Goal: Complete application form: Complete application form

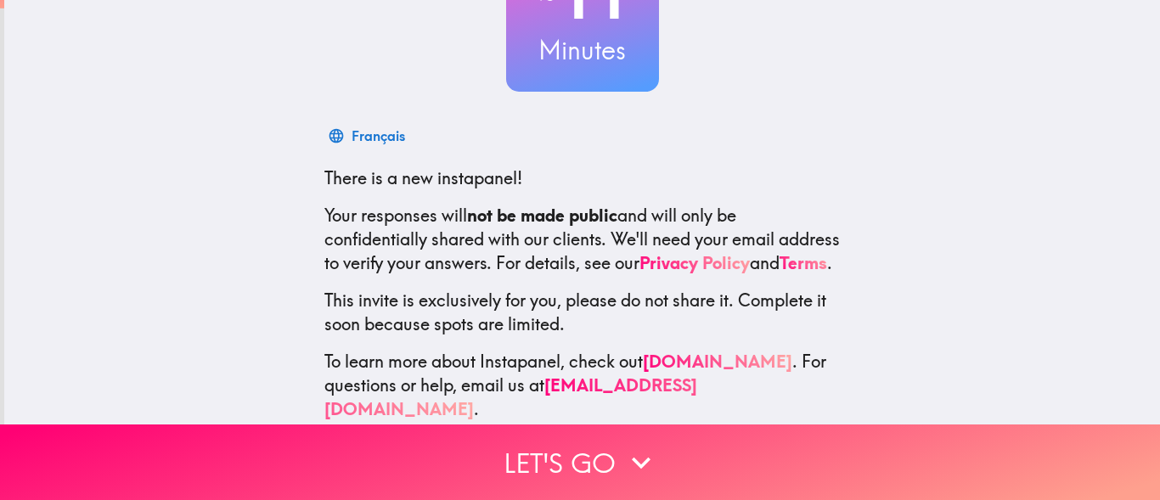
scroll to position [206, 0]
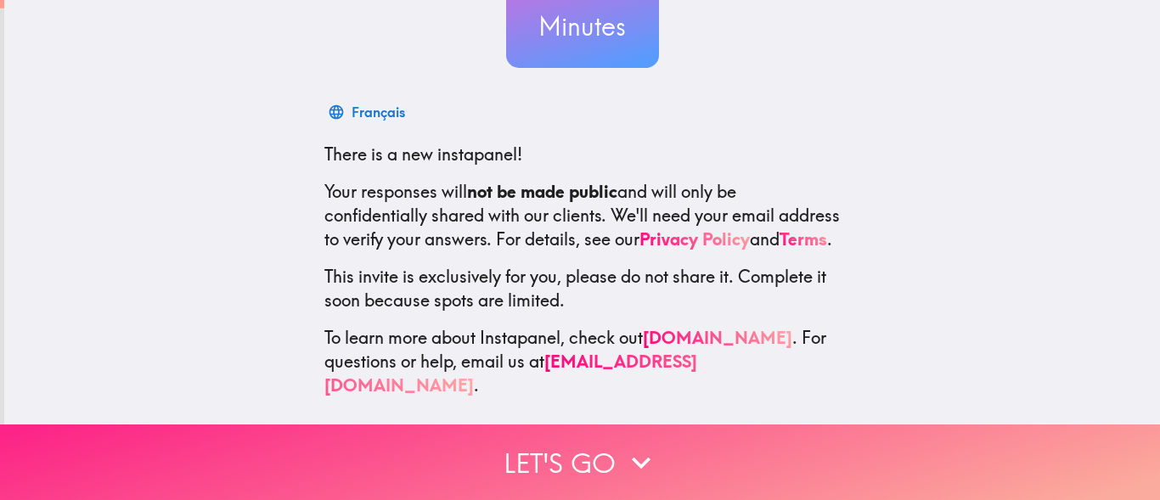
click at [731, 449] on button "Let's go" at bounding box center [580, 463] width 1160 height 76
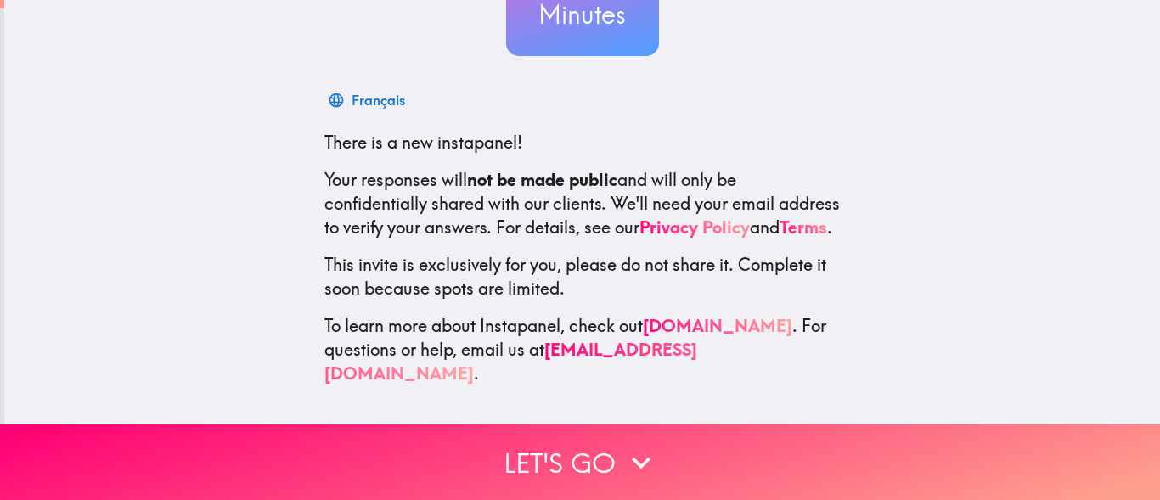
scroll to position [0, 0]
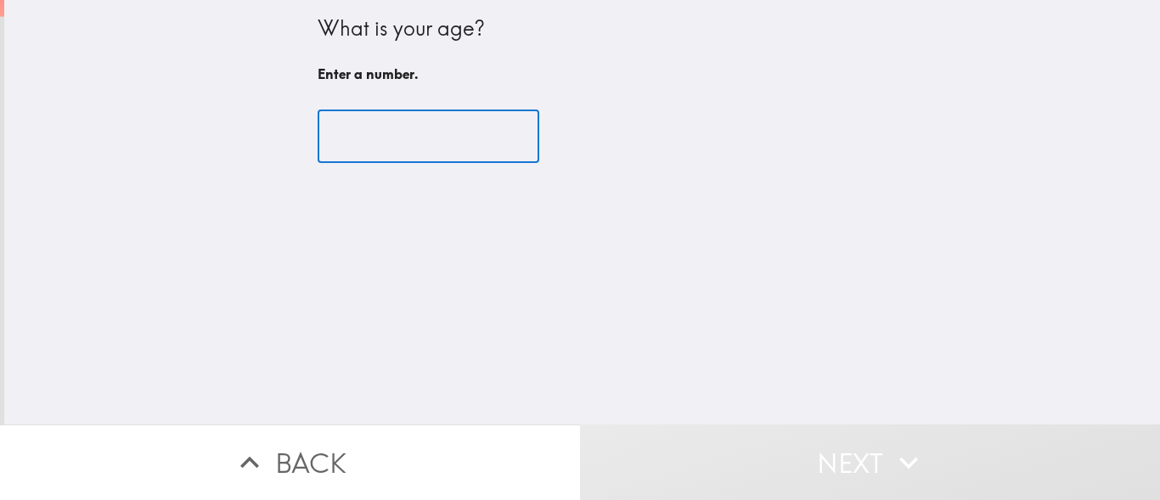
click at [415, 139] on input "number" at bounding box center [429, 136] width 222 height 53
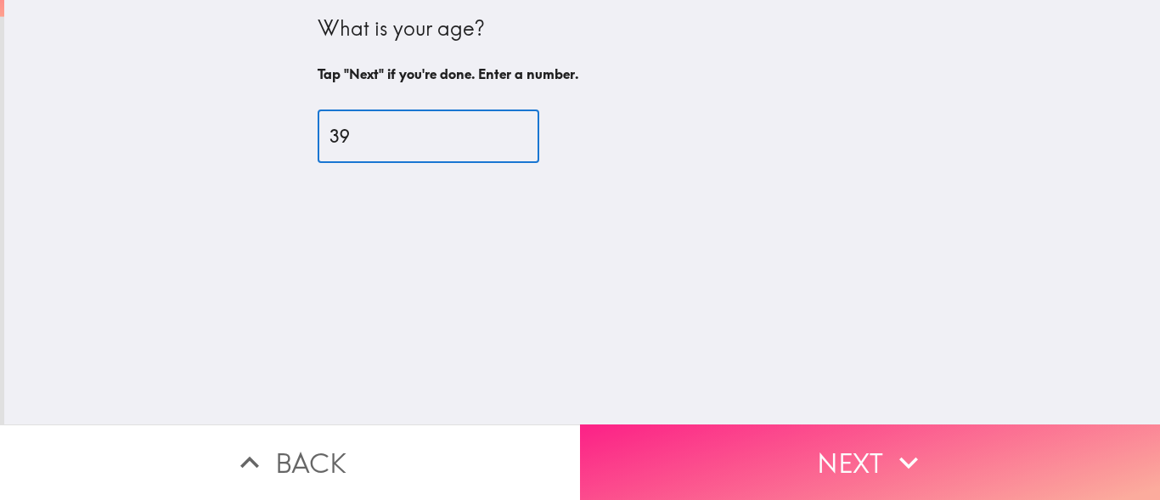
type input "39"
click at [793, 438] on button "Next" at bounding box center [870, 463] width 580 height 76
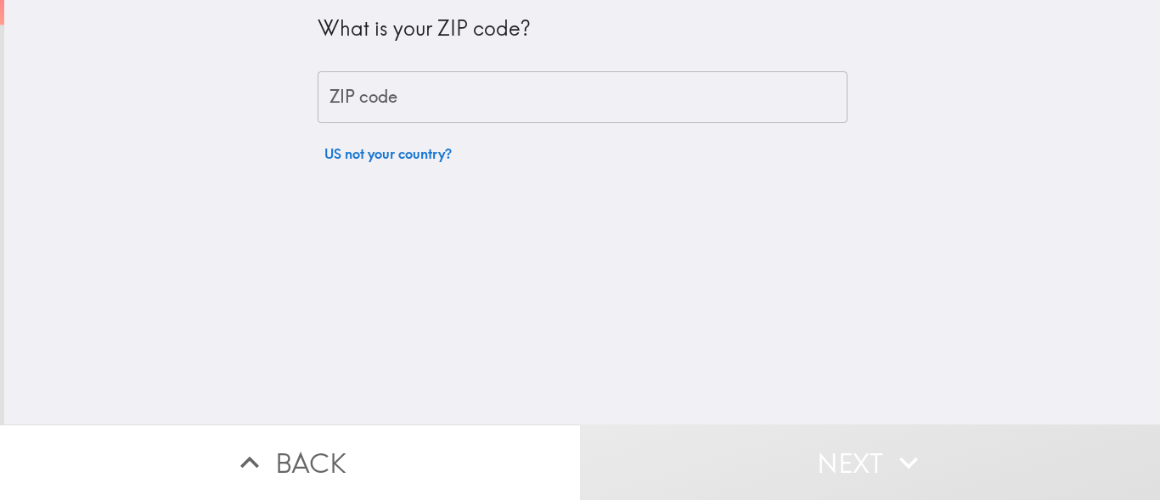
click at [535, 101] on input "ZIP code" at bounding box center [583, 97] width 530 height 53
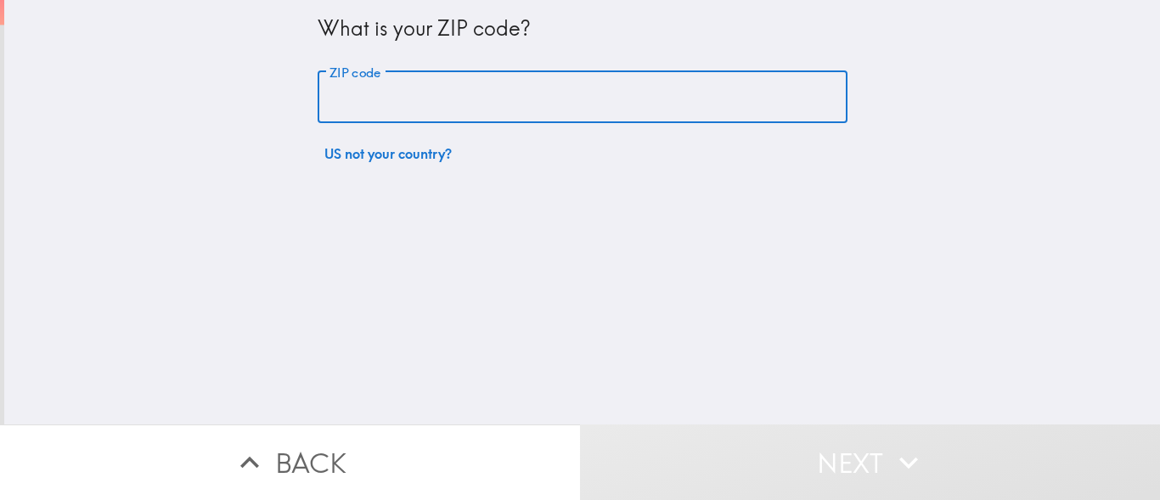
type input "02131"
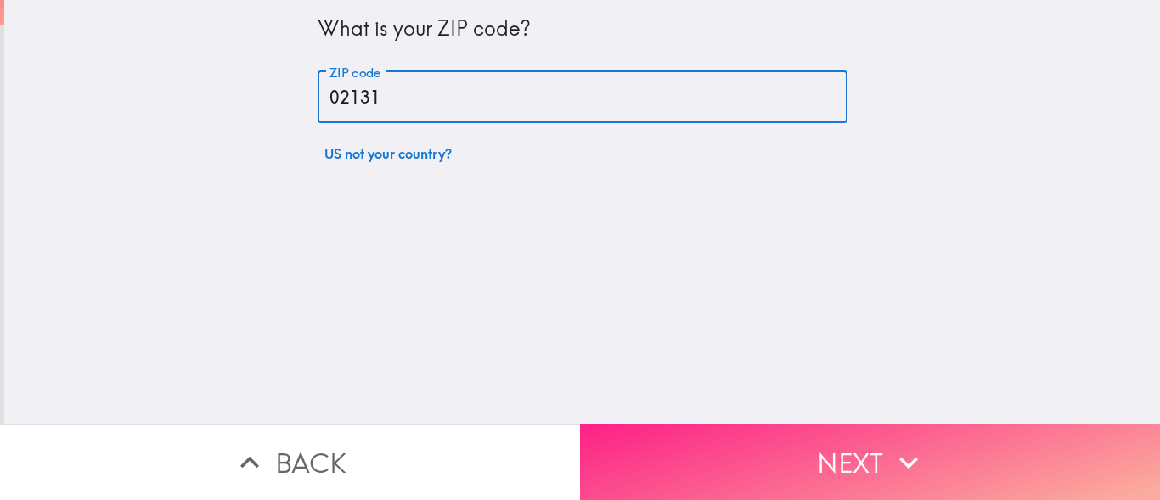
click at [750, 443] on button "Next" at bounding box center [870, 463] width 580 height 76
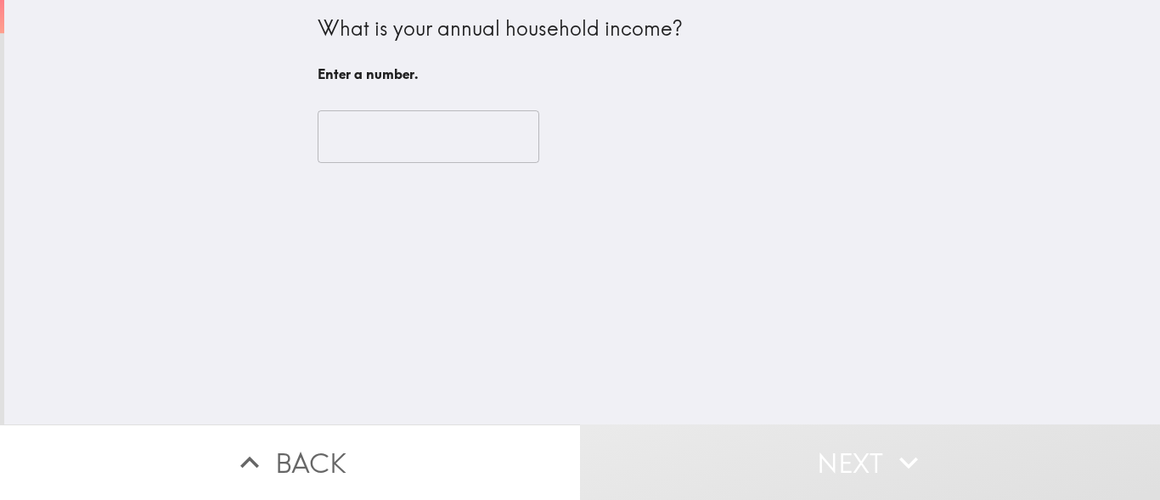
click at [374, 127] on input "number" at bounding box center [429, 136] width 222 height 53
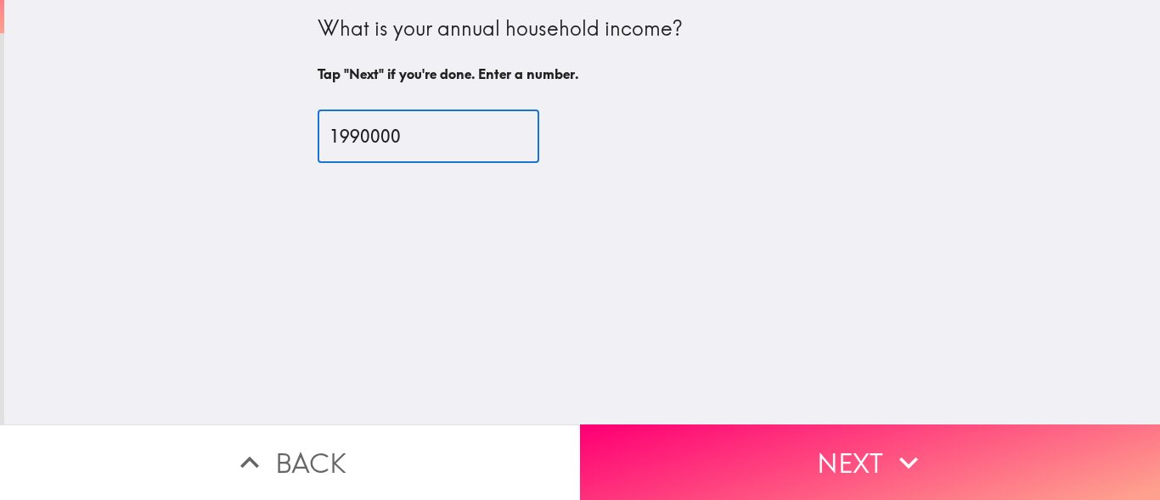
click at [334, 137] on input "1990000" at bounding box center [429, 136] width 222 height 53
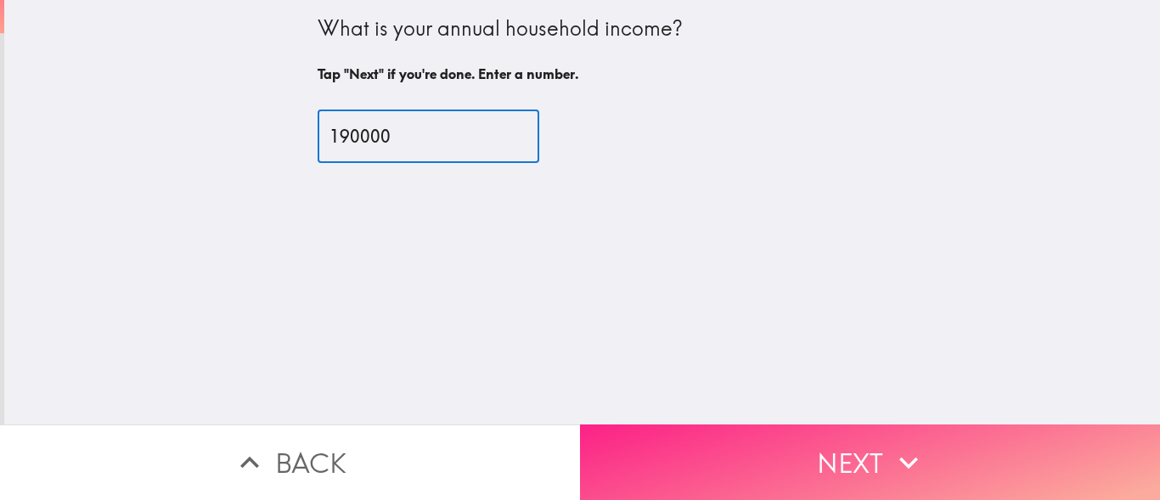
type input "190000"
click at [834, 444] on button "Next" at bounding box center [870, 463] width 580 height 76
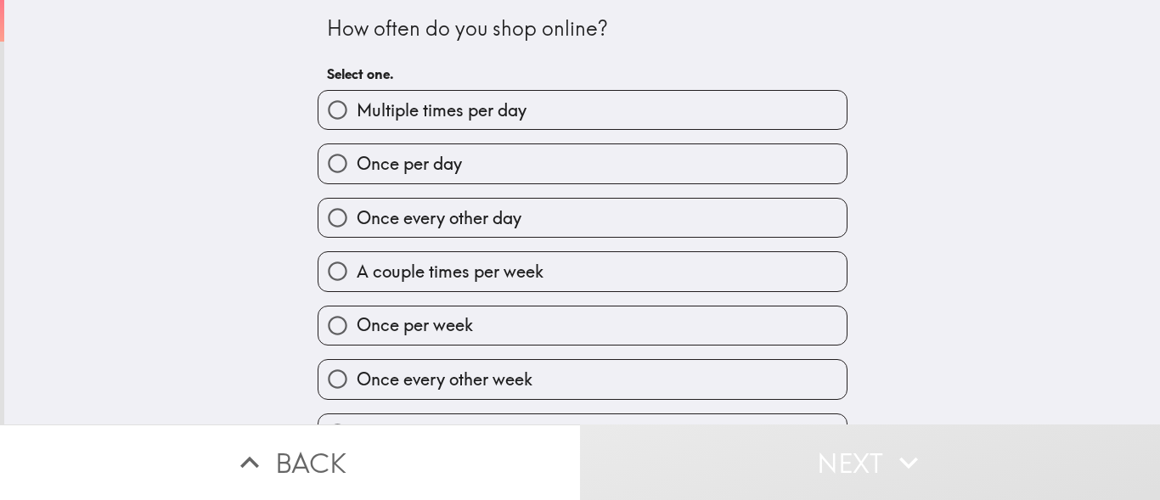
click at [482, 335] on label "Once per week" at bounding box center [583, 326] width 528 height 38
click at [357, 335] on input "Once per week" at bounding box center [338, 326] width 38 height 38
radio input "true"
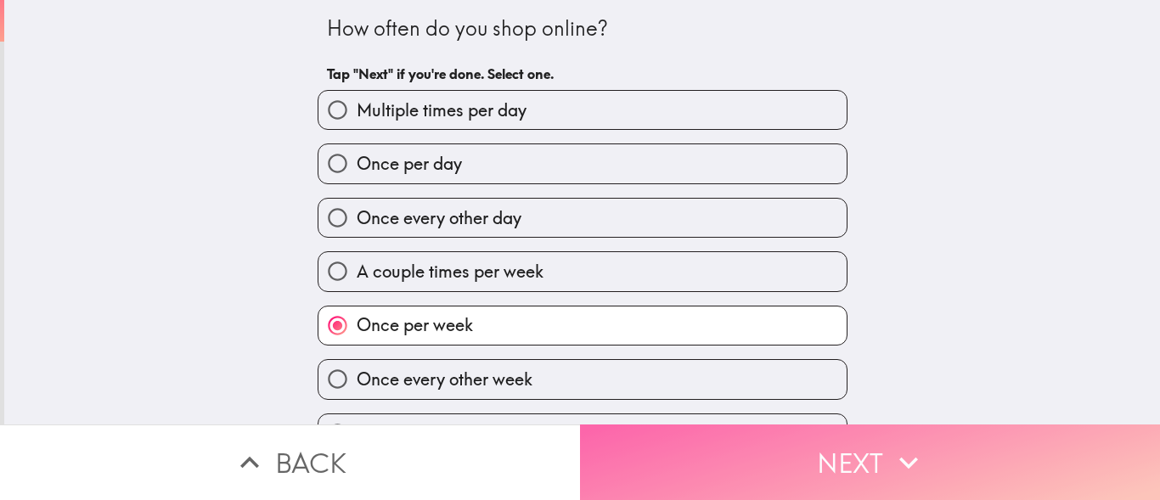
click at [770, 453] on button "Next" at bounding box center [870, 463] width 580 height 76
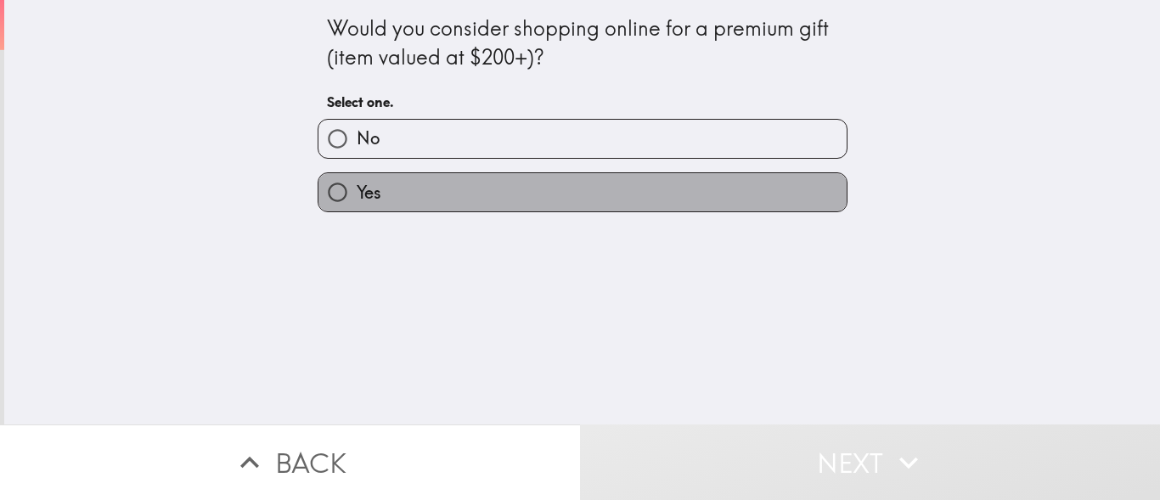
click at [506, 186] on label "Yes" at bounding box center [583, 192] width 528 height 38
click at [357, 186] on input "Yes" at bounding box center [338, 192] width 38 height 38
radio input "true"
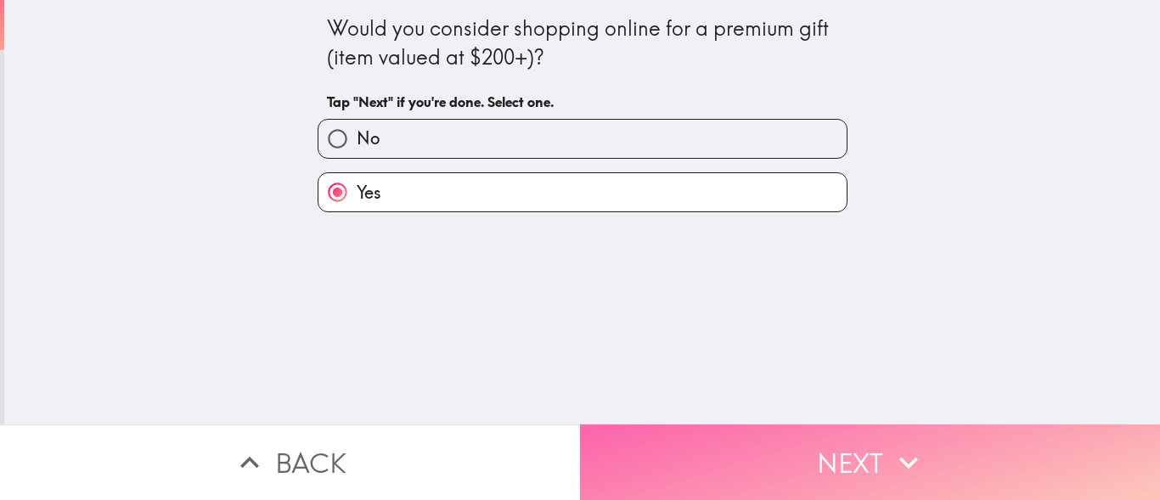
click at [819, 469] on button "Next" at bounding box center [870, 463] width 580 height 76
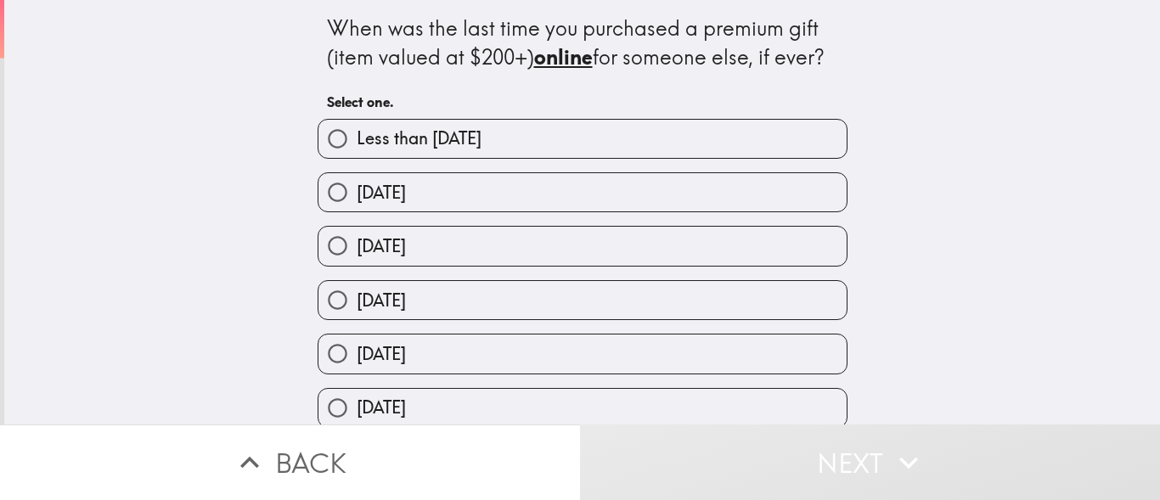
click at [482, 135] on span "Less than [DATE]" at bounding box center [419, 139] width 125 height 24
click at [357, 135] on input "Less than [DATE]" at bounding box center [338, 139] width 38 height 38
radio input "true"
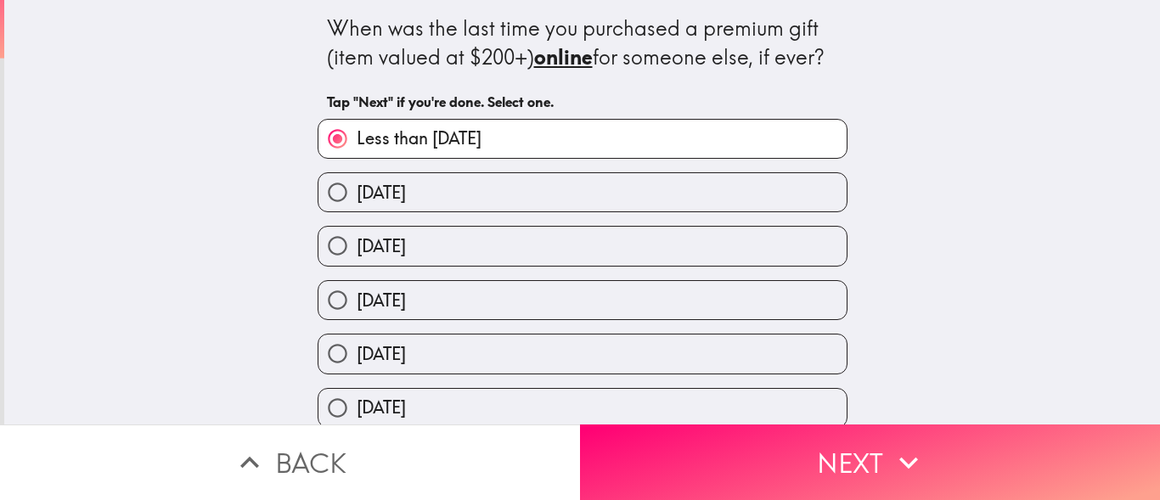
click at [812, 436] on button "Next" at bounding box center [870, 463] width 580 height 76
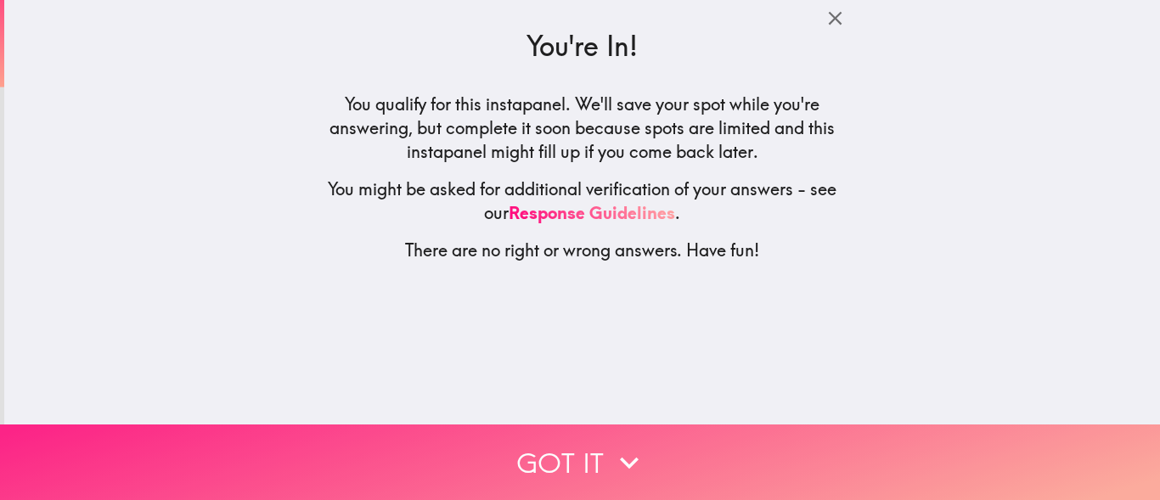
click at [754, 443] on button "Got it" at bounding box center [580, 463] width 1160 height 76
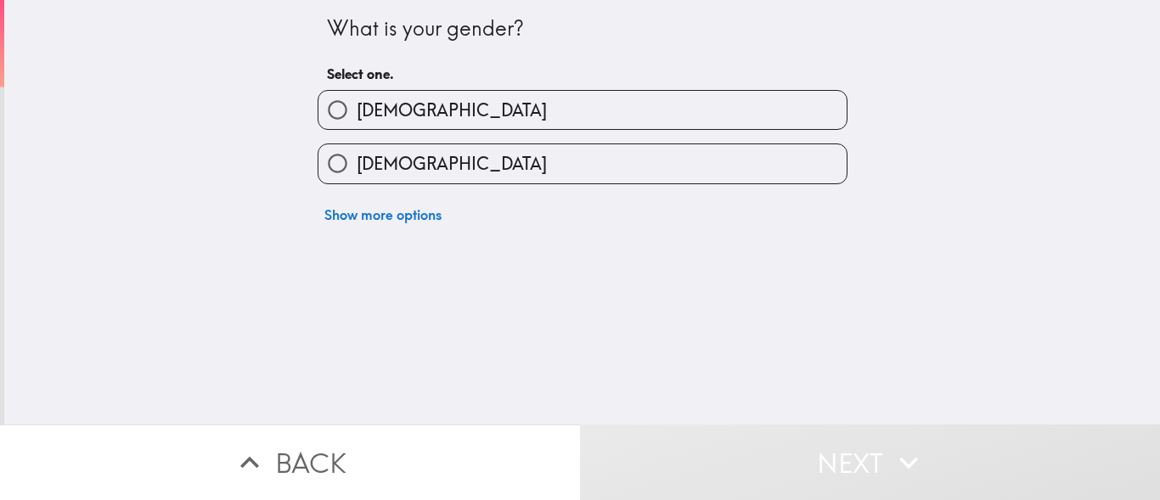
click at [469, 114] on label "[DEMOGRAPHIC_DATA]" at bounding box center [583, 110] width 528 height 38
click at [357, 114] on input "[DEMOGRAPHIC_DATA]" at bounding box center [338, 110] width 38 height 38
radio input "true"
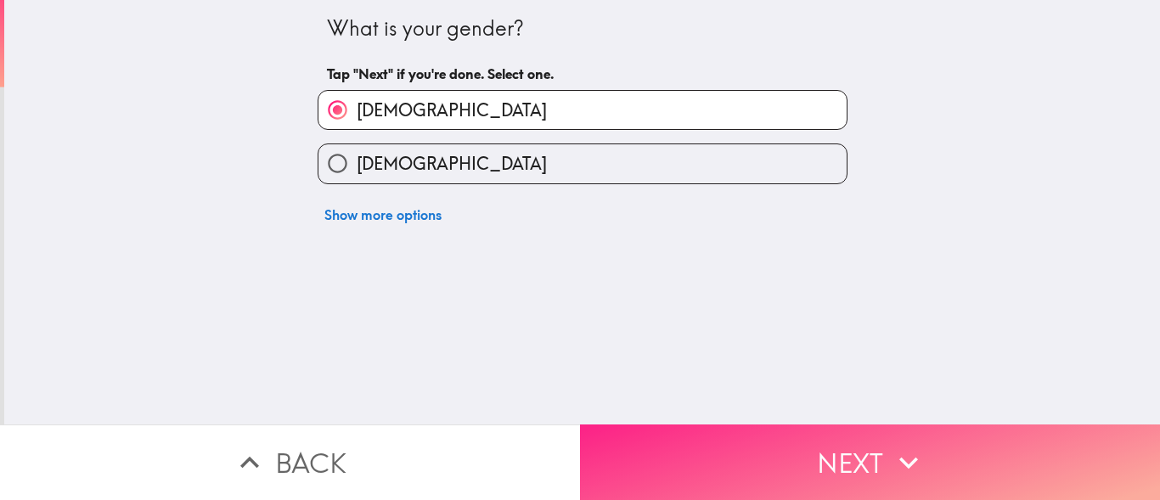
click at [750, 461] on button "Next" at bounding box center [870, 463] width 580 height 76
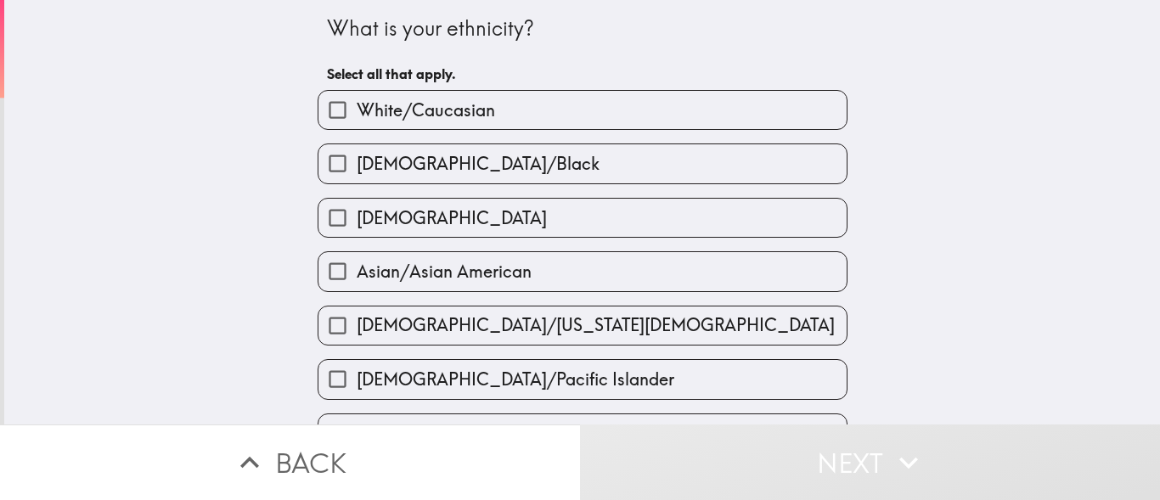
click at [483, 109] on label "White/Caucasian" at bounding box center [583, 110] width 528 height 38
click at [357, 109] on input "White/Caucasian" at bounding box center [338, 110] width 38 height 38
checkbox input "true"
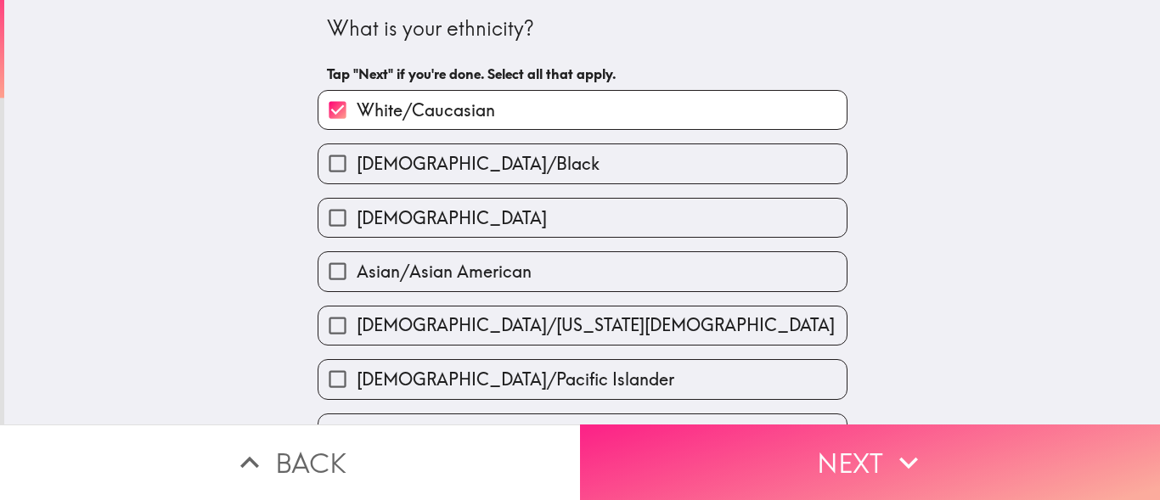
click at [929, 465] on button "Next" at bounding box center [870, 463] width 580 height 76
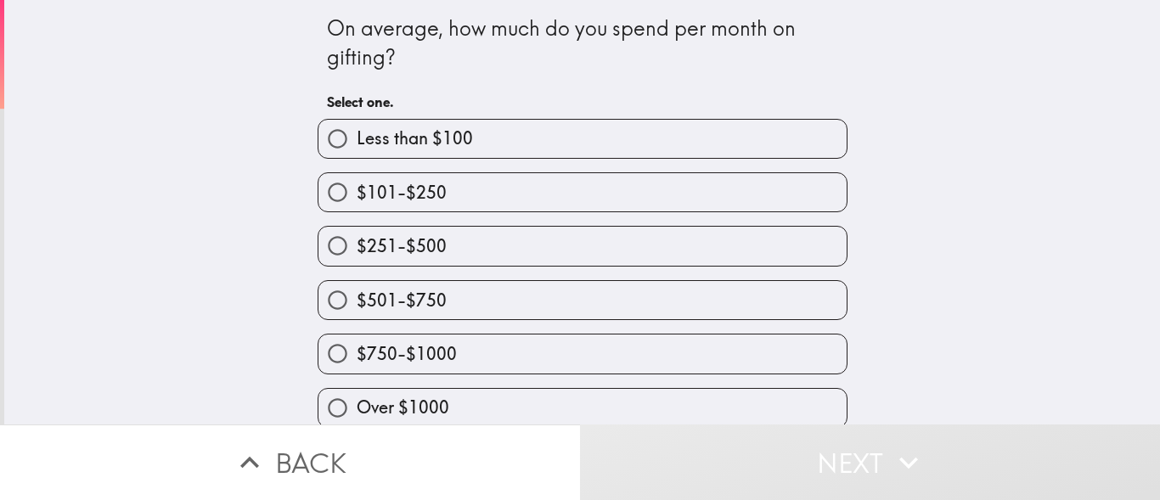
scroll to position [16, 0]
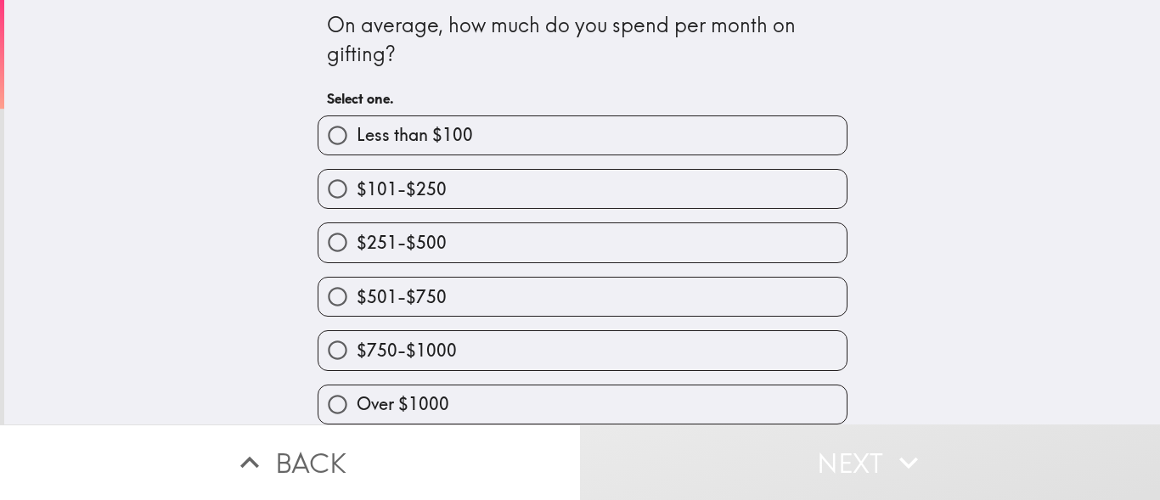
click at [619, 387] on label "Over $1000" at bounding box center [583, 405] width 528 height 38
click at [357, 387] on input "Over $1000" at bounding box center [338, 405] width 38 height 38
radio input "true"
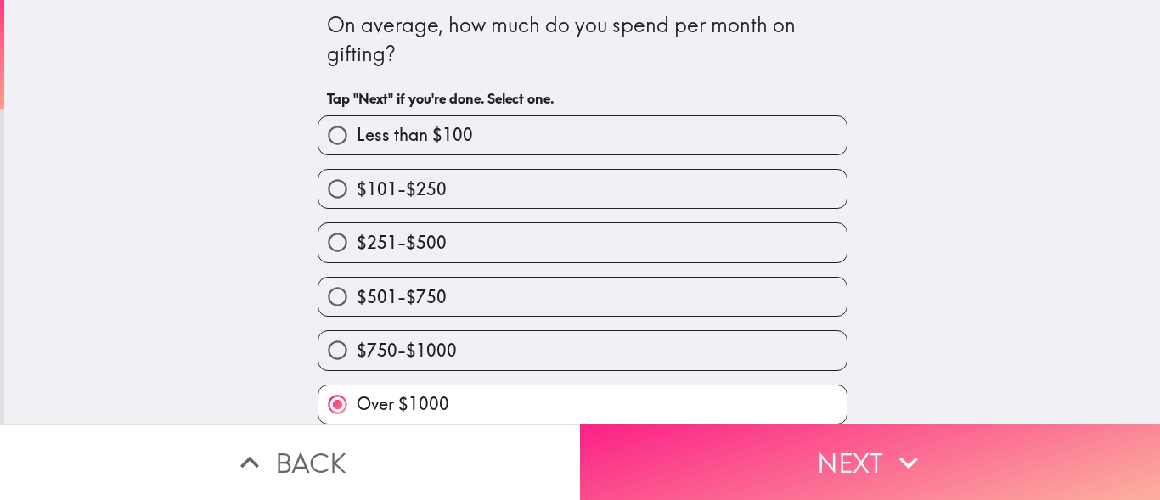
click at [893, 466] on icon "button" at bounding box center [908, 462] width 37 height 37
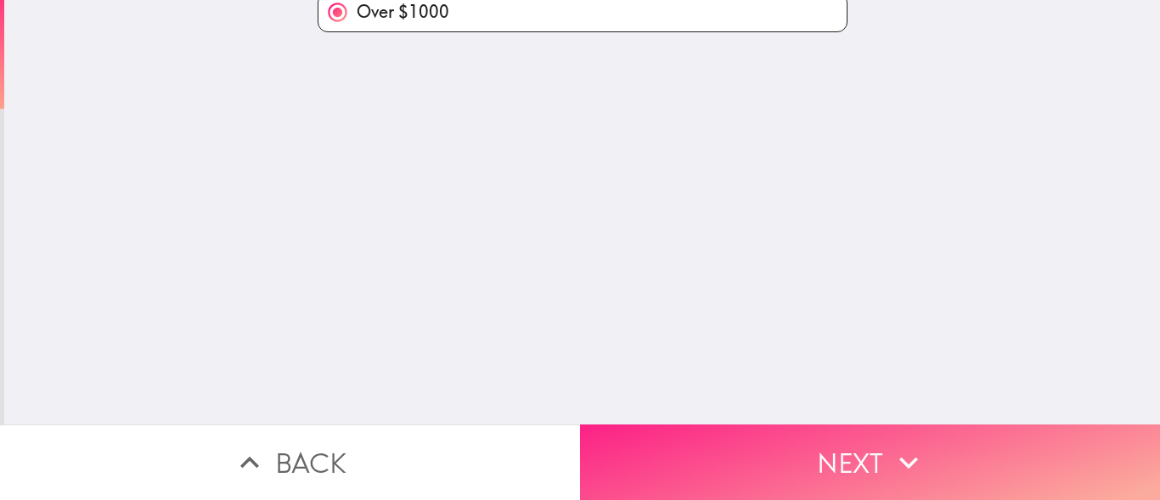
scroll to position [0, 0]
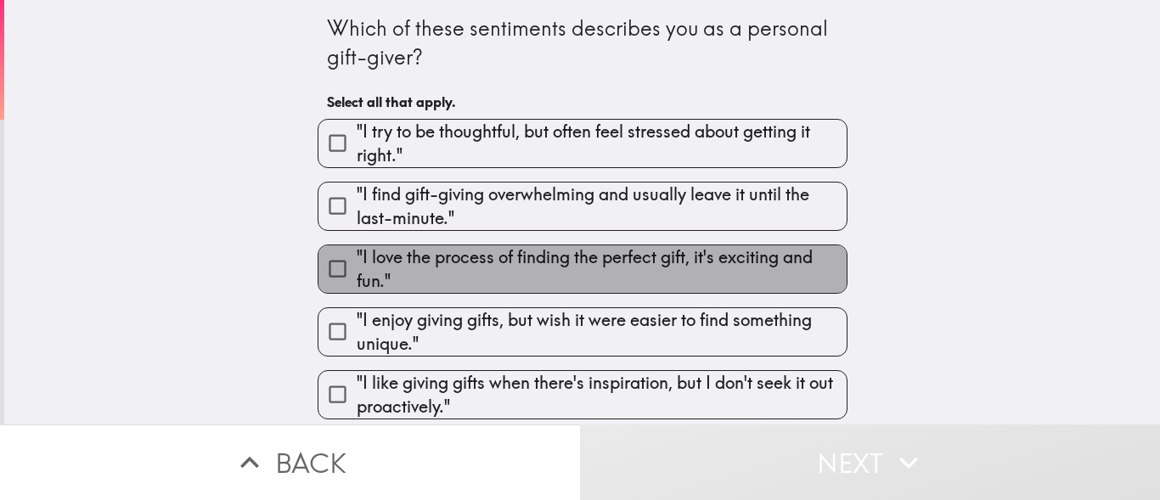
click at [738, 279] on span ""I love the process of finding the perfect gift, it's exciting and fun."" at bounding box center [602, 270] width 490 height 48
click at [357, 279] on input ""I love the process of finding the perfect gift, it's exciting and fun."" at bounding box center [338, 269] width 38 height 38
checkbox input "true"
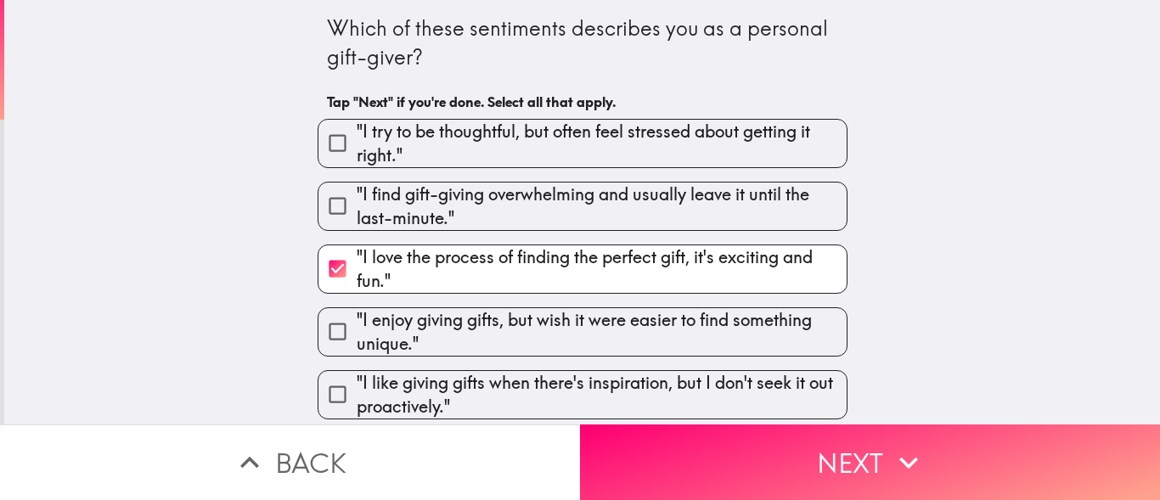
click at [562, 342] on span ""I enjoy giving gifts, but wish it were easier to find something unique."" at bounding box center [602, 332] width 490 height 48
click at [357, 342] on input ""I enjoy giving gifts, but wish it were easier to find something unique."" at bounding box center [338, 332] width 38 height 38
checkbox input "true"
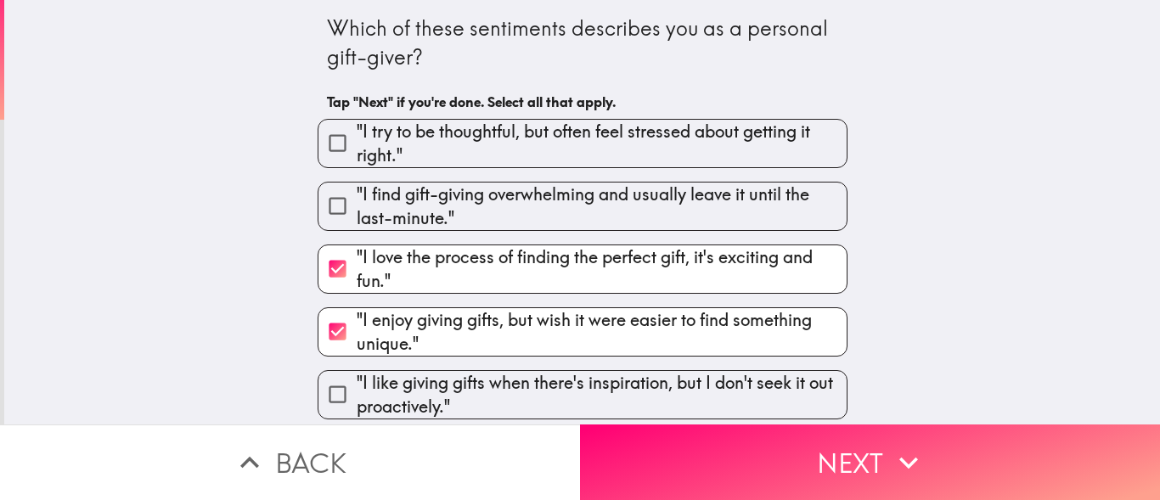
scroll to position [85, 0]
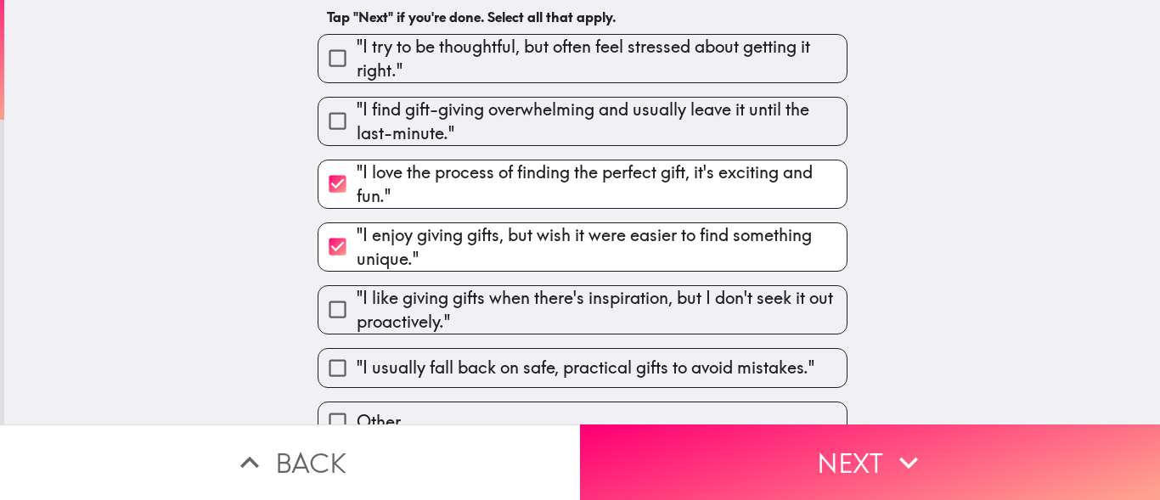
click at [491, 68] on span ""I try to be thoughtful, but often feel stressed about getting it right."" at bounding box center [602, 59] width 490 height 48
click at [357, 68] on input ""I try to be thoughtful, but often feel stressed about getting it right."" at bounding box center [338, 58] width 38 height 38
checkbox input "true"
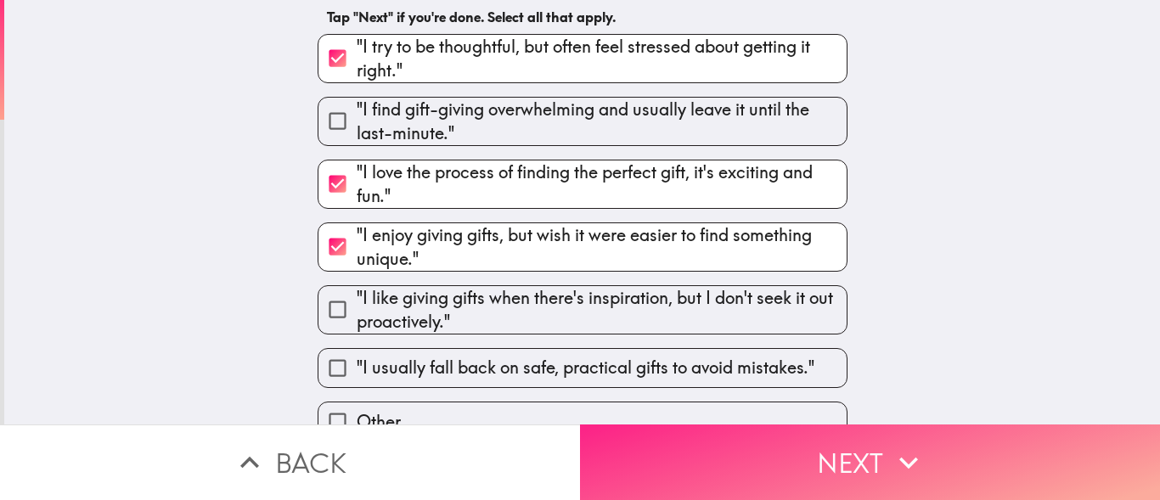
click at [801, 471] on button "Next" at bounding box center [870, 463] width 580 height 76
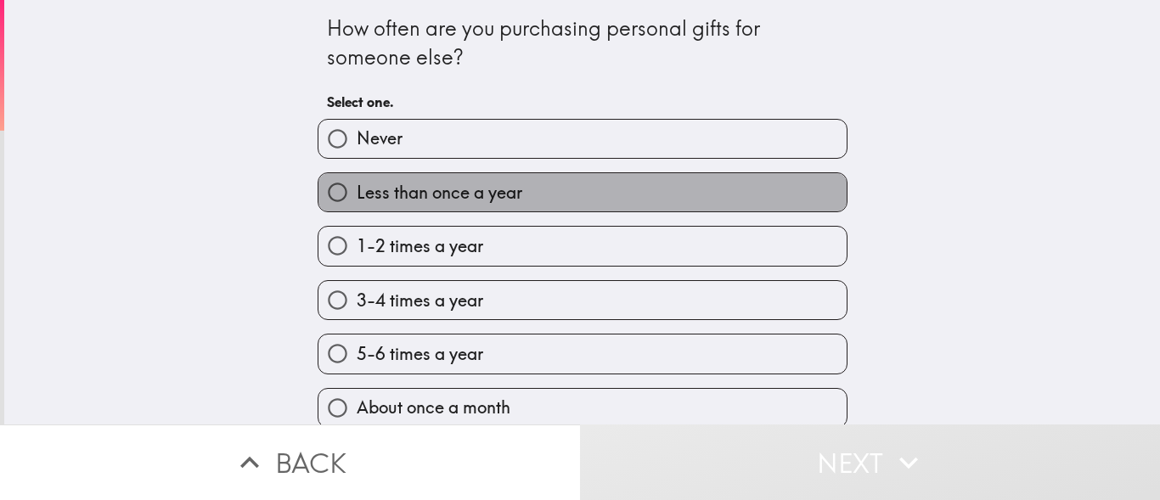
click at [466, 199] on span "Less than once a year" at bounding box center [440, 193] width 166 height 24
click at [357, 199] on input "Less than once a year" at bounding box center [338, 192] width 38 height 38
radio input "true"
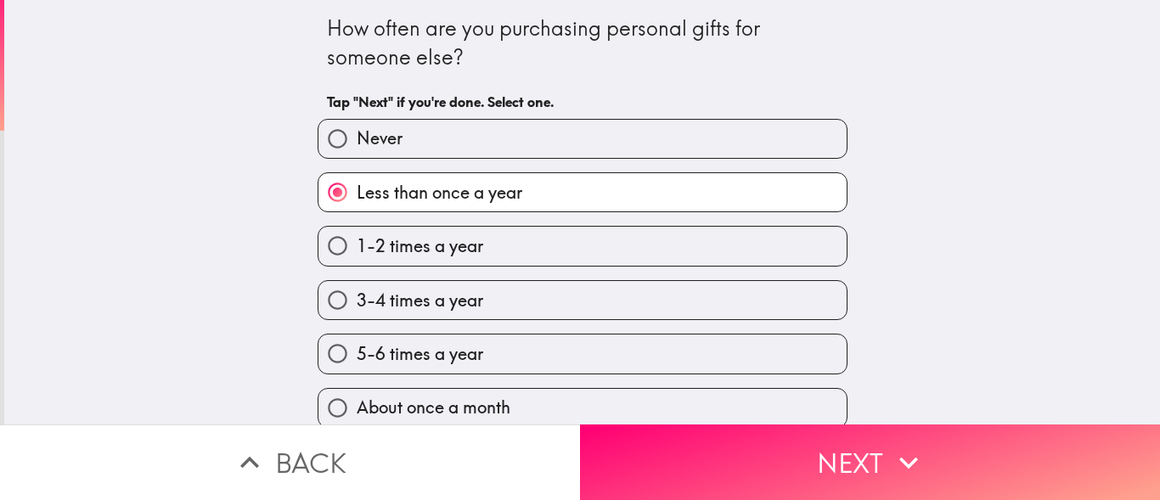
click at [624, 361] on label "5-6 times a year" at bounding box center [583, 354] width 528 height 38
click at [357, 361] on input "5-6 times a year" at bounding box center [338, 354] width 38 height 38
radio input "true"
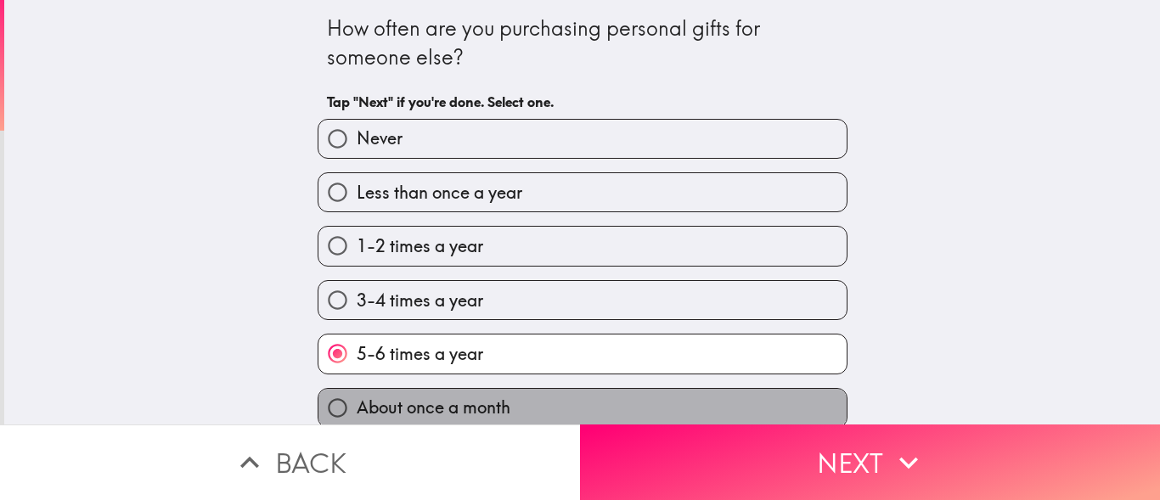
click at [571, 404] on label "About once a month" at bounding box center [583, 408] width 528 height 38
click at [357, 404] on input "About once a month" at bounding box center [338, 408] width 38 height 38
radio input "true"
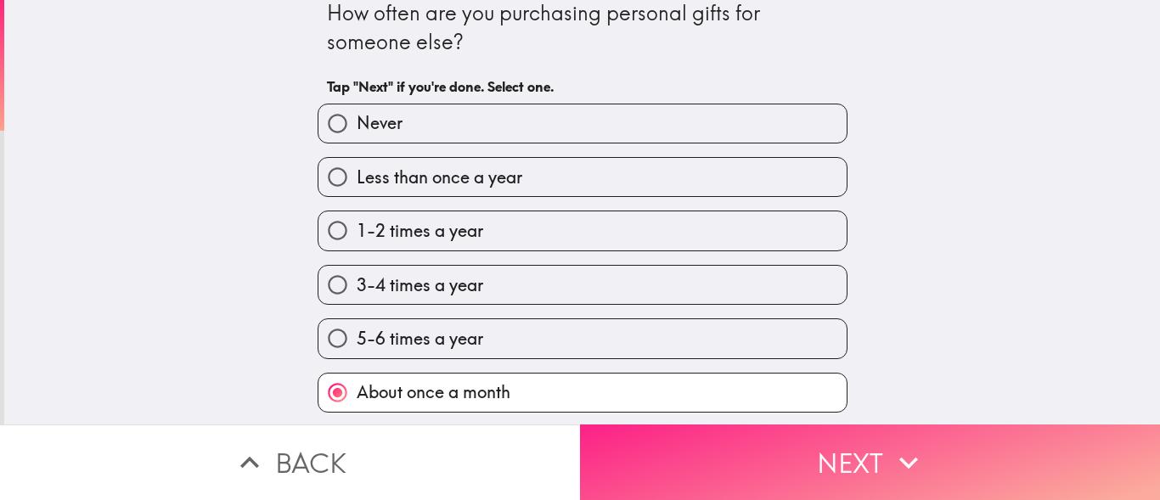
click at [740, 453] on button "Next" at bounding box center [870, 463] width 580 height 76
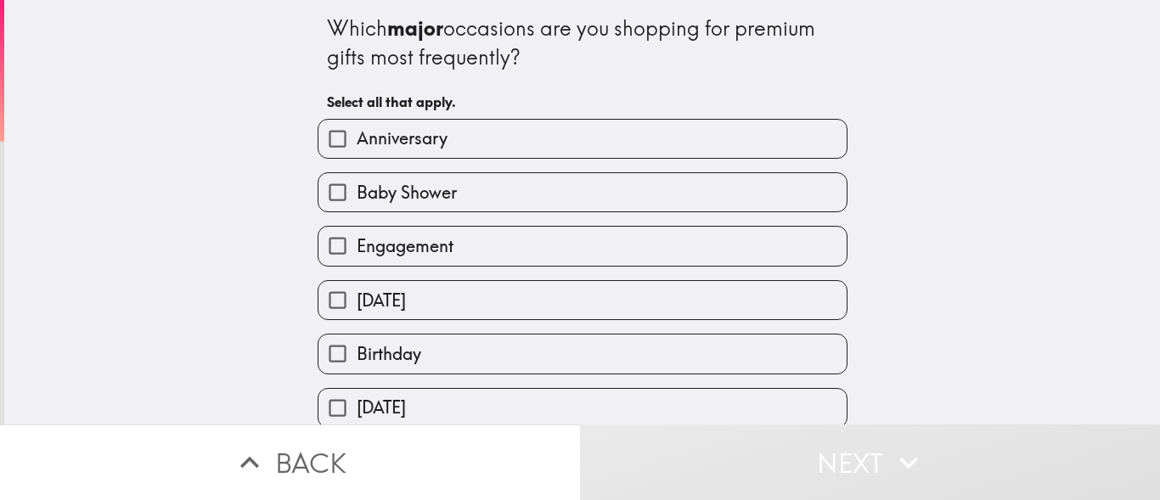
click at [452, 142] on label "Anniversary" at bounding box center [583, 139] width 528 height 38
click at [357, 142] on input "Anniversary" at bounding box center [338, 139] width 38 height 38
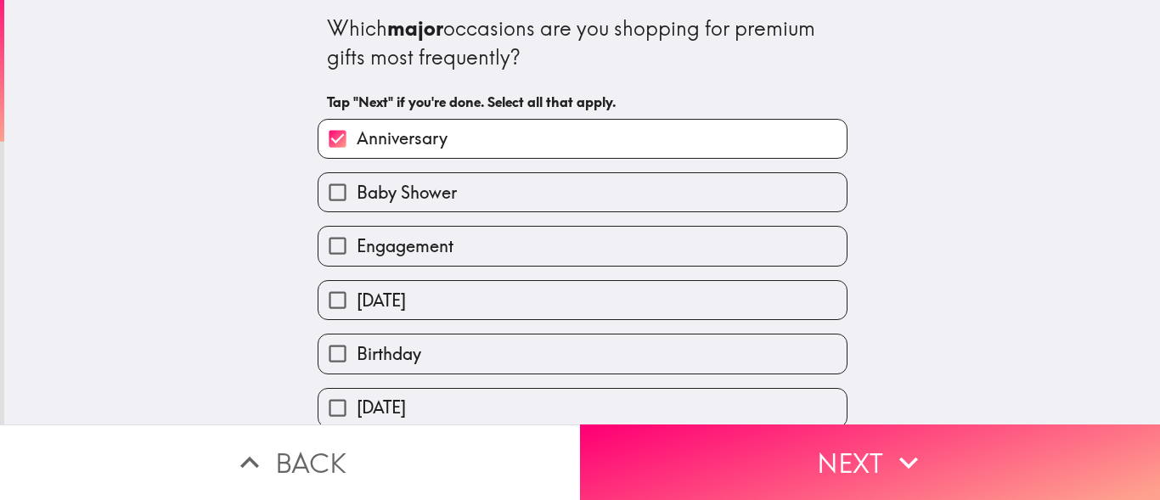
click at [496, 147] on label "Anniversary" at bounding box center [583, 139] width 528 height 38
click at [357, 147] on input "Anniversary" at bounding box center [338, 139] width 38 height 38
checkbox input "false"
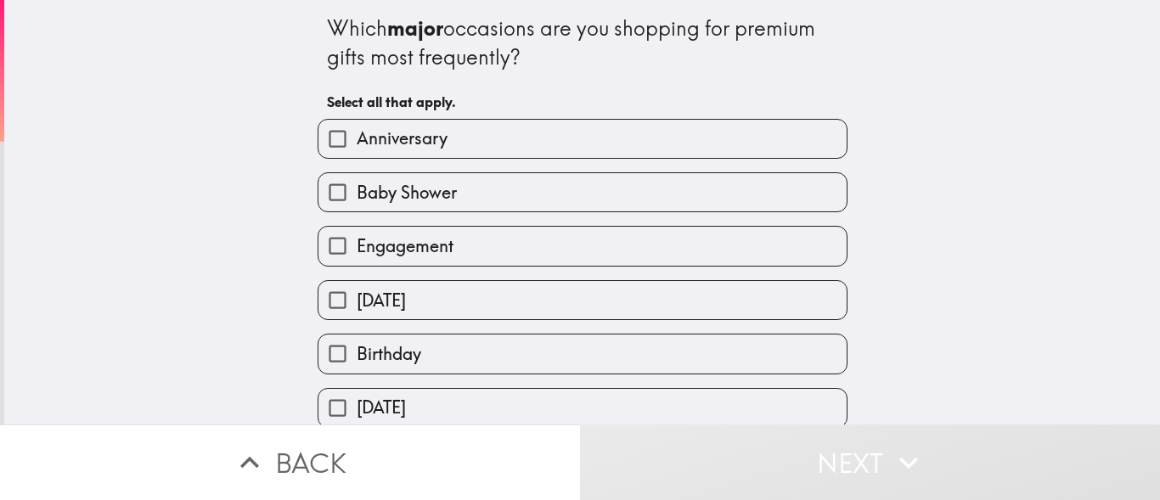
click at [477, 200] on label "Baby Shower" at bounding box center [583, 192] width 528 height 38
click at [357, 200] on input "Baby Shower" at bounding box center [338, 192] width 38 height 38
checkbox input "true"
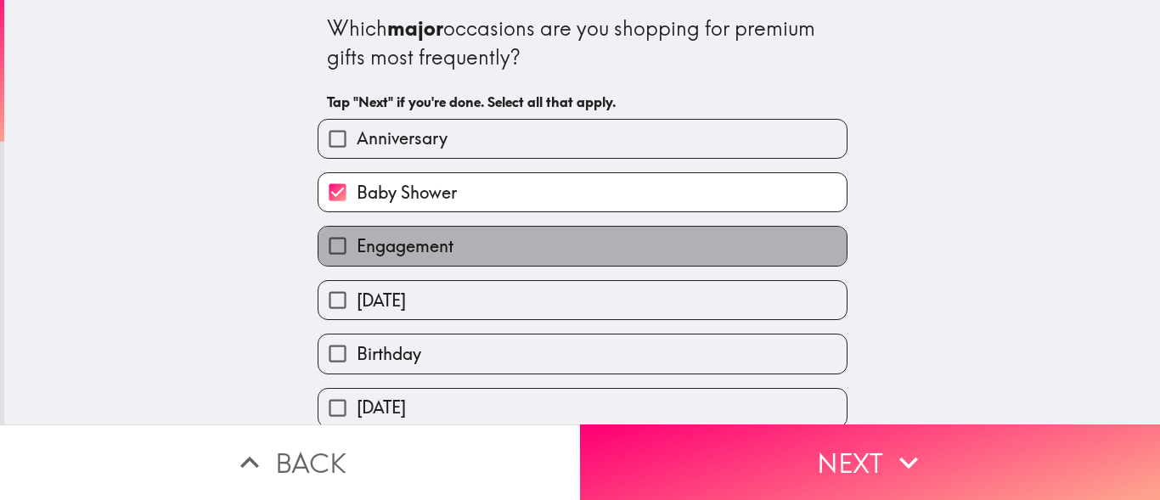
click at [461, 245] on label "Engagement" at bounding box center [583, 246] width 528 height 38
click at [357, 245] on input "Engagement" at bounding box center [338, 246] width 38 height 38
checkbox input "true"
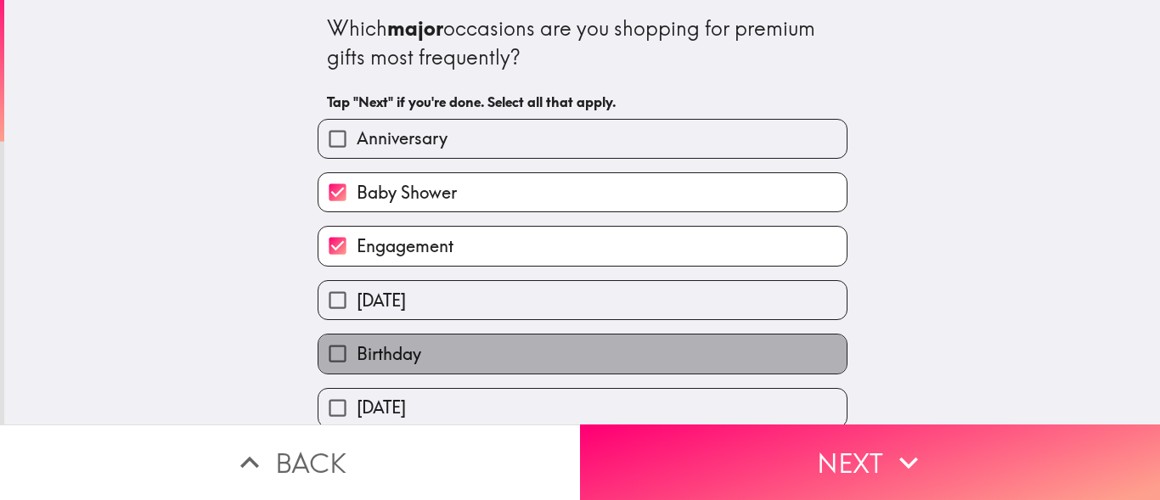
click at [485, 361] on label "Birthday" at bounding box center [583, 354] width 528 height 38
click at [357, 361] on input "Birthday" at bounding box center [338, 354] width 38 height 38
checkbox input "true"
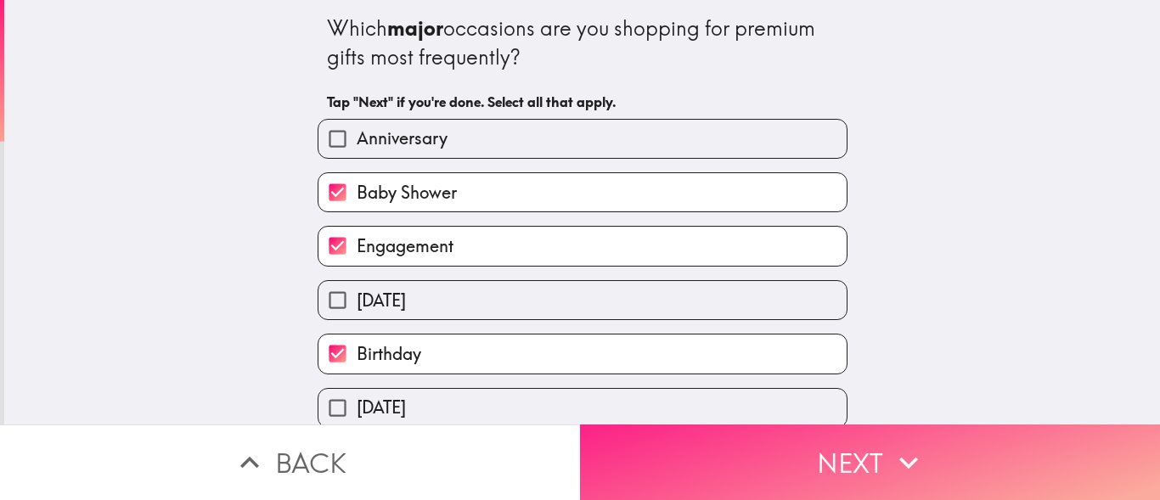
click at [810, 451] on button "Next" at bounding box center [870, 463] width 580 height 76
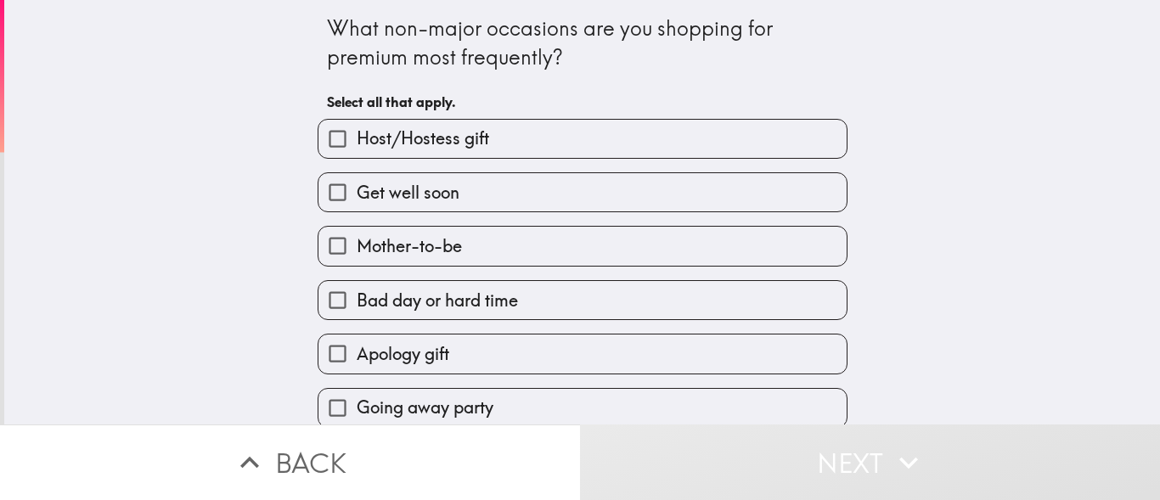
click at [492, 190] on label "Get well soon" at bounding box center [583, 192] width 528 height 38
click at [357, 190] on input "Get well soon" at bounding box center [338, 192] width 38 height 38
checkbox input "true"
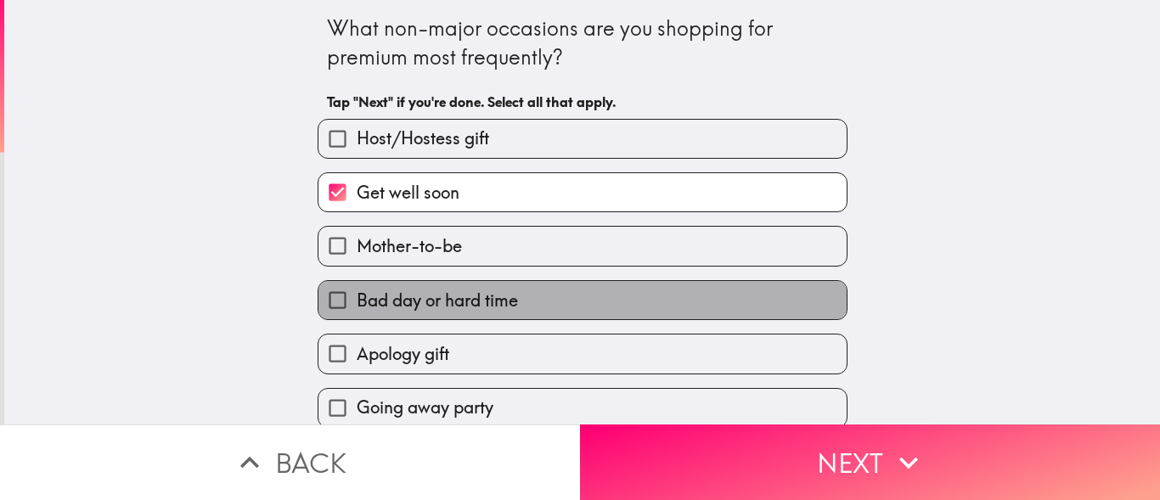
click at [511, 301] on label "Bad day or hard time" at bounding box center [583, 300] width 528 height 38
click at [357, 301] on input "Bad day or hard time" at bounding box center [338, 300] width 38 height 38
checkbox input "true"
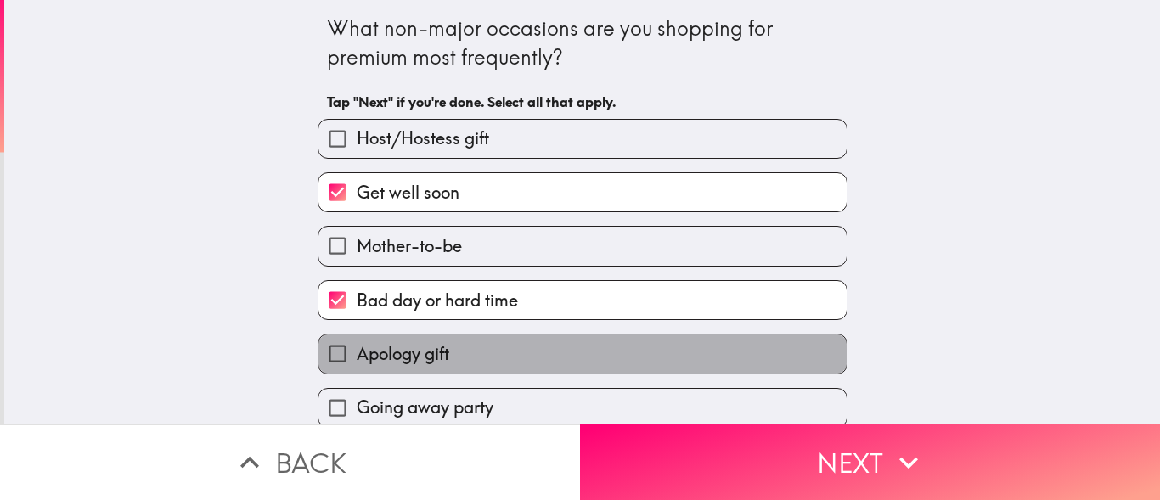
click at [539, 349] on label "Apology gift" at bounding box center [583, 354] width 528 height 38
click at [357, 349] on input "Apology gift" at bounding box center [338, 354] width 38 height 38
checkbox input "true"
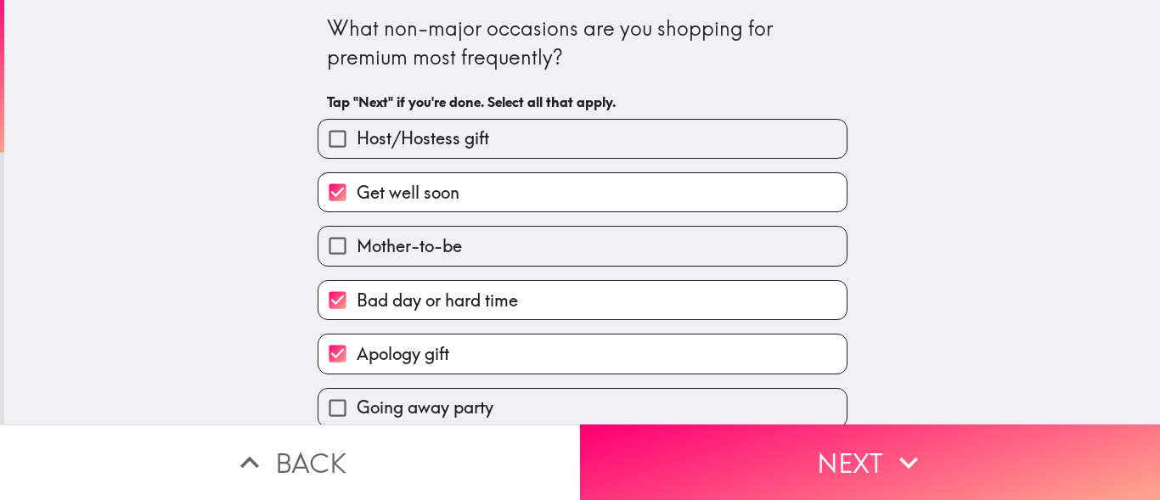
click at [504, 150] on label "Host/Hostess gift" at bounding box center [583, 139] width 528 height 38
click at [357, 150] on input "Host/Hostess gift" at bounding box center [338, 139] width 38 height 38
checkbox input "true"
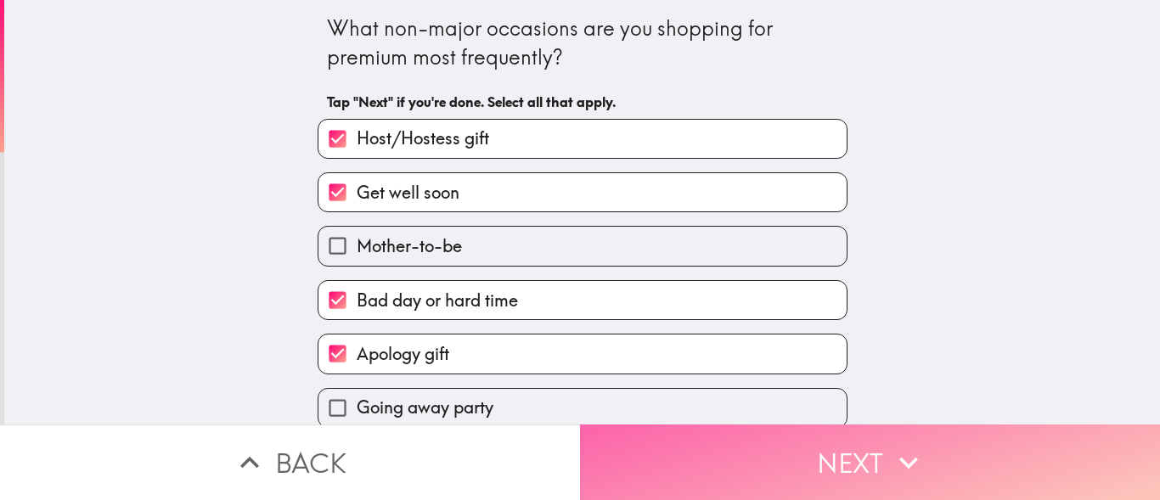
click at [789, 454] on button "Next" at bounding box center [870, 463] width 580 height 76
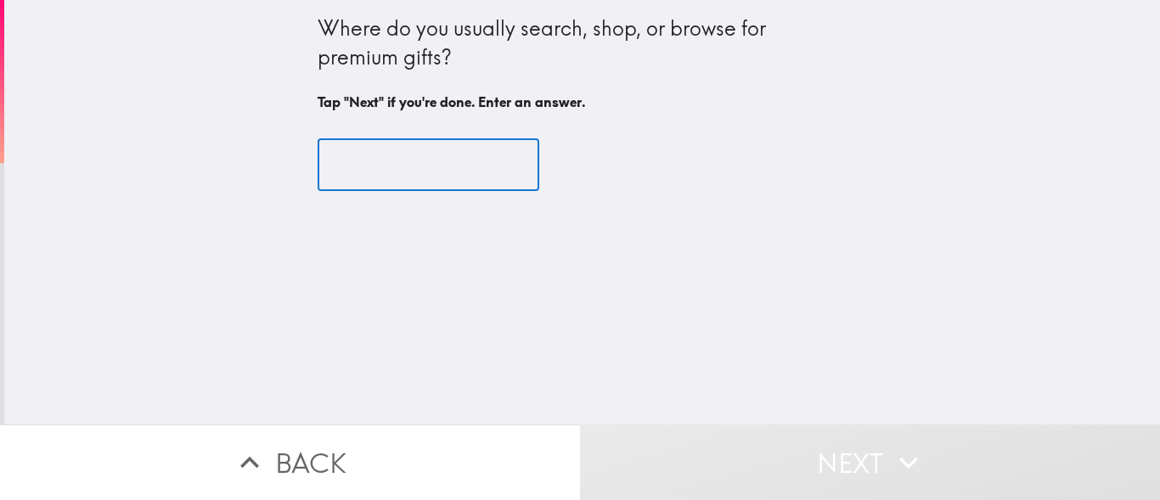
click at [422, 168] on input "text" at bounding box center [429, 165] width 222 height 53
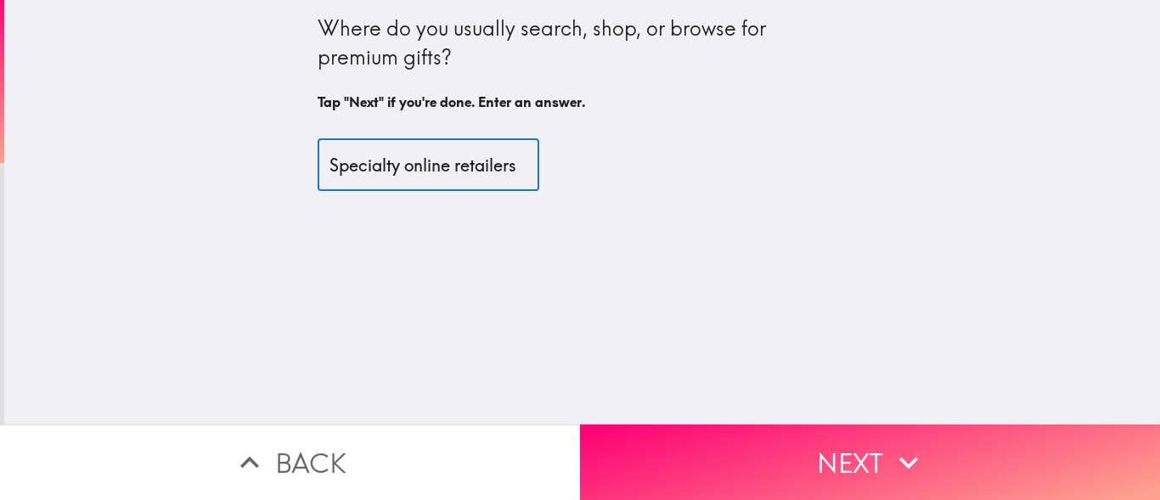
scroll to position [0, 8]
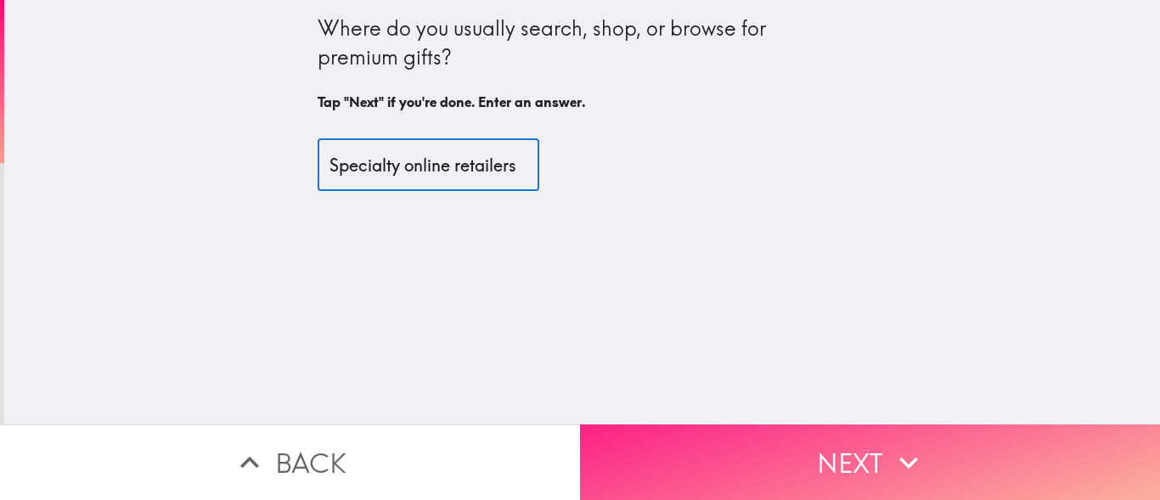
type input "Specialty online retailers"
click at [846, 463] on button "Next" at bounding box center [870, 463] width 580 height 76
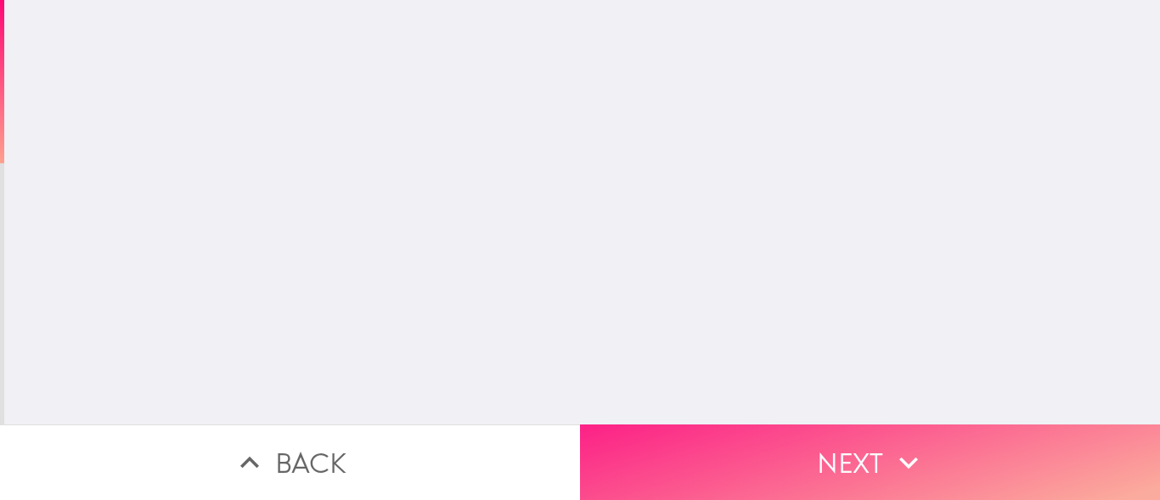
scroll to position [0, 0]
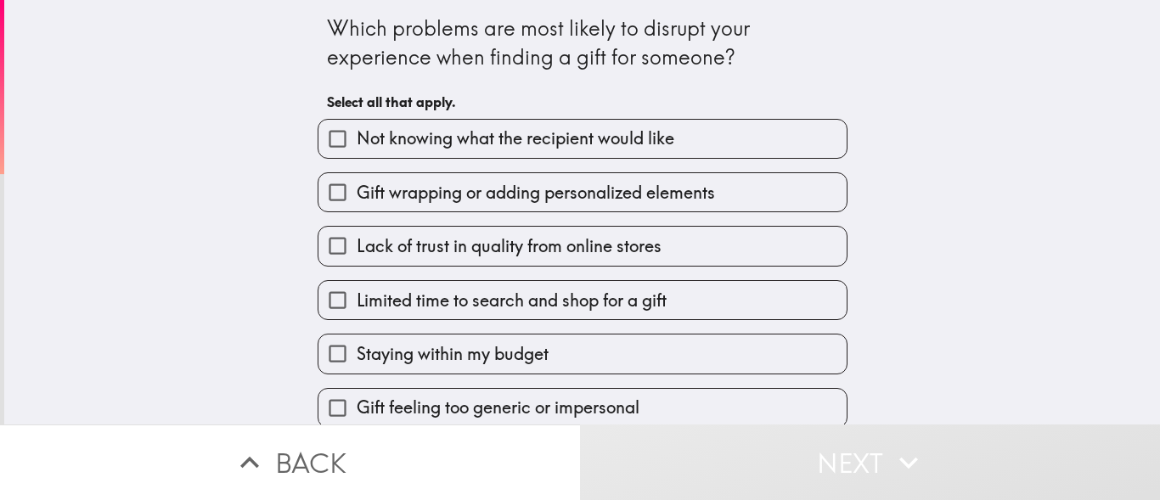
click at [491, 203] on span "Gift wrapping or adding personalized elements" at bounding box center [536, 193] width 359 height 24
click at [357, 203] on input "Gift wrapping or adding personalized elements" at bounding box center [338, 192] width 38 height 38
checkbox input "true"
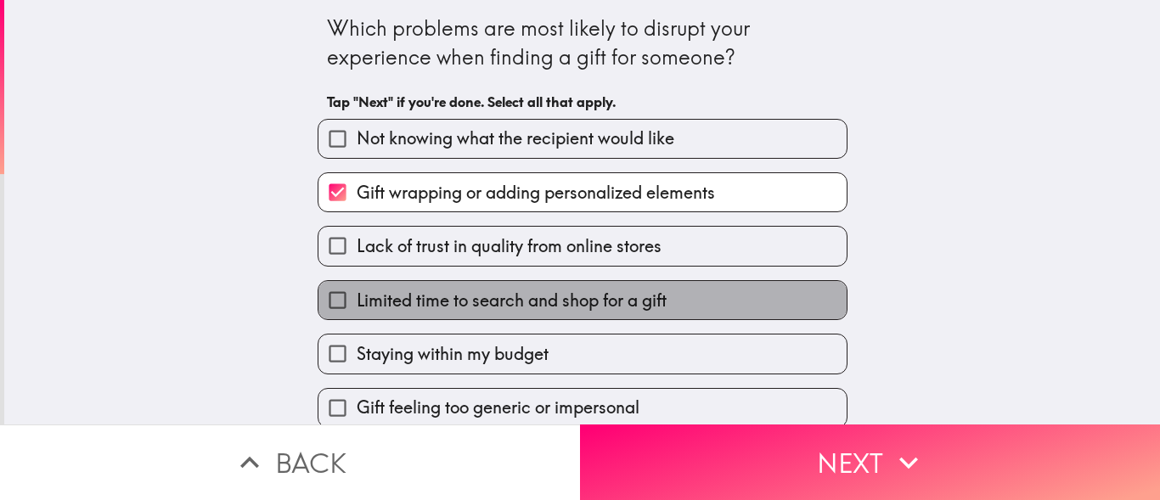
click at [505, 291] on span "Limited time to search and shop for a gift" at bounding box center [512, 301] width 310 height 24
click at [357, 291] on input "Limited time to search and shop for a gift" at bounding box center [338, 300] width 38 height 38
checkbox input "true"
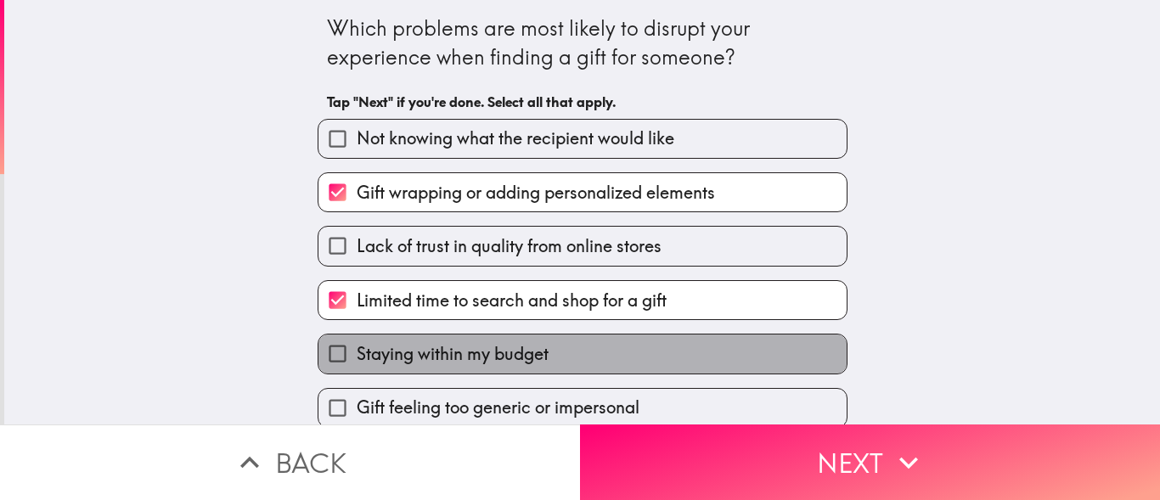
click at [472, 353] on span "Staying within my budget" at bounding box center [453, 354] width 192 height 24
click at [357, 353] on input "Staying within my budget" at bounding box center [338, 354] width 38 height 38
checkbox input "true"
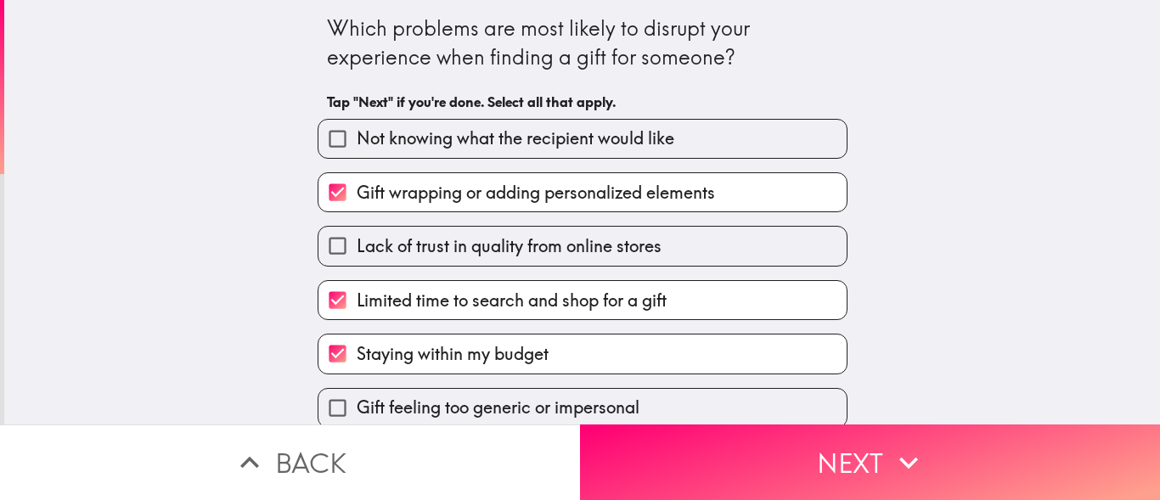
scroll to position [232, 0]
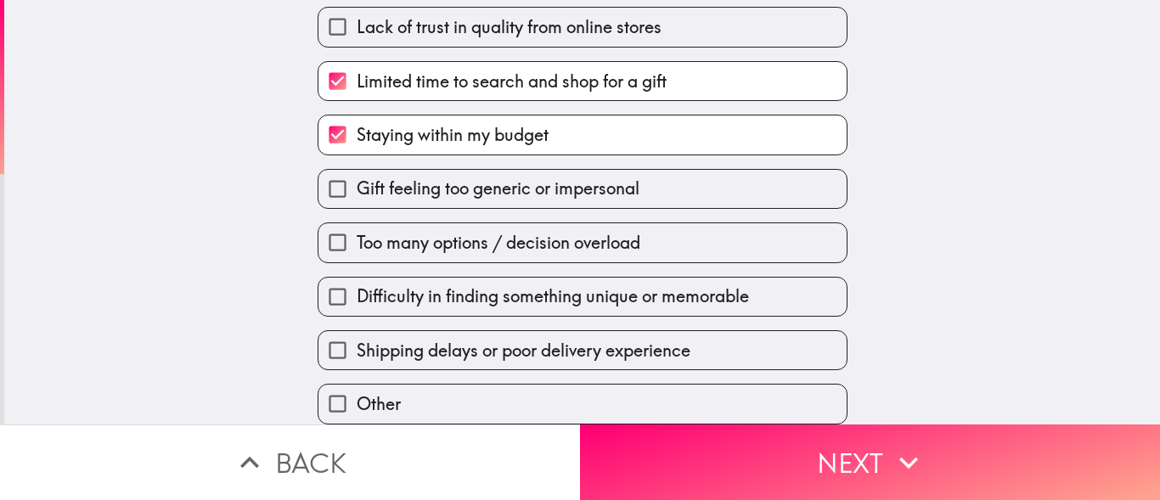
click at [426, 232] on span "Too many options / decision overload" at bounding box center [499, 243] width 284 height 24
click at [357, 232] on input "Too many options / decision overload" at bounding box center [338, 242] width 38 height 38
checkbox input "true"
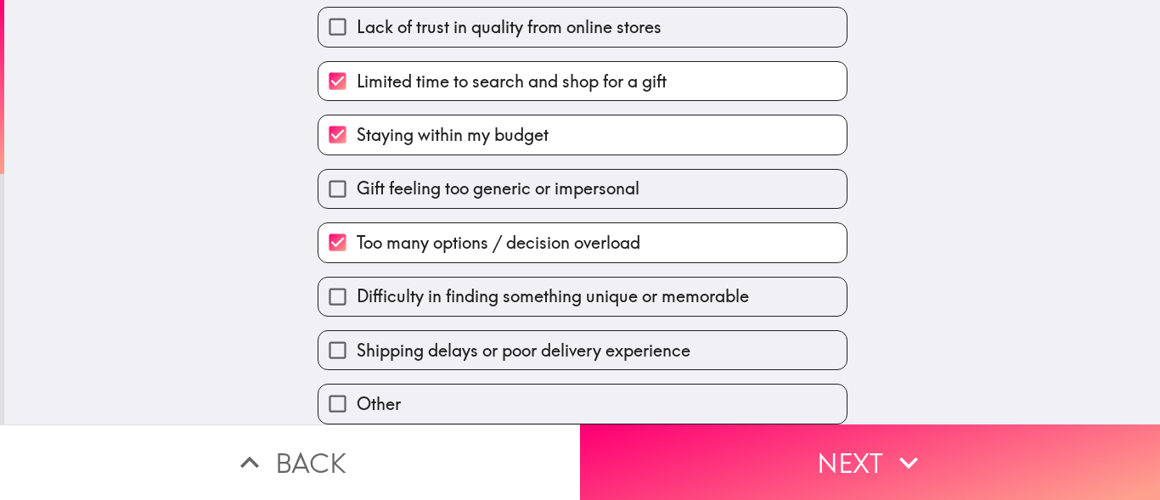
click at [423, 177] on span "Gift feeling too generic or impersonal" at bounding box center [498, 189] width 283 height 24
click at [357, 172] on input "Gift feeling too generic or impersonal" at bounding box center [338, 189] width 38 height 38
checkbox input "true"
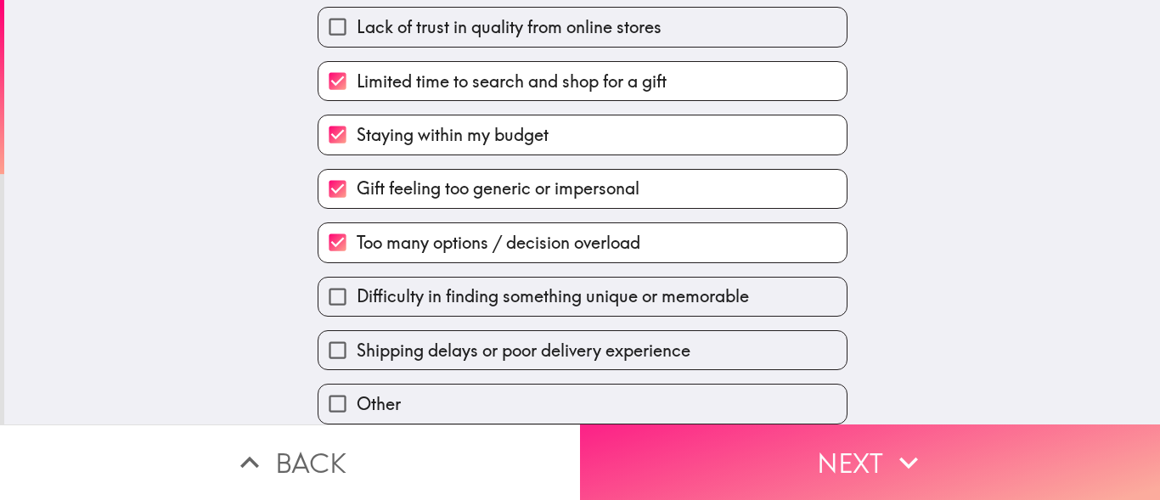
click at [742, 454] on button "Next" at bounding box center [870, 463] width 580 height 76
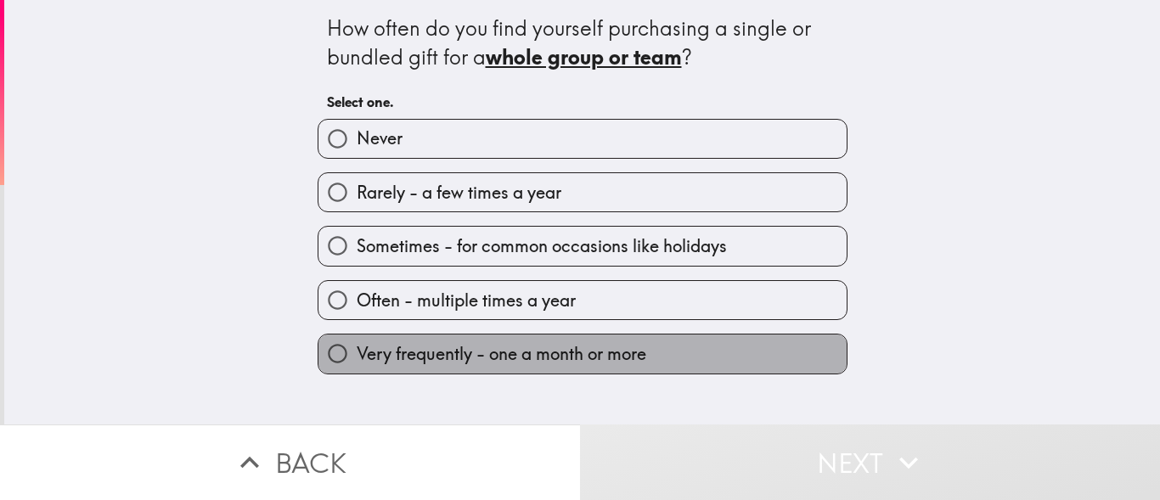
click at [538, 347] on span "Very frequently - one a month or more" at bounding box center [502, 354] width 290 height 24
click at [357, 347] on input "Very frequently - one a month or more" at bounding box center [338, 354] width 38 height 38
radio input "true"
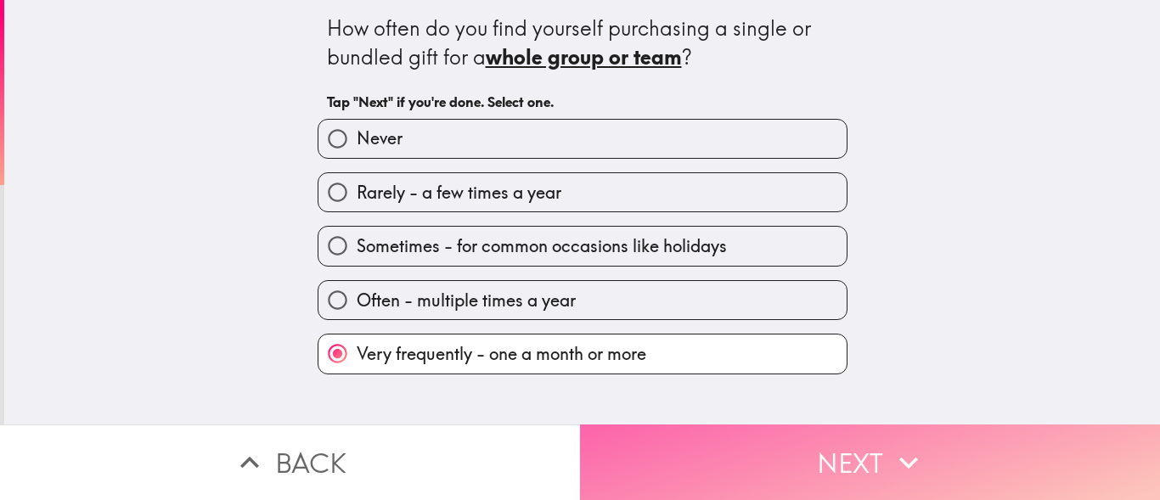
click at [746, 426] on button "Next" at bounding box center [870, 463] width 580 height 76
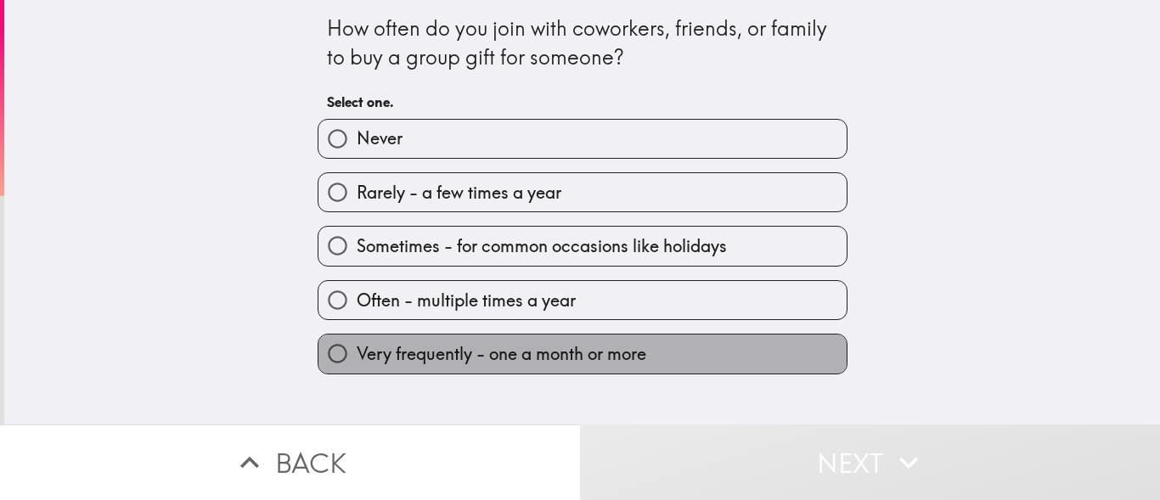
click at [559, 347] on span "Very frequently - one a month or more" at bounding box center [502, 354] width 290 height 24
click at [357, 347] on input "Very frequently - one a month or more" at bounding box center [338, 354] width 38 height 38
radio input "true"
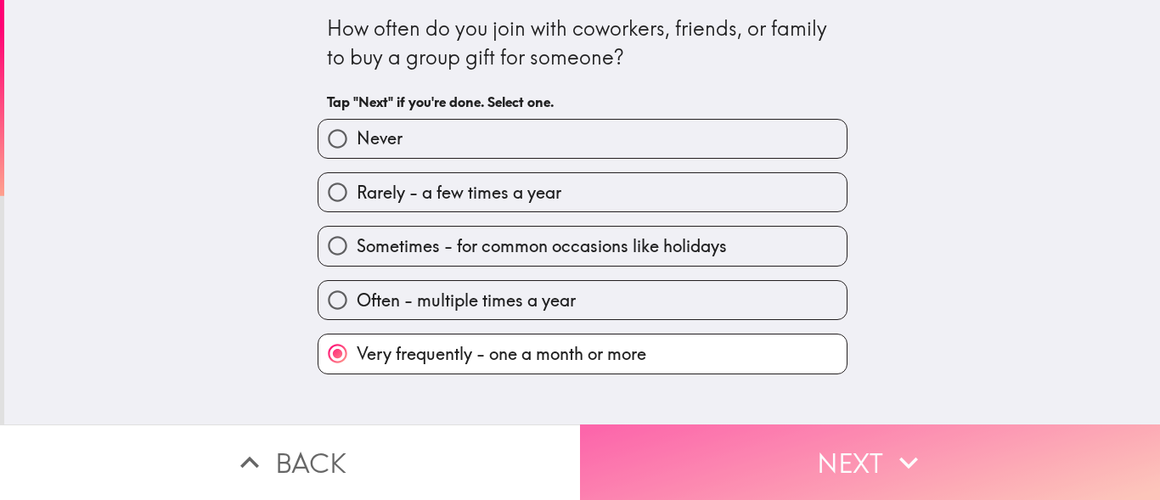
click at [784, 452] on button "Next" at bounding box center [870, 463] width 580 height 76
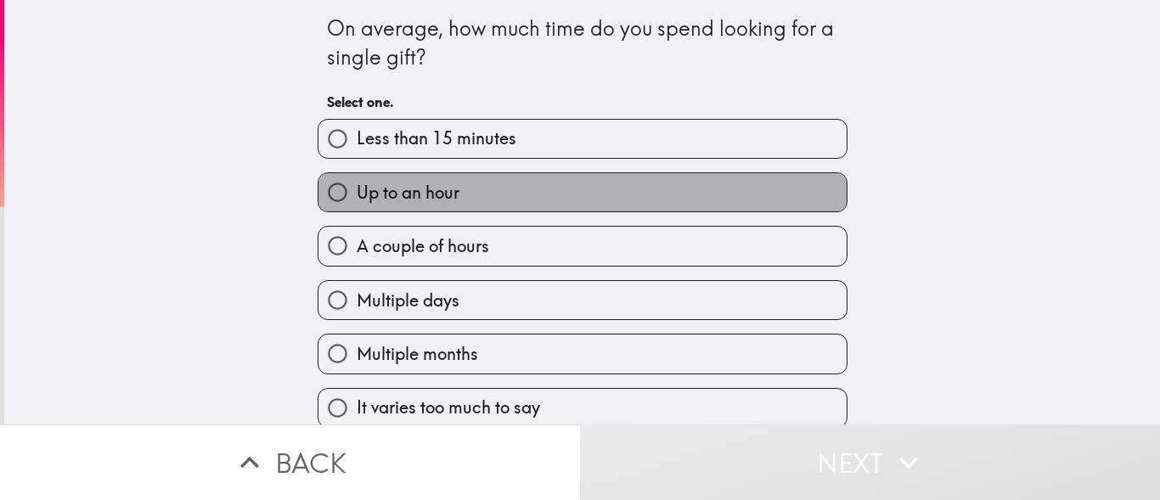
click at [505, 198] on label "Up to an hour" at bounding box center [583, 192] width 528 height 38
click at [357, 198] on input "Up to an hour" at bounding box center [338, 192] width 38 height 38
radio input "true"
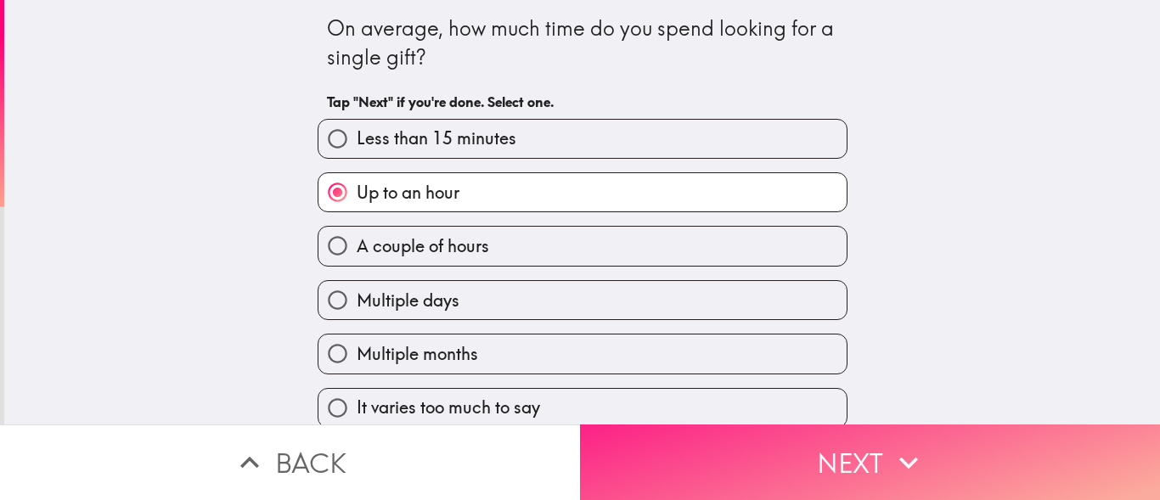
click at [801, 444] on button "Next" at bounding box center [870, 463] width 580 height 76
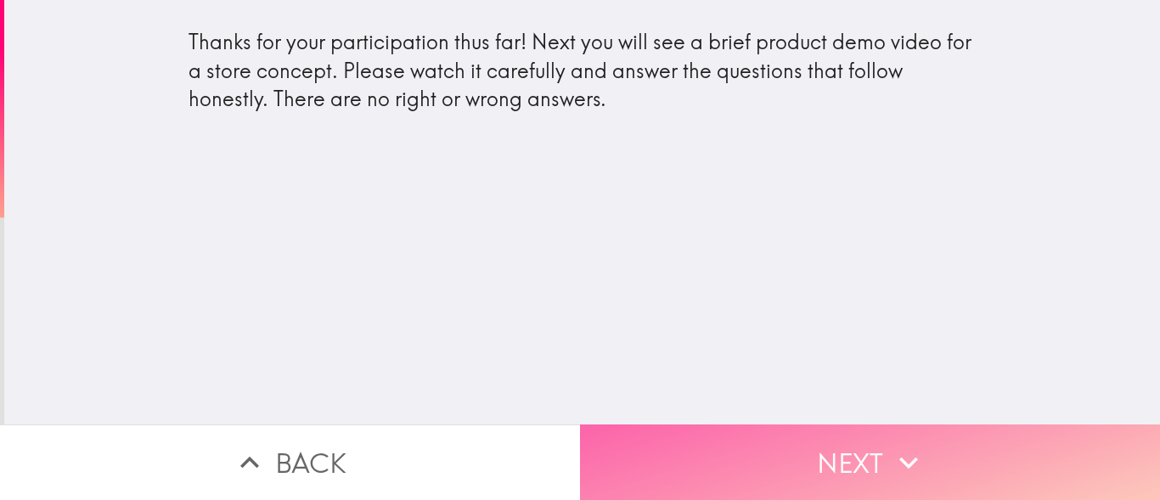
click at [737, 438] on button "Next" at bounding box center [870, 463] width 580 height 76
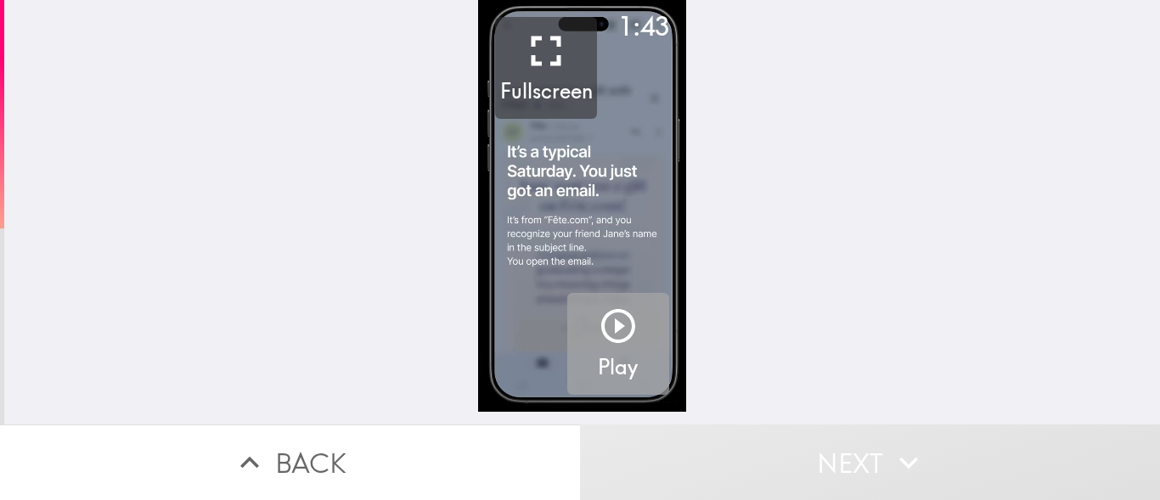
click at [629, 335] on button "Play" at bounding box center [618, 344] width 102 height 102
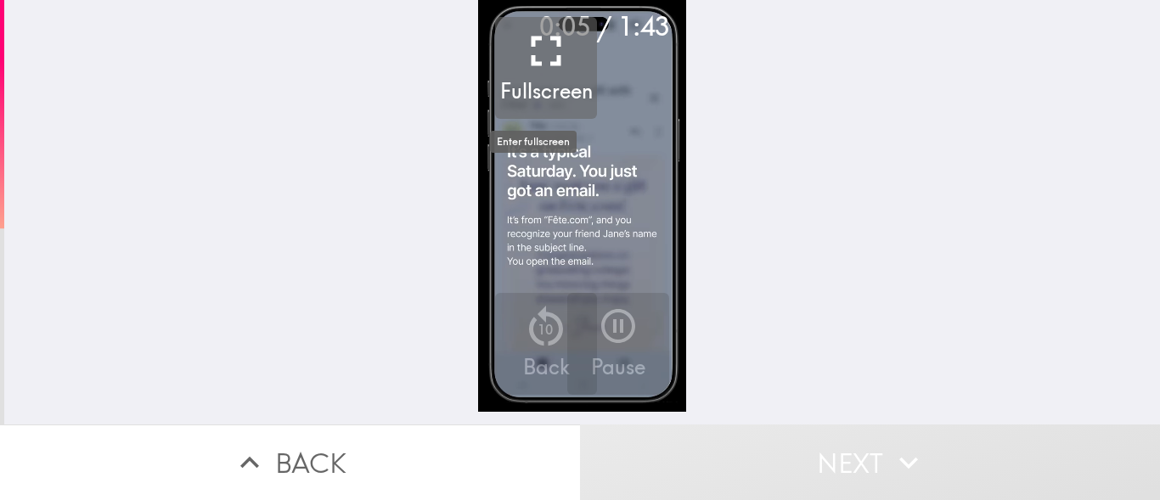
click at [557, 81] on h5 "Fullscreen" at bounding box center [546, 91] width 93 height 29
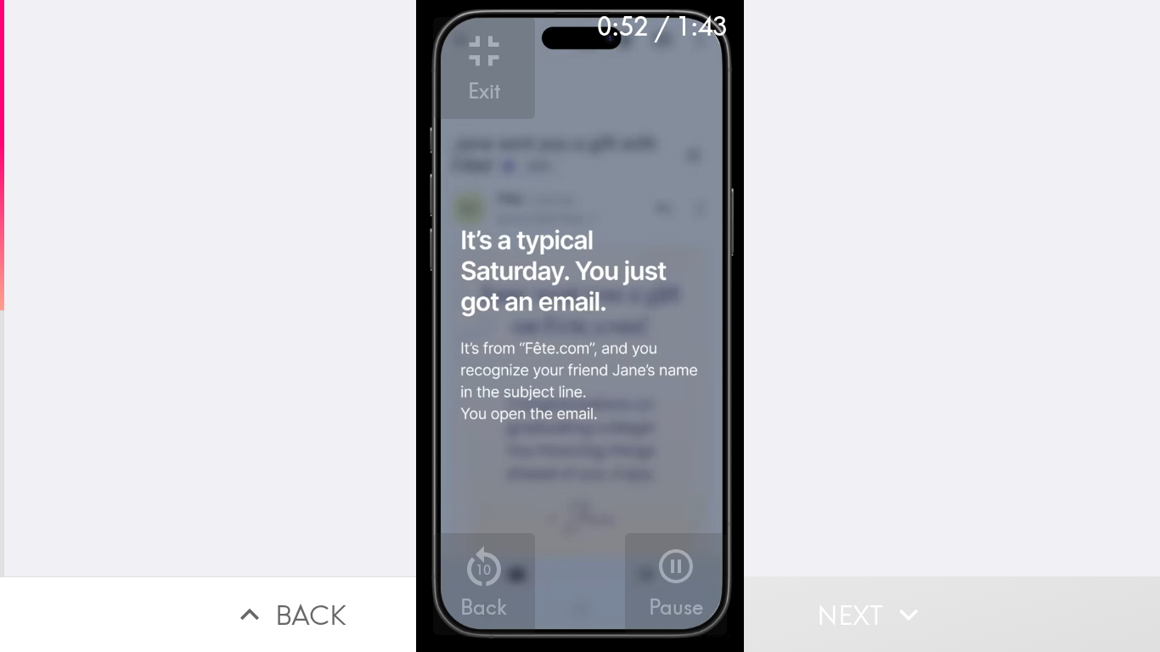
click at [573, 452] on video "button" at bounding box center [580, 326] width 329 height 652
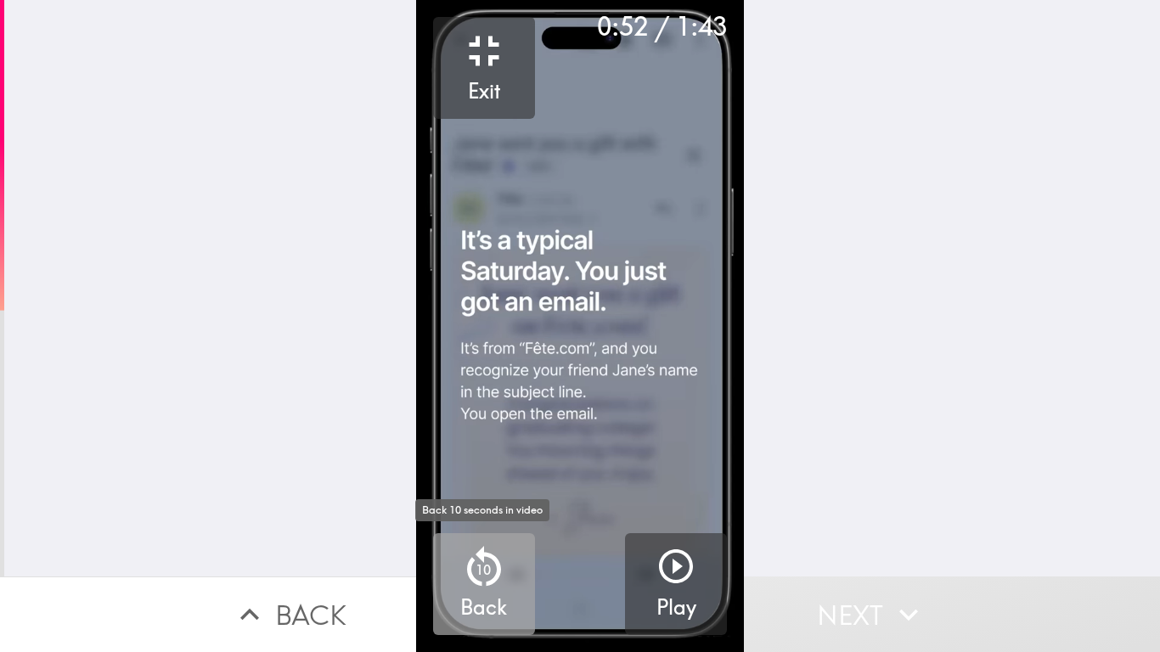
click at [516, 500] on button "10 Back" at bounding box center [484, 585] width 102 height 102
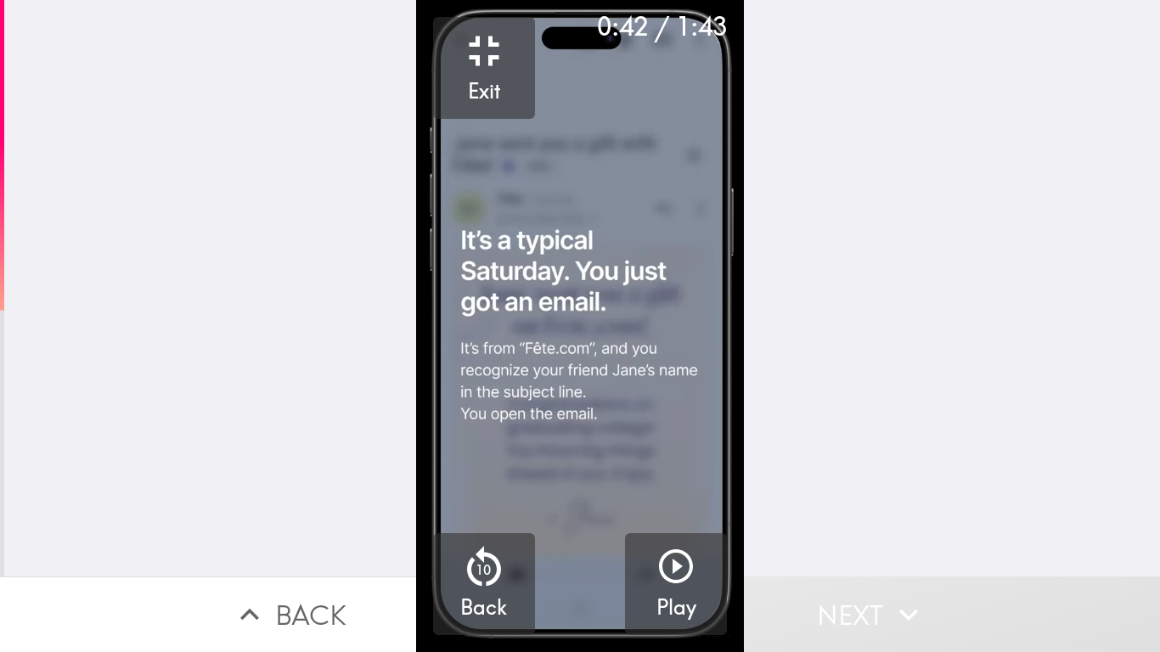
click at [607, 442] on video "button" at bounding box center [580, 326] width 329 height 652
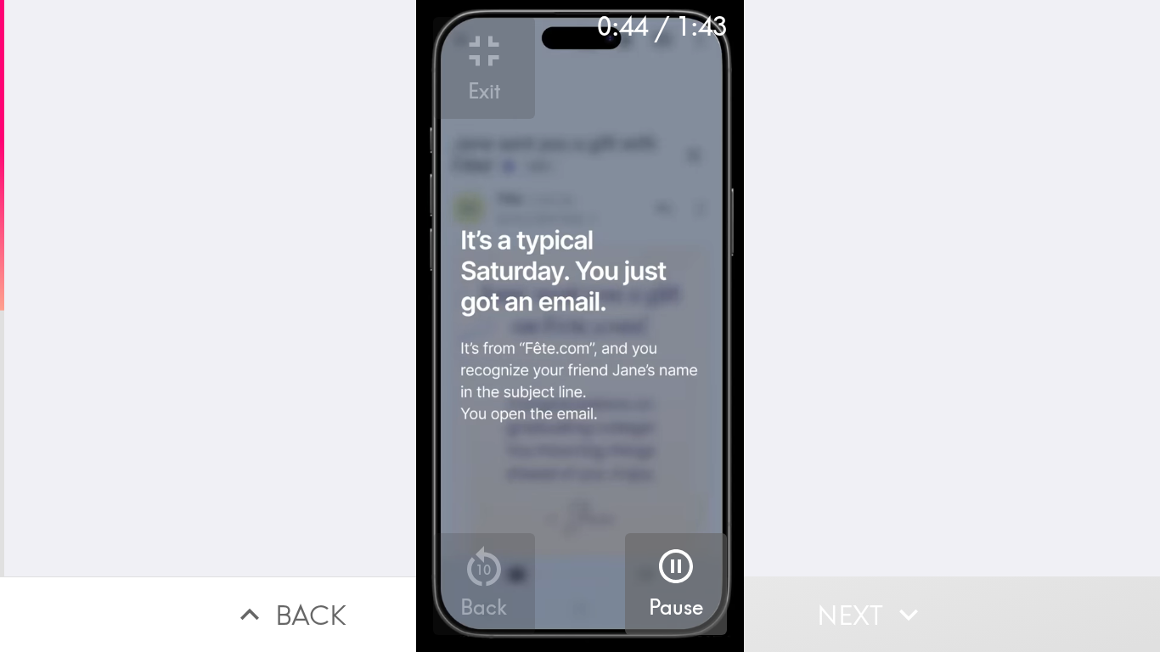
click at [680, 500] on h5 "Pause" at bounding box center [676, 608] width 54 height 29
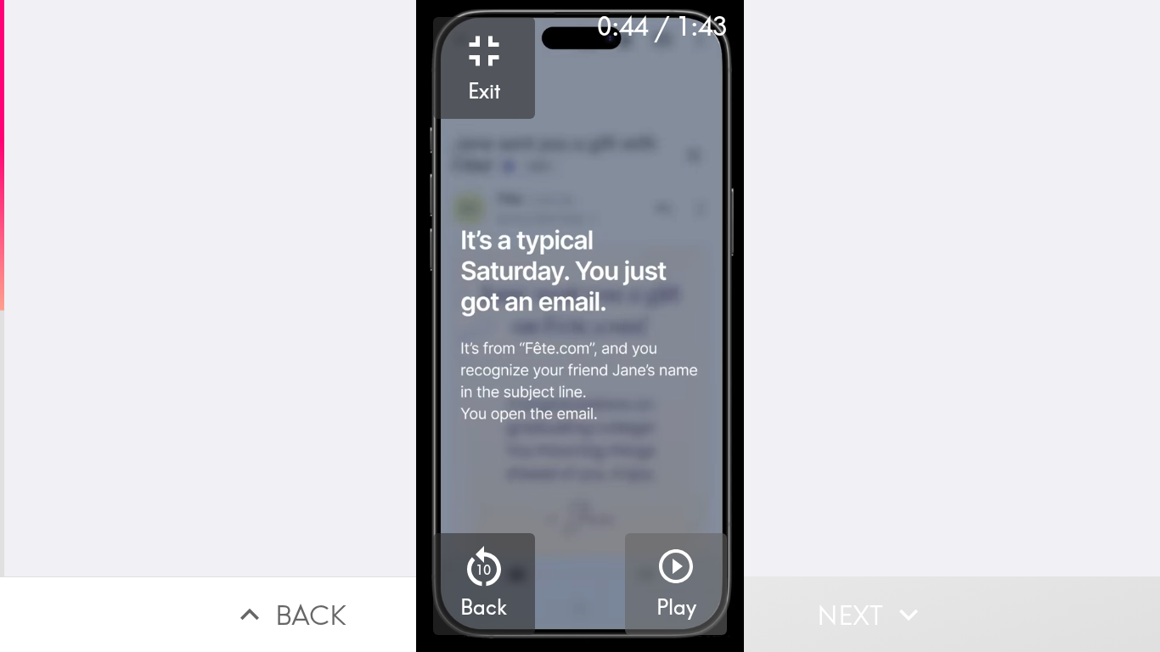
click at [677, 500] on icon "button" at bounding box center [676, 566] width 41 height 41
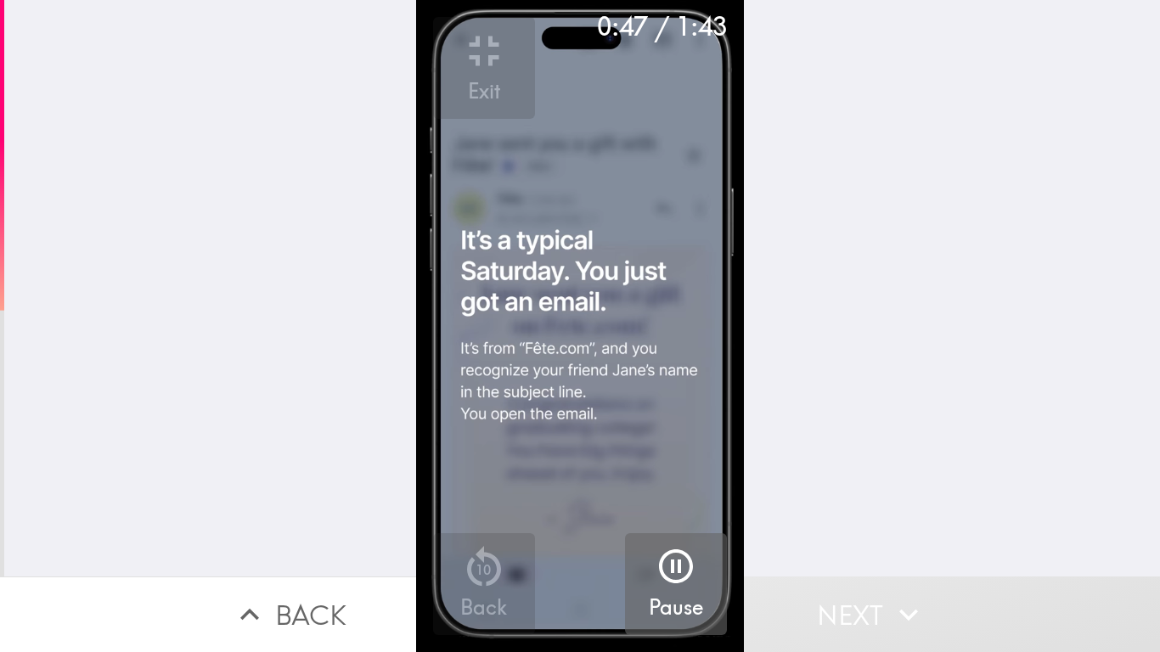
click at [822, 494] on div "0:47 / 1:43 Exit 10 Back Pause" at bounding box center [580, 326] width 1160 height 652
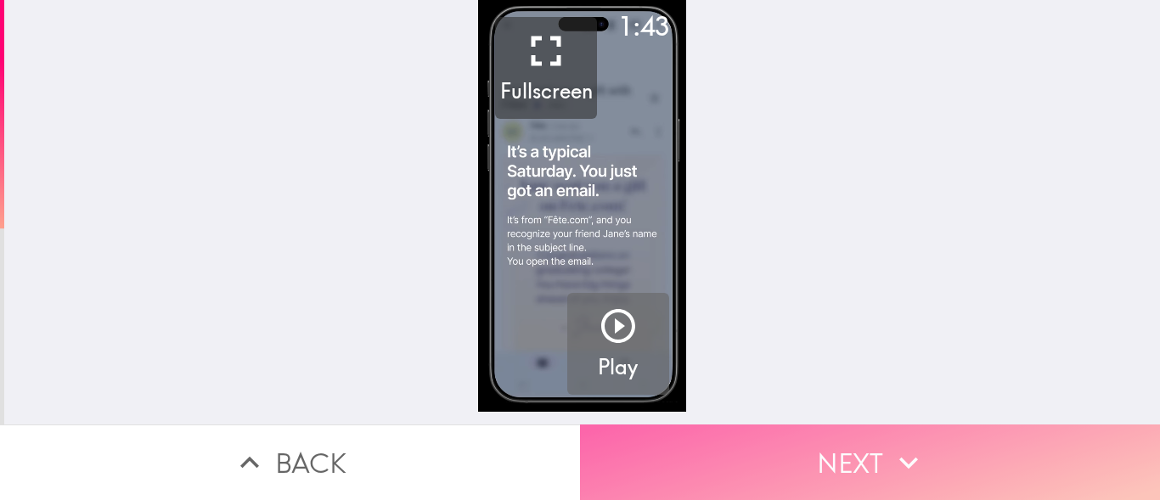
click at [795, 454] on button "Next" at bounding box center [870, 463] width 580 height 76
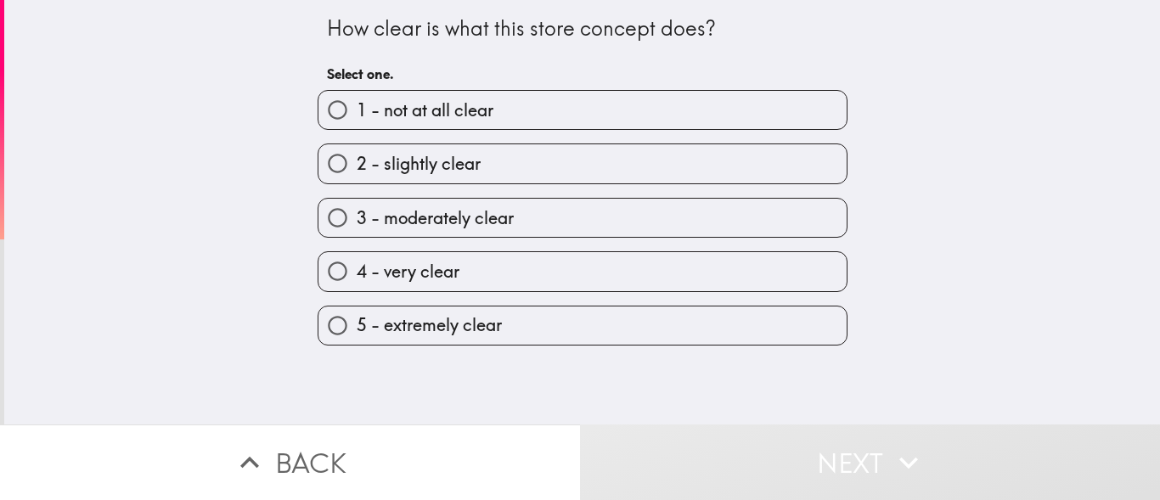
click at [542, 337] on label "5 - extremely clear" at bounding box center [583, 326] width 528 height 38
click at [357, 337] on input "5 - extremely clear" at bounding box center [338, 326] width 38 height 38
radio input "true"
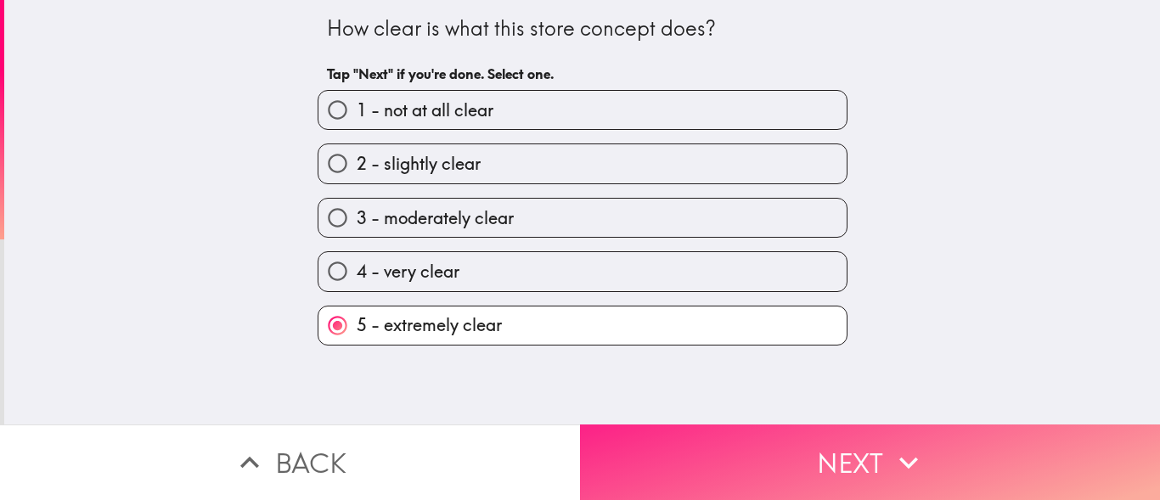
click at [750, 453] on button "Next" at bounding box center [870, 463] width 580 height 76
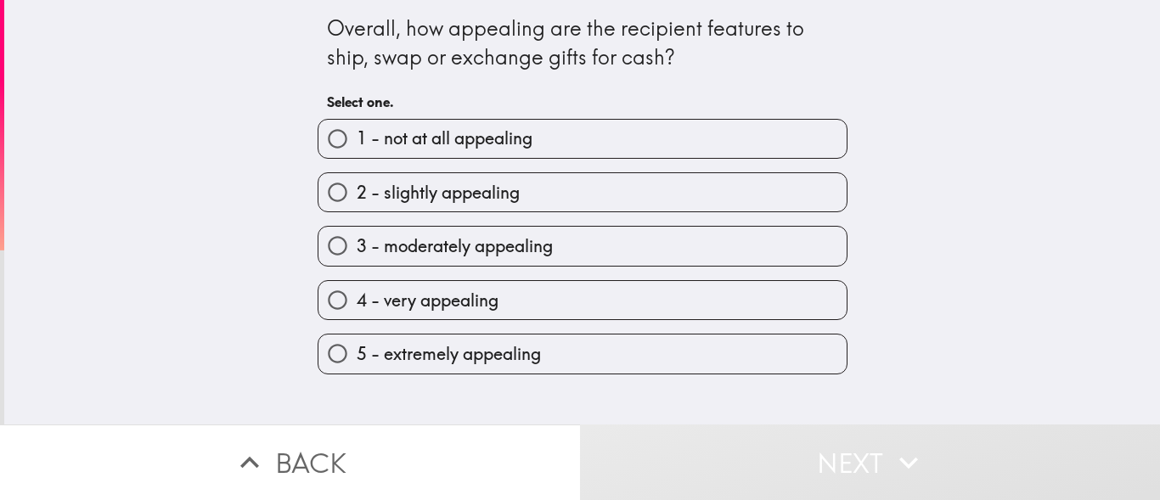
click at [542, 338] on label "5 - extremely appealing" at bounding box center [583, 354] width 528 height 38
click at [357, 338] on input "5 - extremely appealing" at bounding box center [338, 354] width 38 height 38
radio input "true"
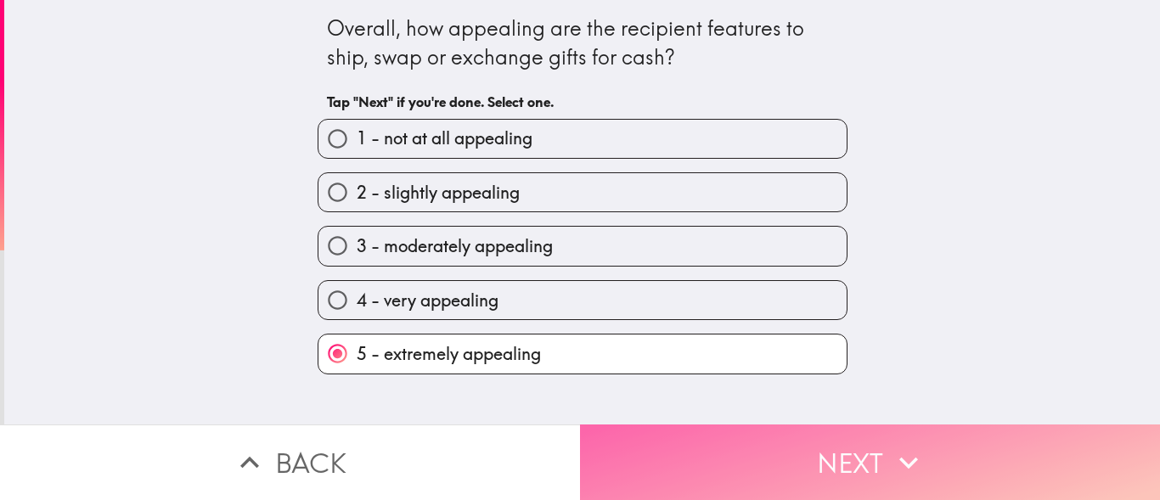
click at [699, 449] on button "Next" at bounding box center [870, 463] width 580 height 76
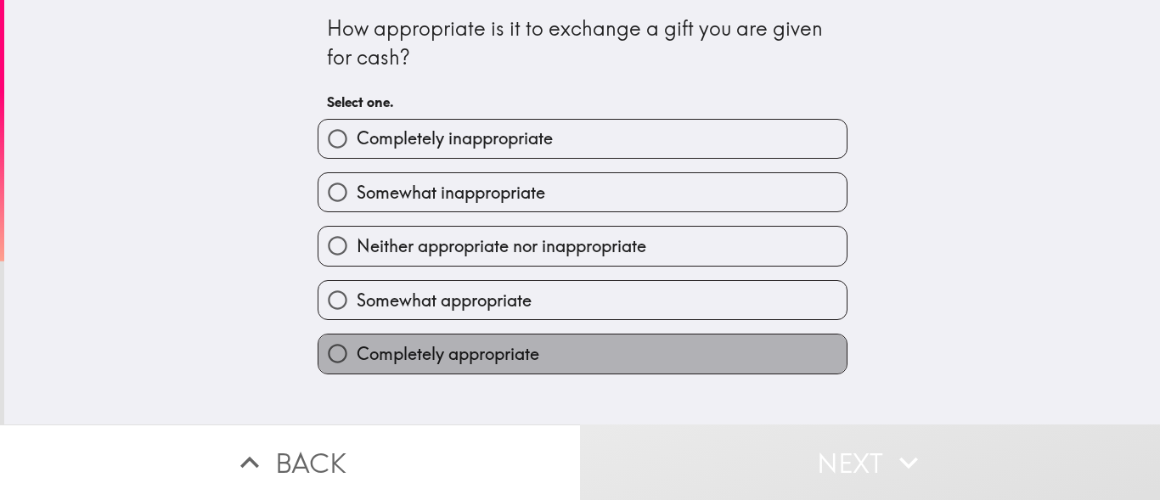
click at [567, 356] on label "Completely appropriate" at bounding box center [583, 354] width 528 height 38
click at [357, 356] on input "Completely appropriate" at bounding box center [338, 354] width 38 height 38
radio input "true"
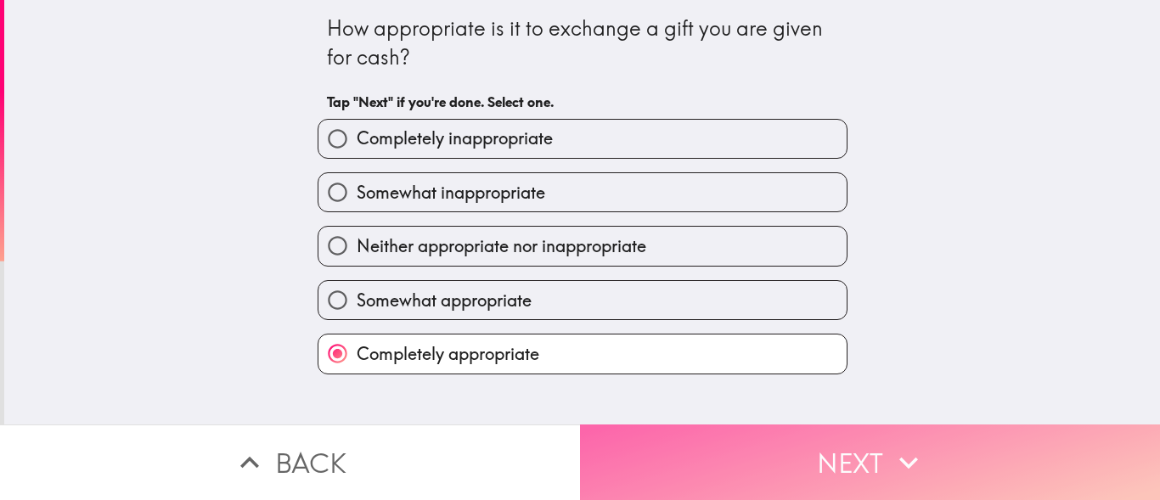
click at [704, 470] on button "Next" at bounding box center [870, 463] width 580 height 76
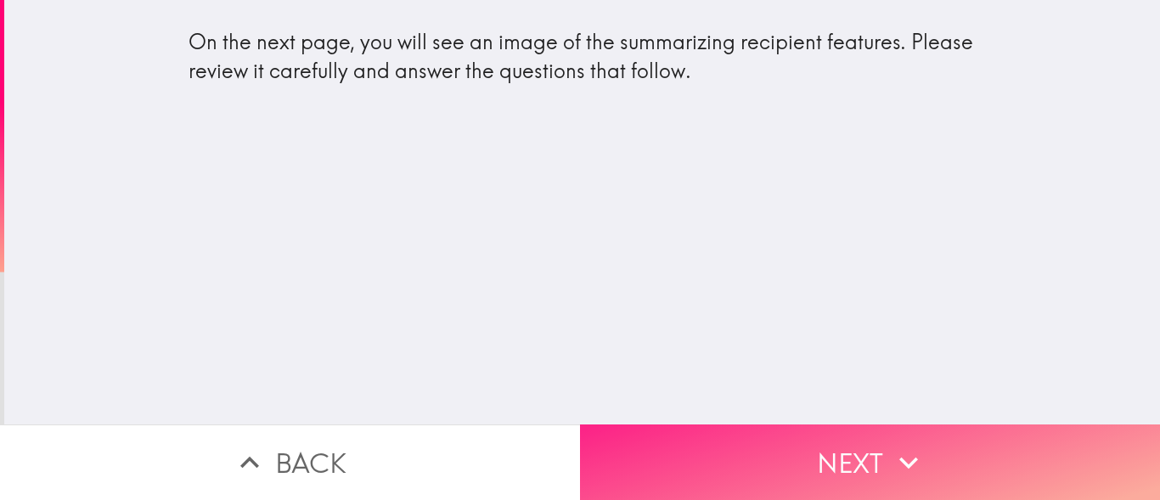
click at [741, 441] on button "Next" at bounding box center [870, 463] width 580 height 76
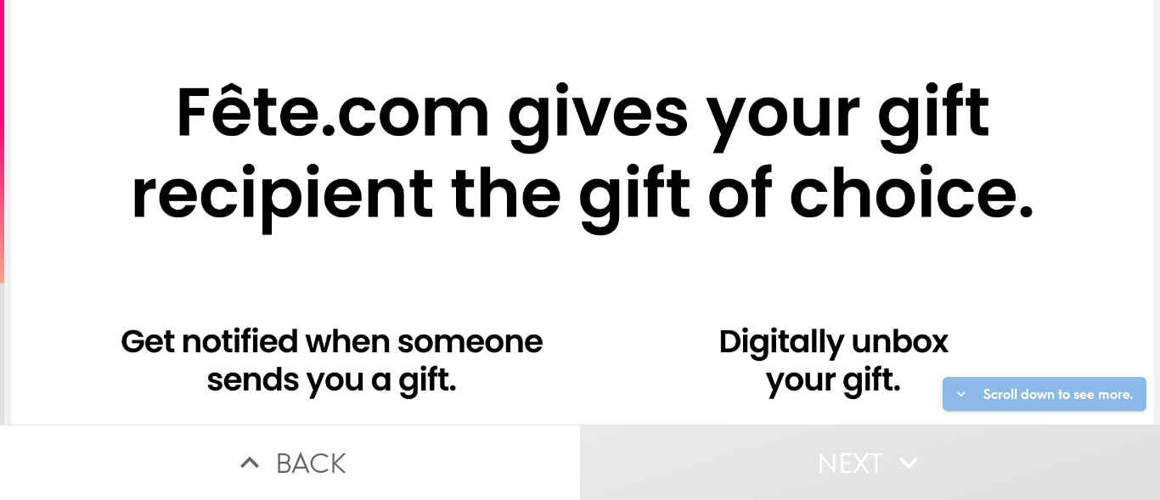
scroll to position [510, 0]
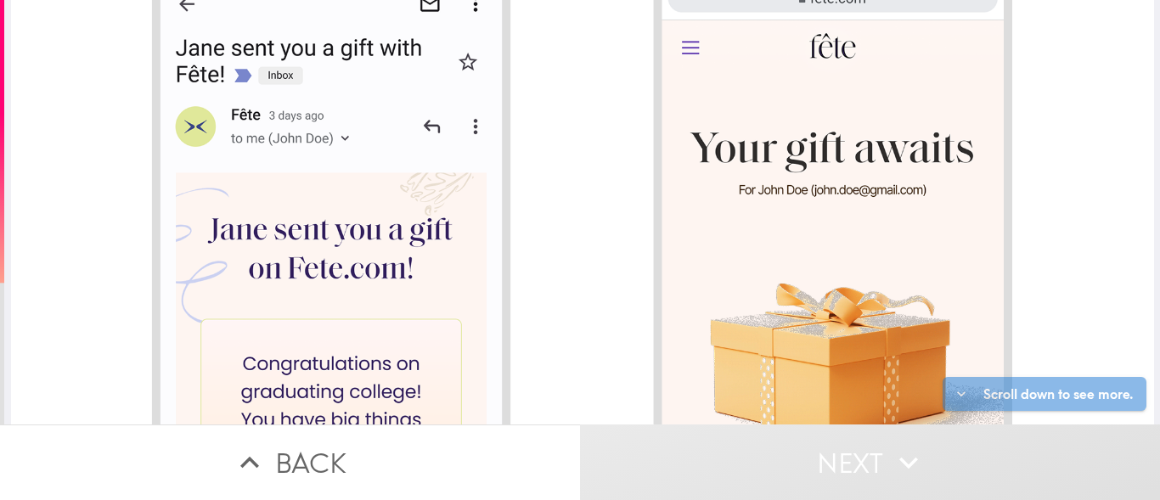
click at [787, 445] on button "Next" at bounding box center [870, 463] width 580 height 76
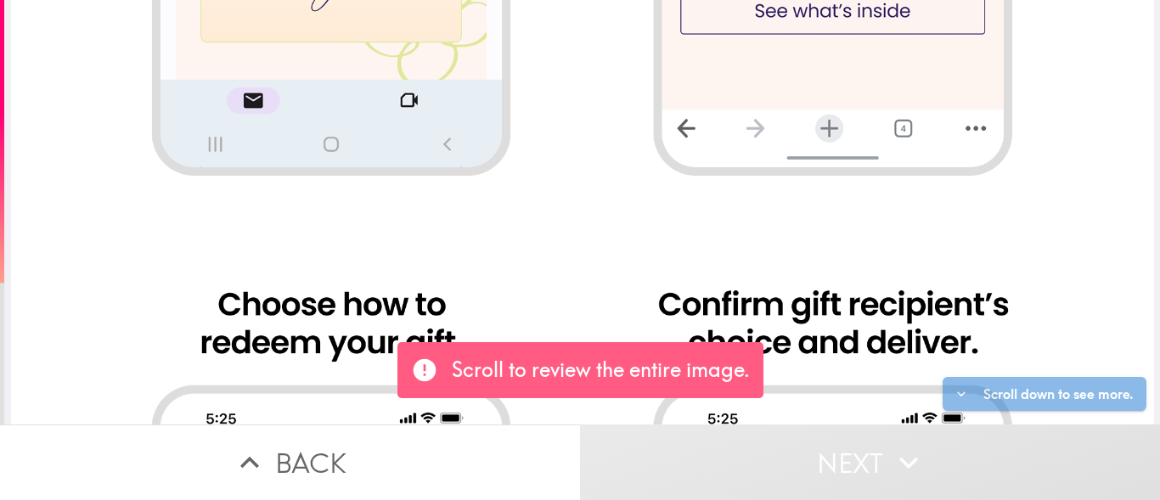
scroll to position [765, 0]
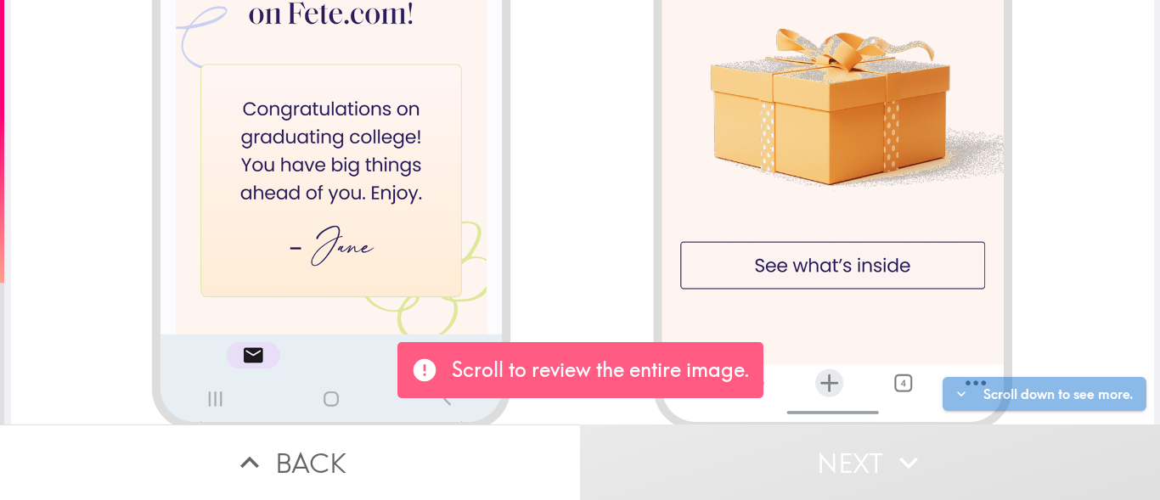
click at [362, 161] on div at bounding box center [582, 370] width 1143 height 2271
click at [801, 200] on div at bounding box center [582, 370] width 1143 height 2271
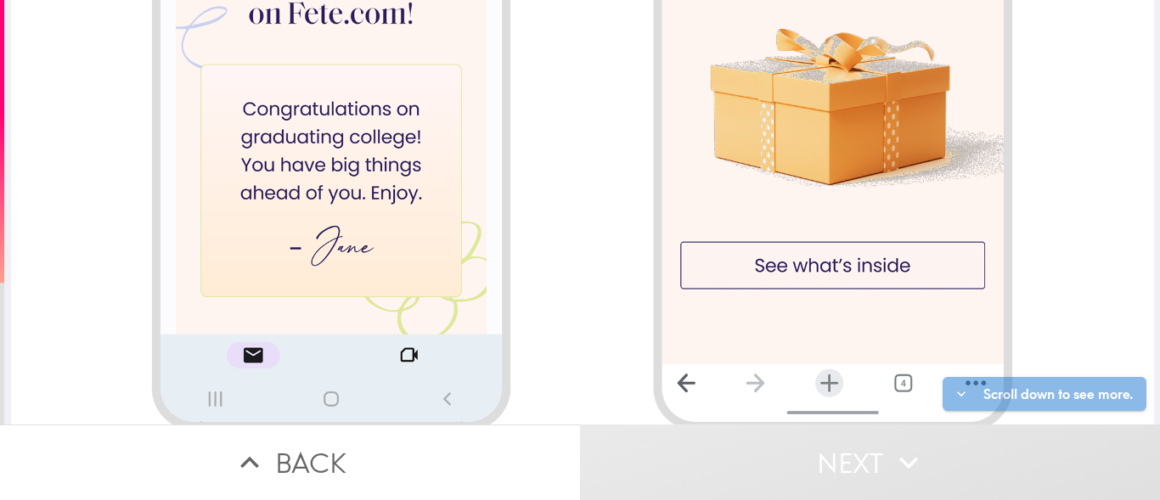
click at [819, 263] on div at bounding box center [582, 370] width 1143 height 2271
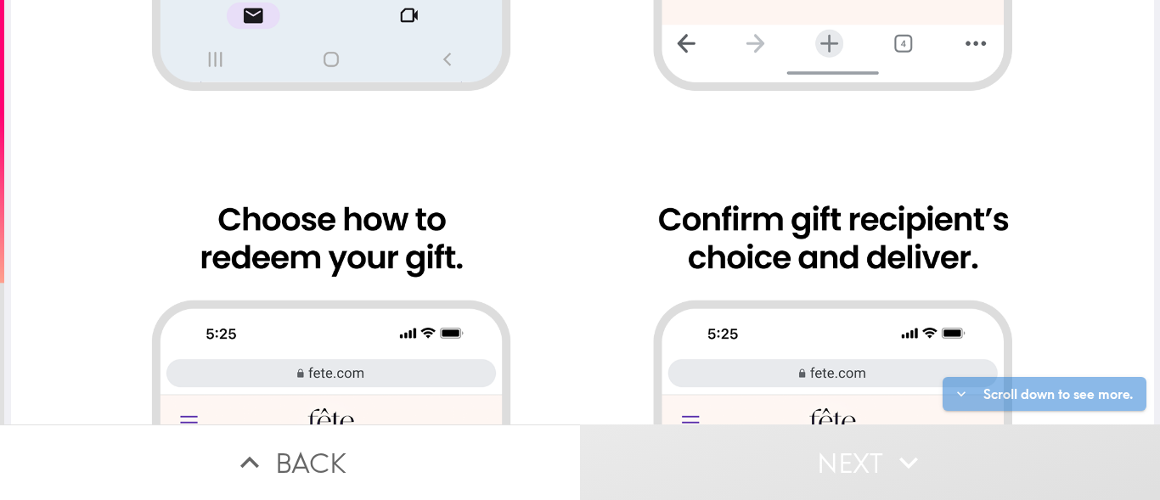
click at [842, 60] on div at bounding box center [582, 31] width 1143 height 2271
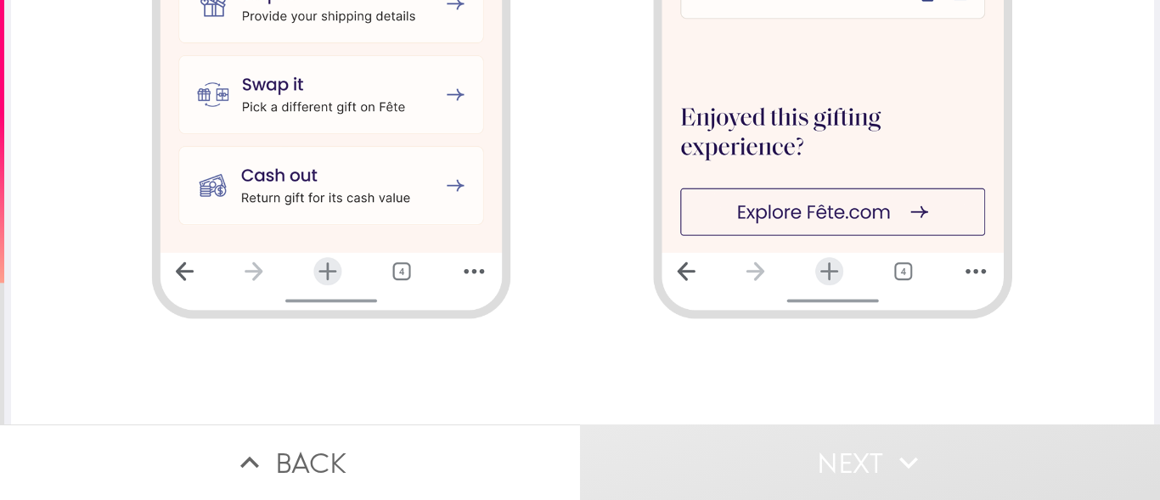
drag, startPoint x: 832, startPoint y: 131, endPoint x: 826, endPoint y: 439, distance: 308.4
click at [826, 439] on div "Back Next" at bounding box center [580, 250] width 1160 height 500
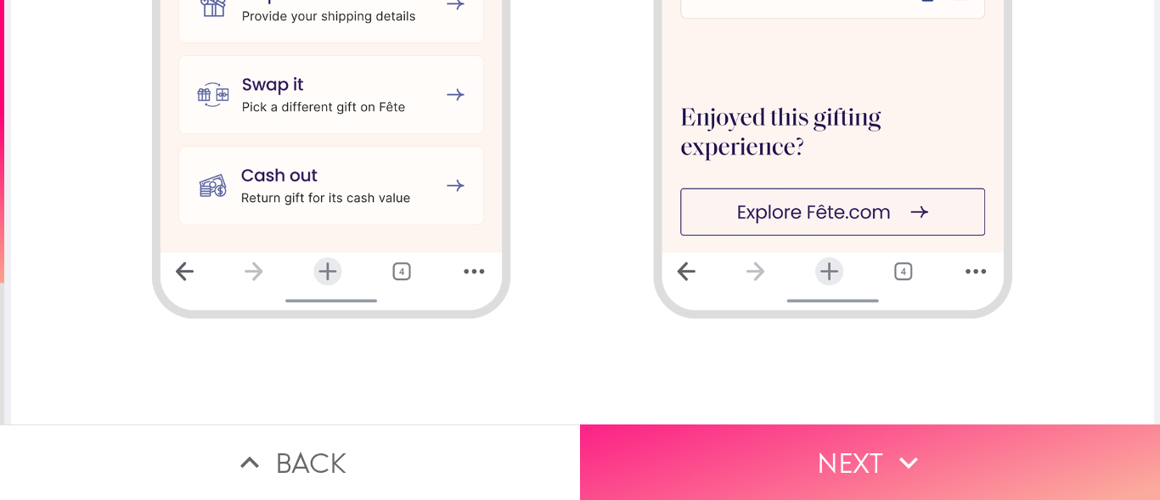
click at [841, 467] on button "Next" at bounding box center [870, 463] width 580 height 76
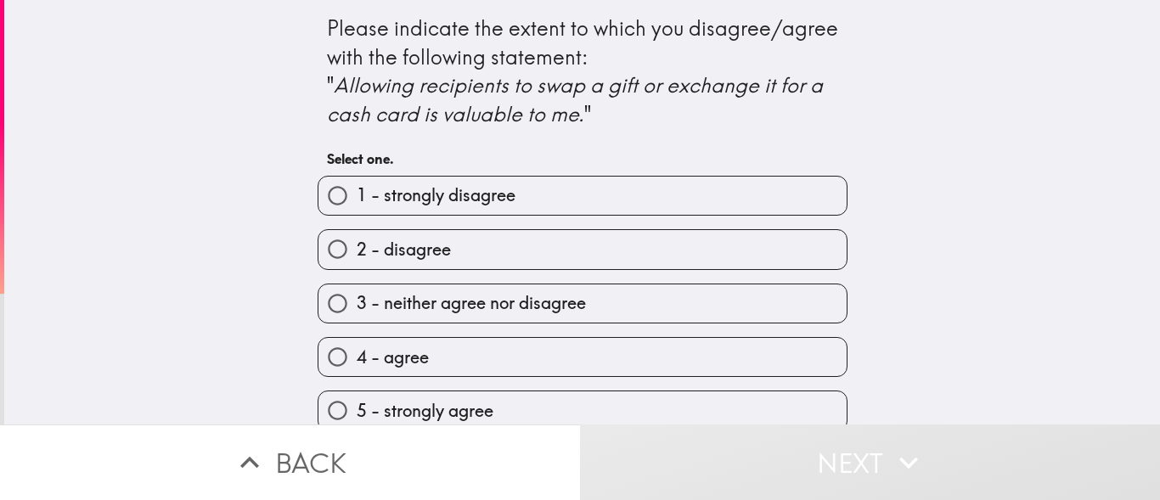
scroll to position [20, 0]
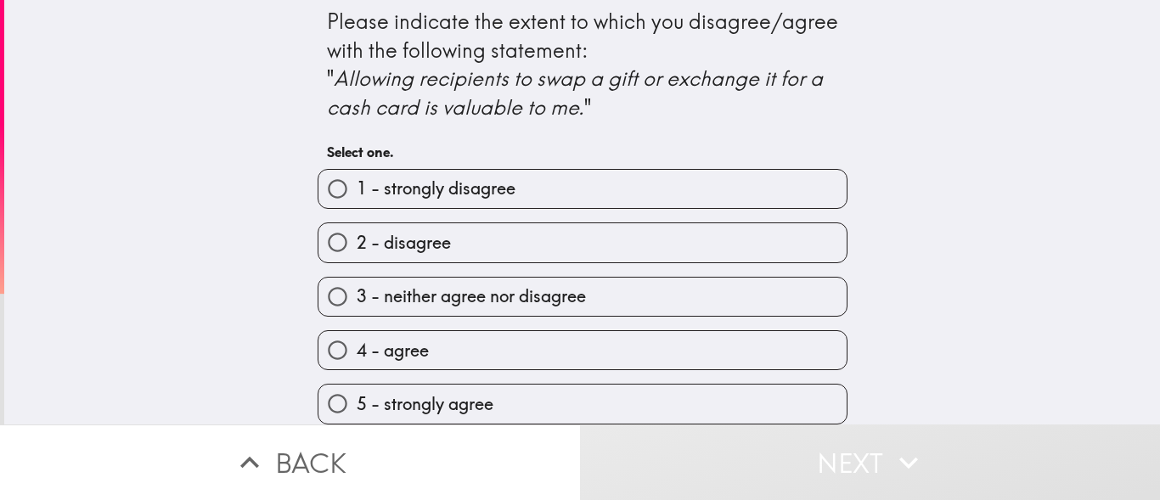
click at [558, 402] on label "5 - strongly agree" at bounding box center [583, 404] width 528 height 38
click at [357, 402] on input "5 - strongly agree" at bounding box center [338, 404] width 38 height 38
radio input "true"
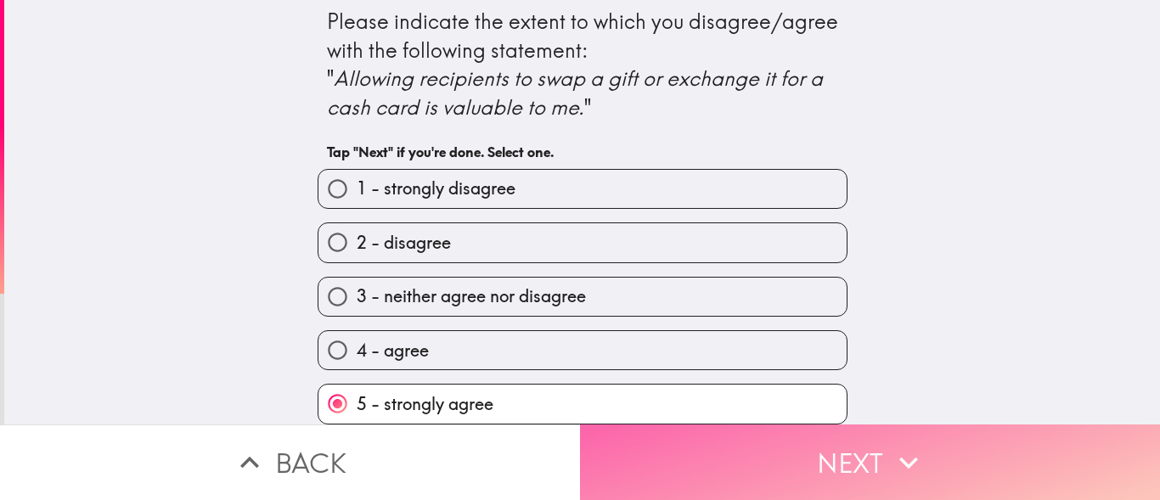
click at [731, 435] on button "Next" at bounding box center [870, 463] width 580 height 76
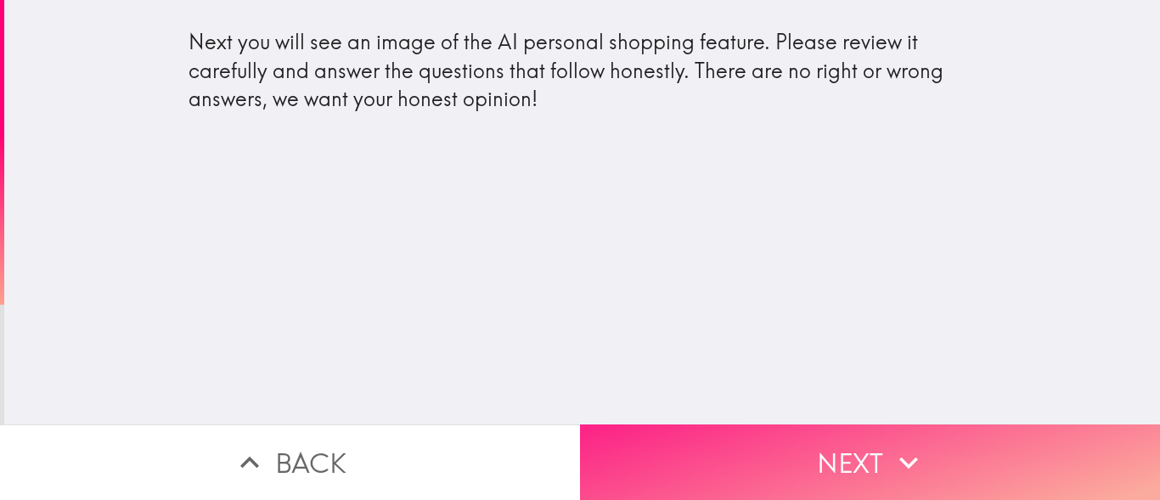
click at [855, 471] on button "Next" at bounding box center [870, 463] width 580 height 76
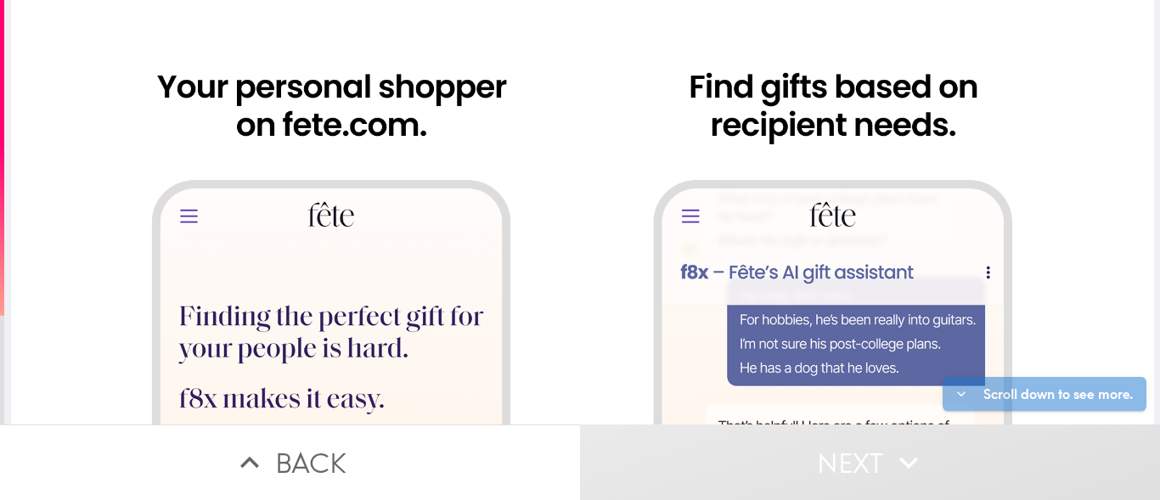
scroll to position [340, 0]
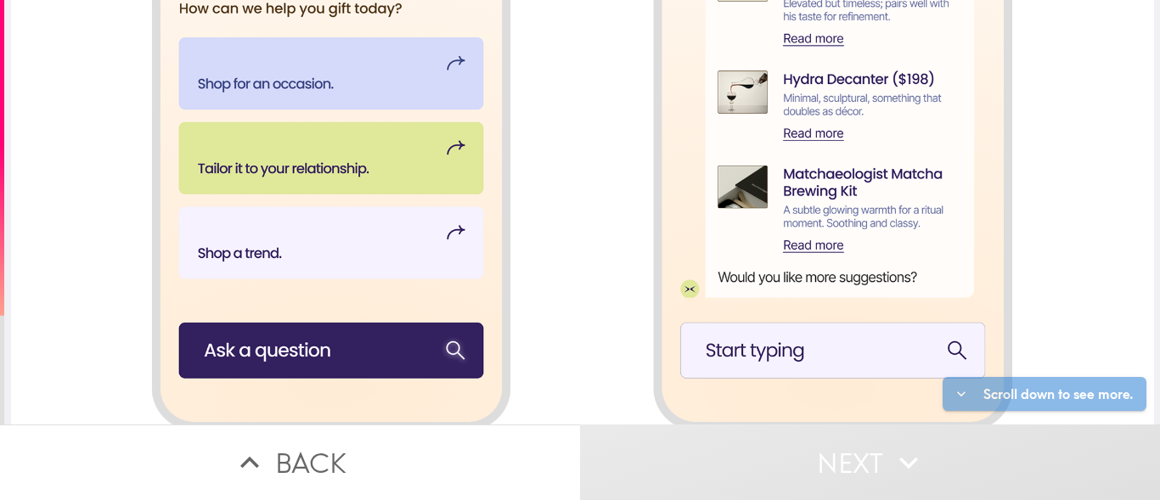
scroll to position [1019, 0]
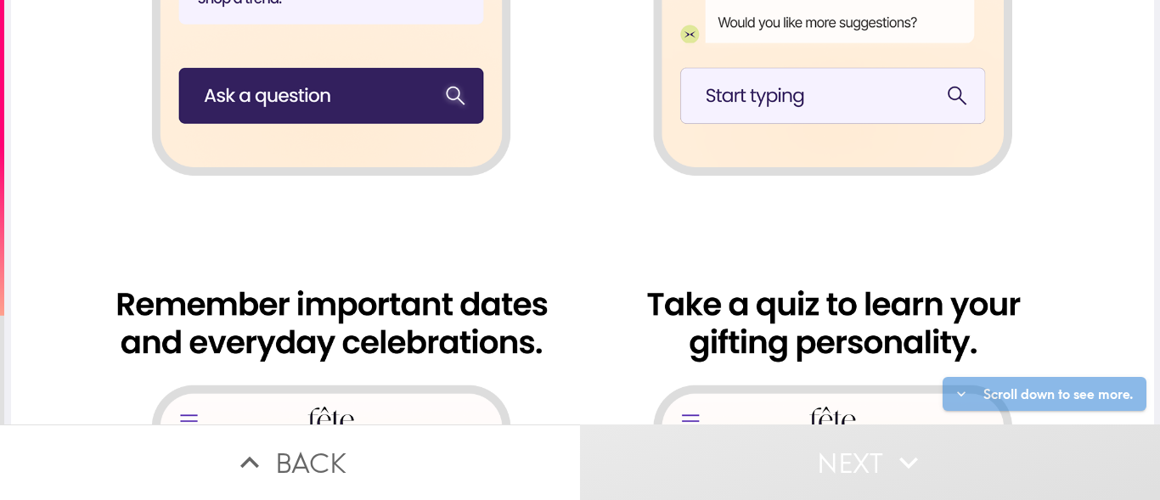
click at [376, 100] on div at bounding box center [582, 116] width 1143 height 2271
click at [748, 155] on div at bounding box center [582, 116] width 1143 height 2271
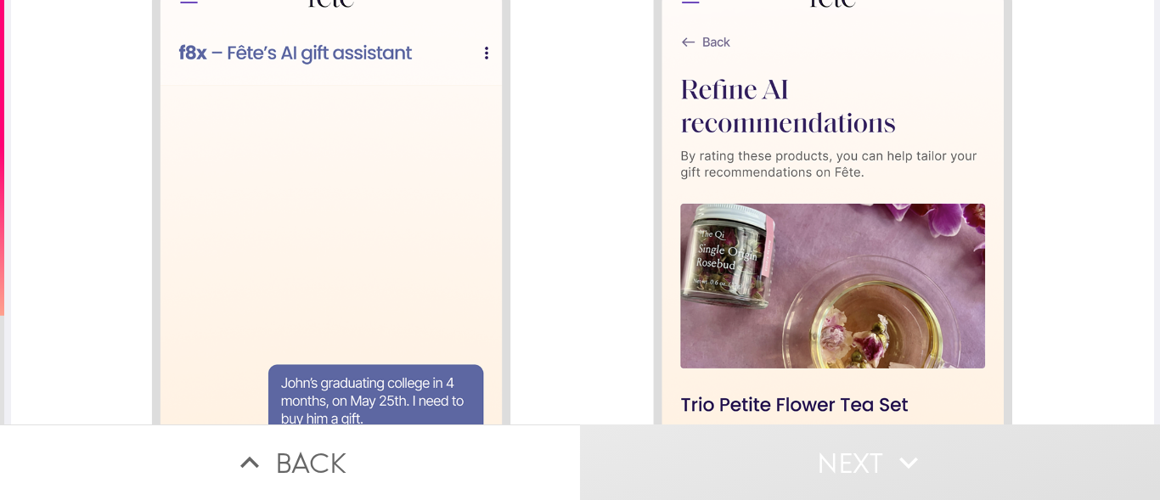
scroll to position [1869, 0]
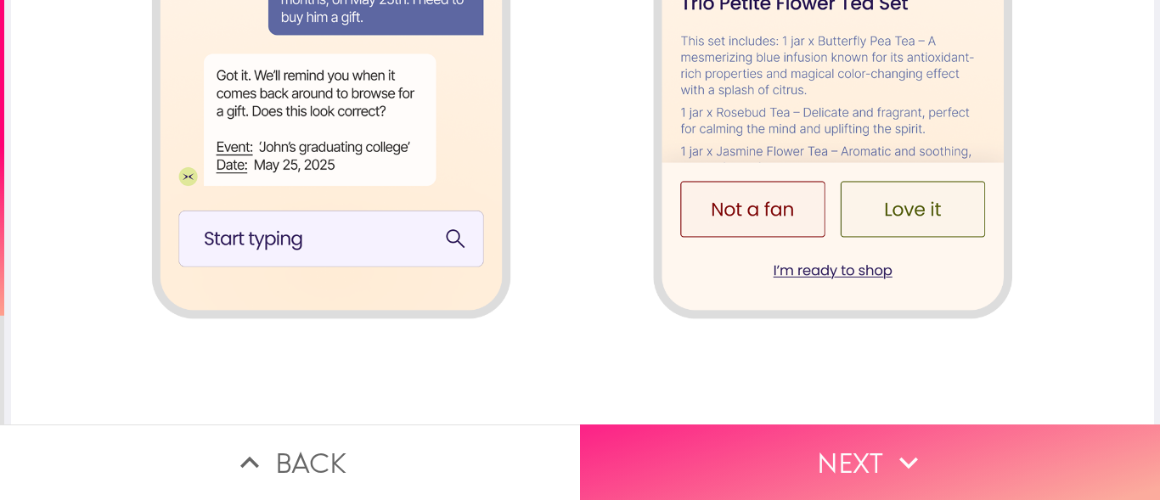
click at [813, 479] on button "Next" at bounding box center [870, 463] width 580 height 76
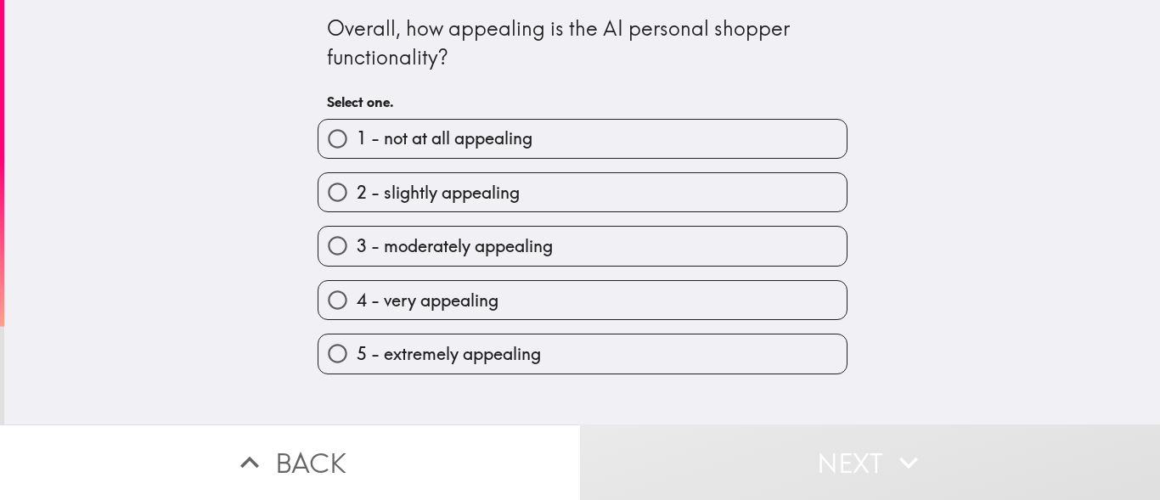
click at [655, 344] on label "5 - extremely appealing" at bounding box center [583, 354] width 528 height 38
click at [357, 344] on input "5 - extremely appealing" at bounding box center [338, 354] width 38 height 38
radio input "true"
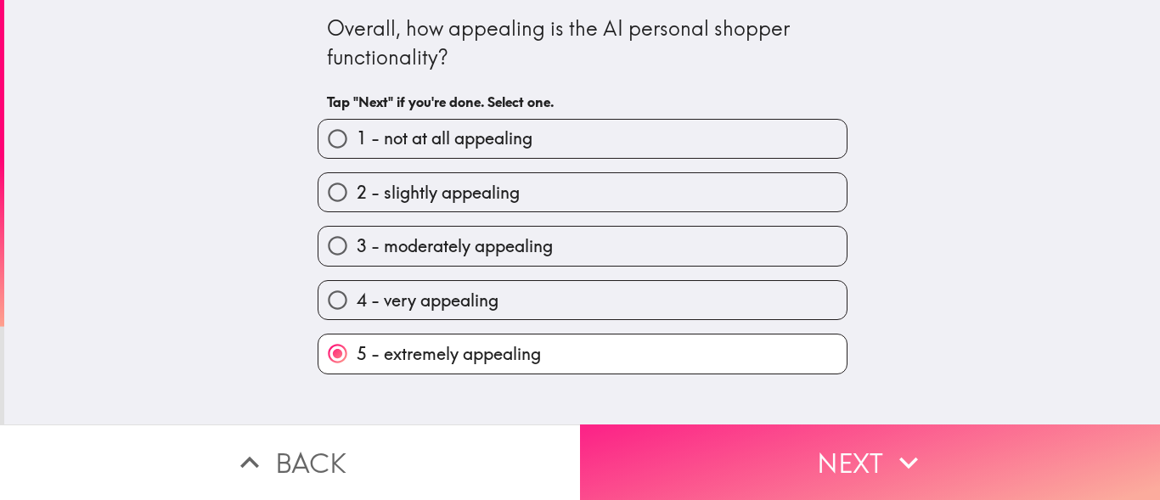
click at [786, 449] on button "Next" at bounding box center [870, 463] width 580 height 76
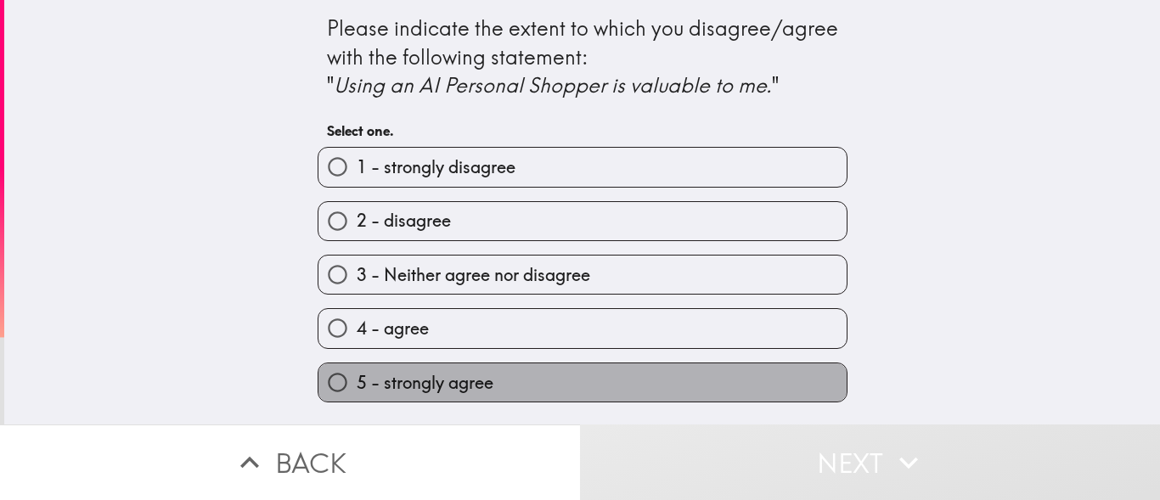
drag, startPoint x: 609, startPoint y: 382, endPoint x: 619, endPoint y: 386, distance: 10.7
click at [608, 385] on label "5 - strongly agree" at bounding box center [583, 383] width 528 height 38
click at [357, 385] on input "5 - strongly agree" at bounding box center [338, 383] width 38 height 38
radio input "true"
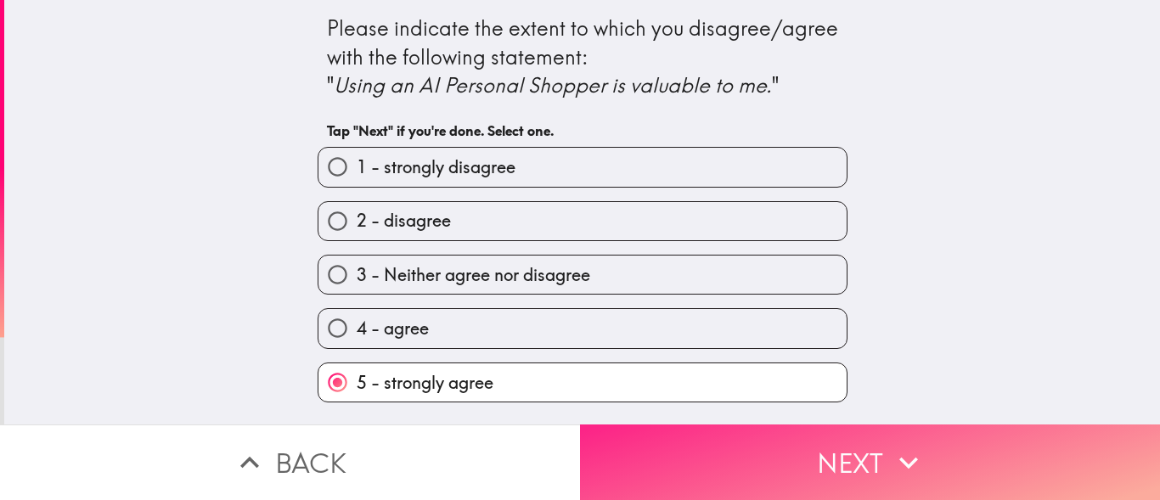
click at [763, 449] on button "Next" at bounding box center [870, 463] width 580 height 76
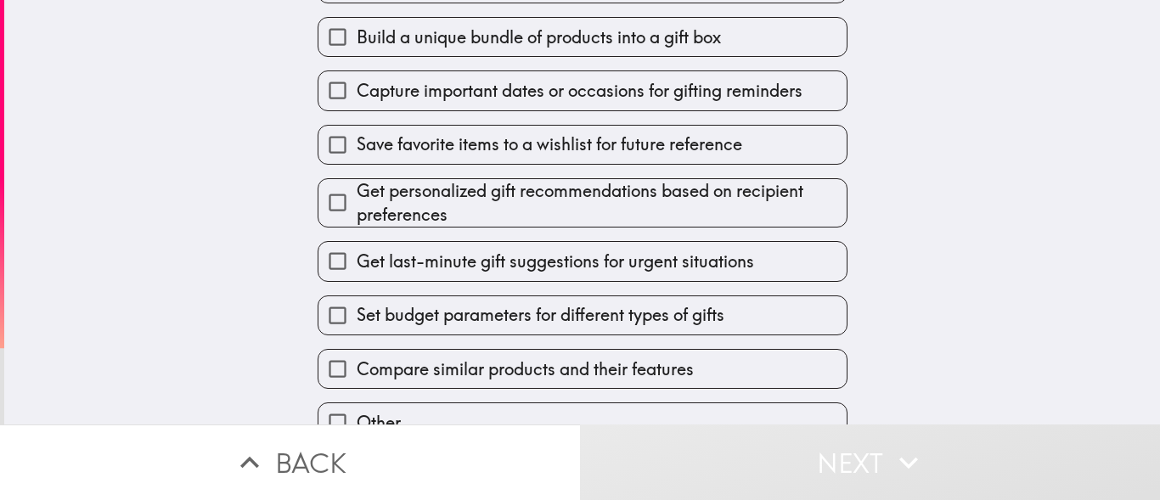
scroll to position [11, 0]
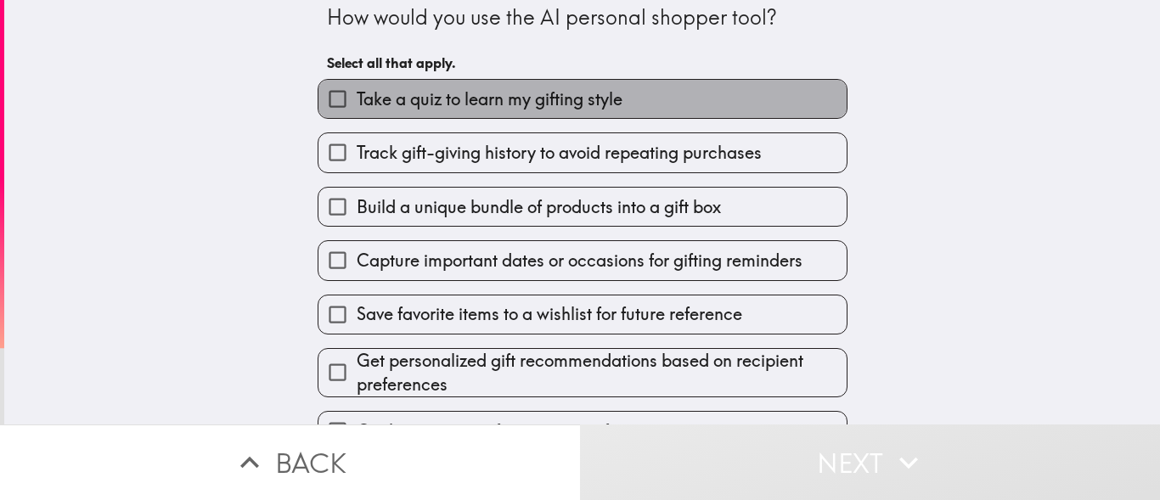
click at [562, 105] on span "Take a quiz to learn my gifting style" at bounding box center [490, 100] width 266 height 24
click at [357, 105] on input "Take a quiz to learn my gifting style" at bounding box center [338, 99] width 38 height 38
checkbox input "true"
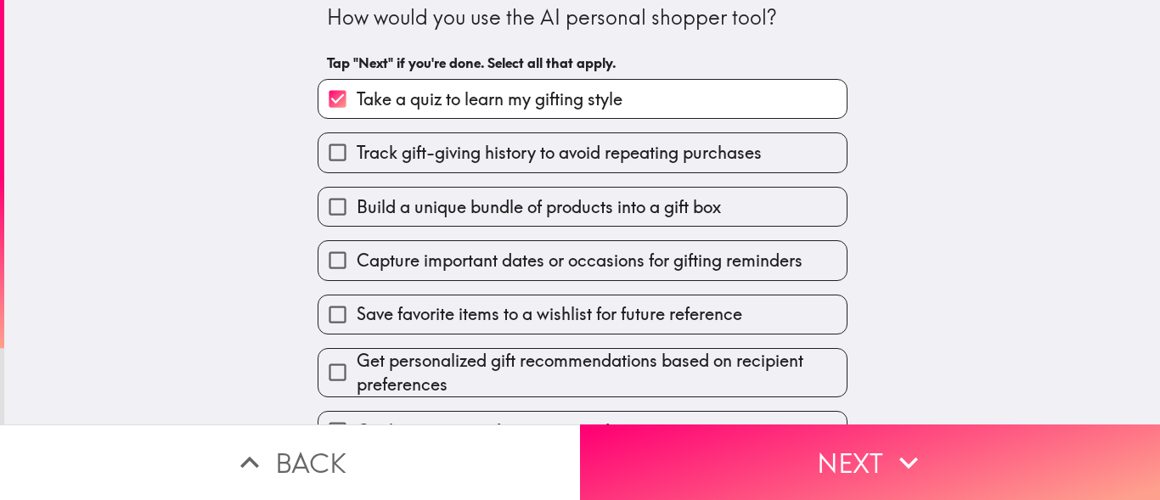
click at [537, 157] on span "Track gift-giving history to avoid repeating purchases" at bounding box center [559, 153] width 405 height 24
click at [357, 157] on input "Track gift-giving history to avoid repeating purchases" at bounding box center [338, 152] width 38 height 38
checkbox input "true"
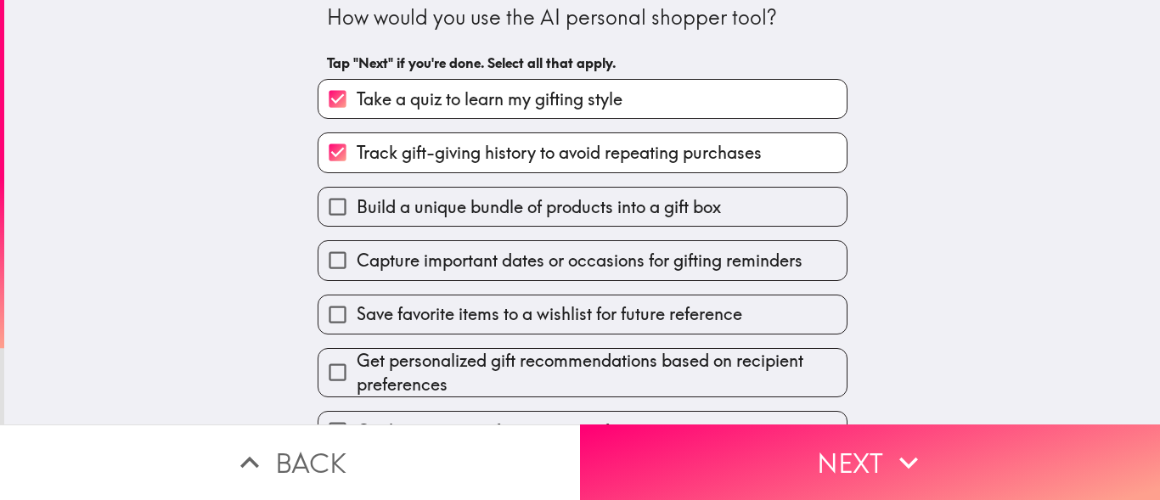
click at [532, 257] on span "Capture important dates or occasions for gifting reminders" at bounding box center [580, 261] width 446 height 24
click at [357, 257] on input "Capture important dates or occasions for gifting reminders" at bounding box center [338, 260] width 38 height 38
checkbox input "true"
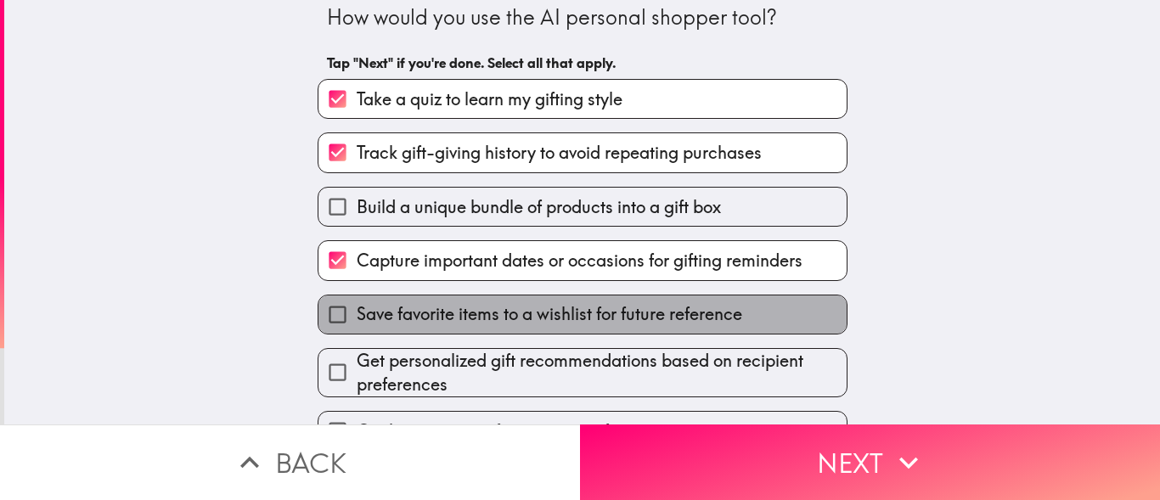
click at [546, 303] on span "Save favorite items to a wishlist for future reference" at bounding box center [550, 314] width 386 height 24
click at [357, 303] on input "Save favorite items to a wishlist for future reference" at bounding box center [338, 315] width 38 height 38
checkbox input "true"
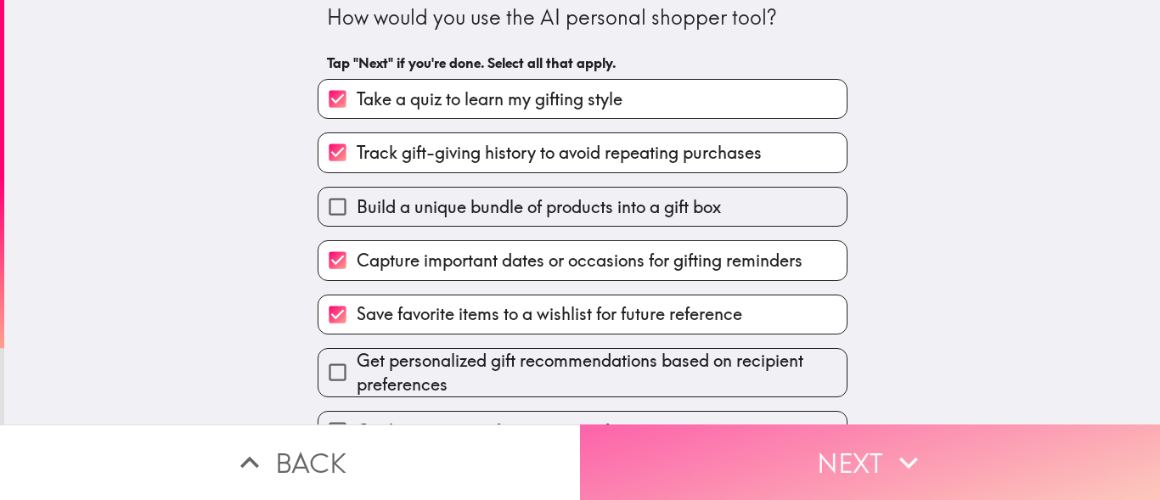
click at [709, 451] on button "Next" at bounding box center [870, 463] width 580 height 76
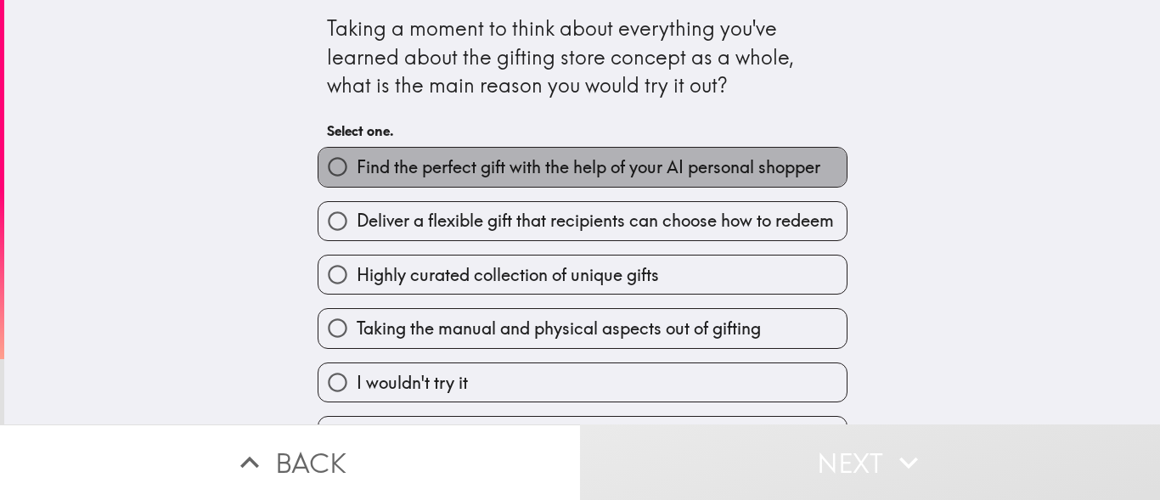
click at [536, 176] on span "Find the perfect gift with the help of your AI personal shopper" at bounding box center [589, 167] width 464 height 24
click at [357, 176] on input "Find the perfect gift with the help of your AI personal shopper" at bounding box center [338, 167] width 38 height 38
radio input "true"
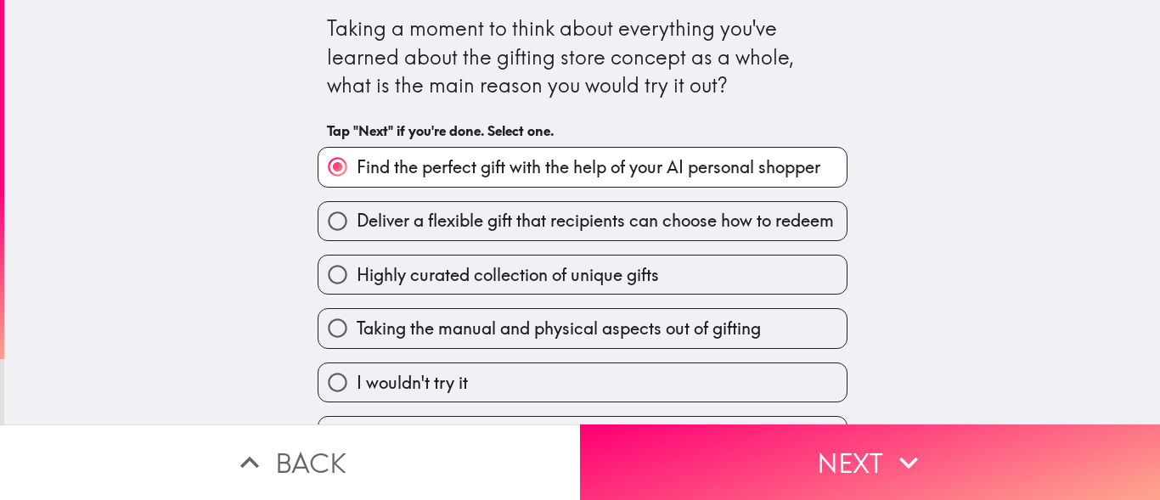
click at [487, 270] on span "Highly curated collection of unique gifts" at bounding box center [508, 275] width 302 height 24
click at [357, 270] on input "Highly curated collection of unique gifts" at bounding box center [338, 275] width 38 height 38
radio input "true"
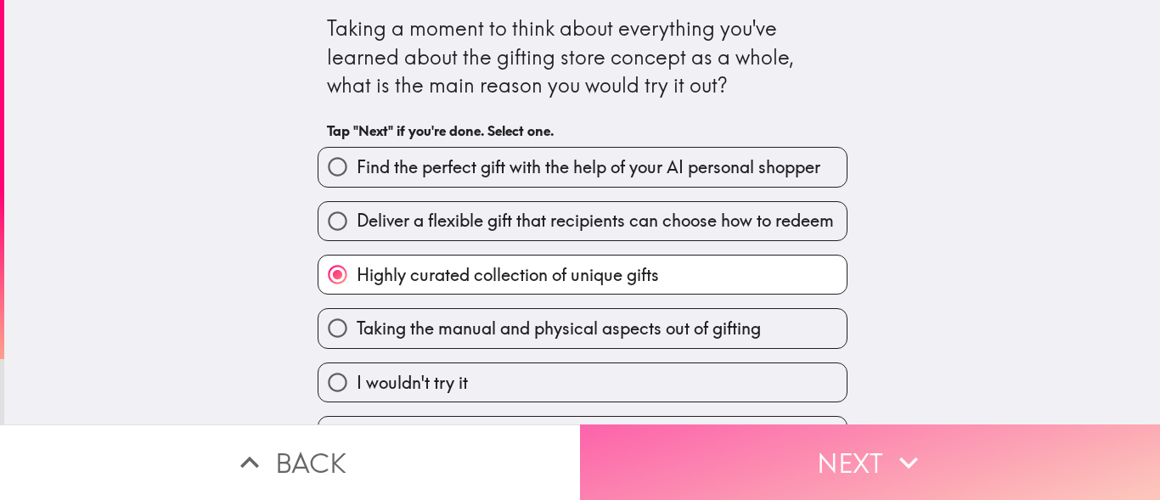
click at [751, 441] on button "Next" at bounding box center [870, 463] width 580 height 76
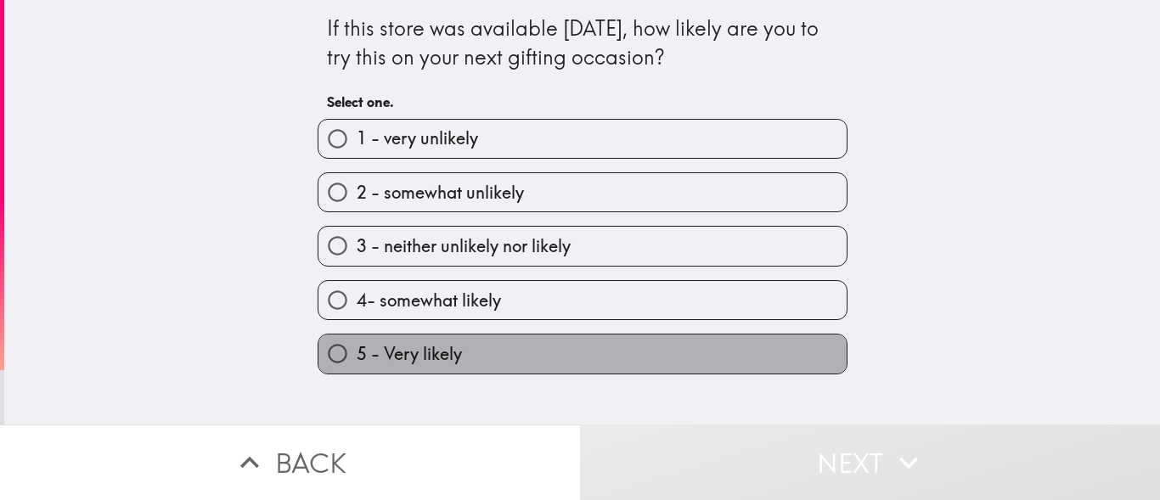
click at [511, 361] on label "5 - Very likely" at bounding box center [583, 354] width 528 height 38
click at [357, 361] on input "5 - Very likely" at bounding box center [338, 354] width 38 height 38
radio input "true"
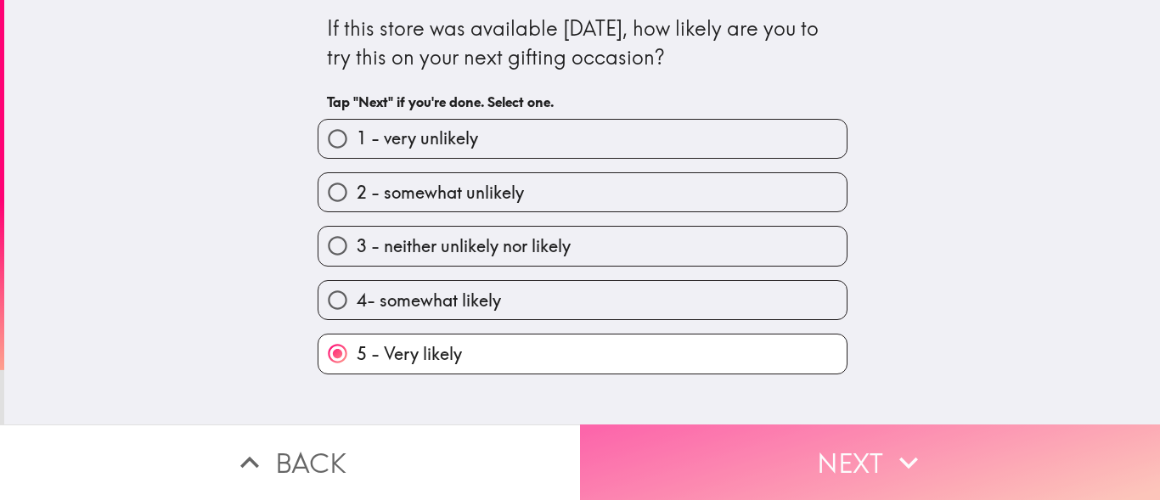
click at [687, 466] on button "Next" at bounding box center [870, 463] width 580 height 76
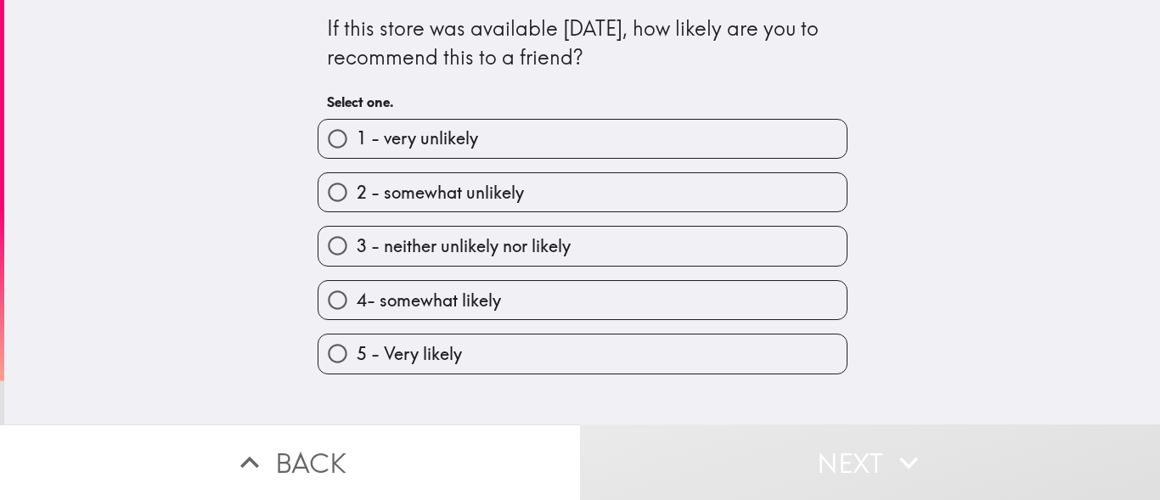
click at [490, 359] on label "5 - Very likely" at bounding box center [583, 354] width 528 height 38
click at [357, 359] on input "5 - Very likely" at bounding box center [338, 354] width 38 height 38
radio input "true"
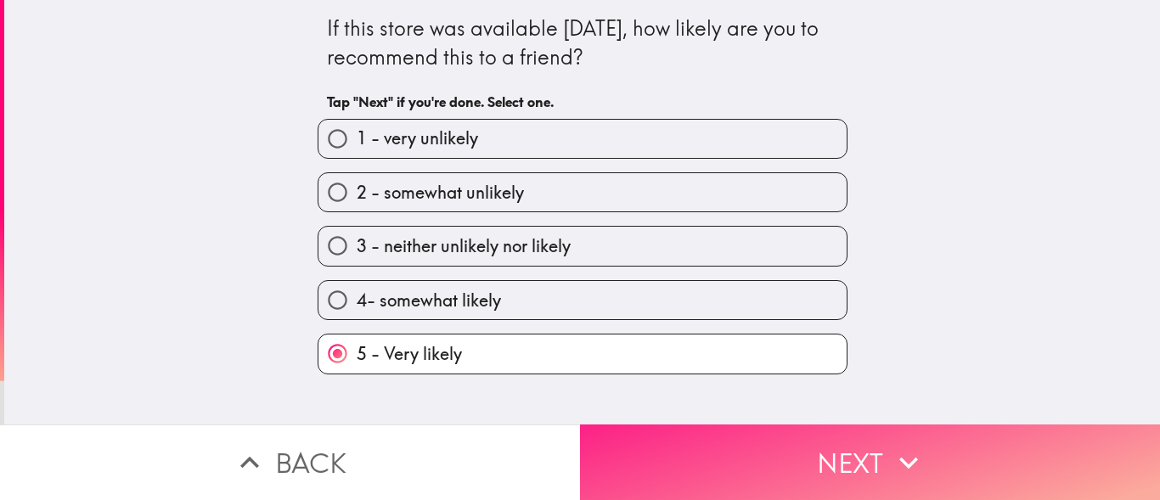
click at [704, 468] on button "Next" at bounding box center [870, 463] width 580 height 76
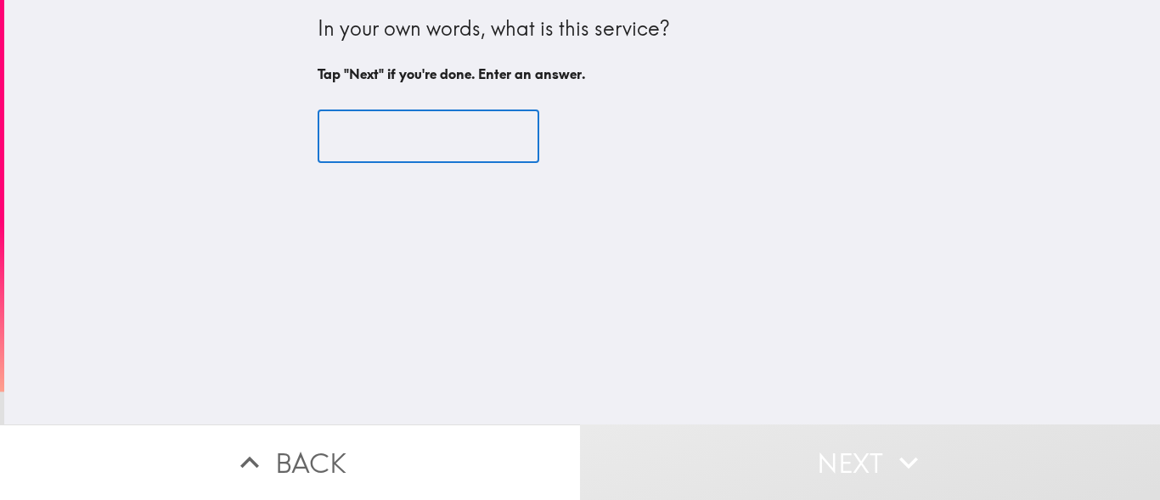
click at [430, 127] on input "text" at bounding box center [429, 136] width 222 height 53
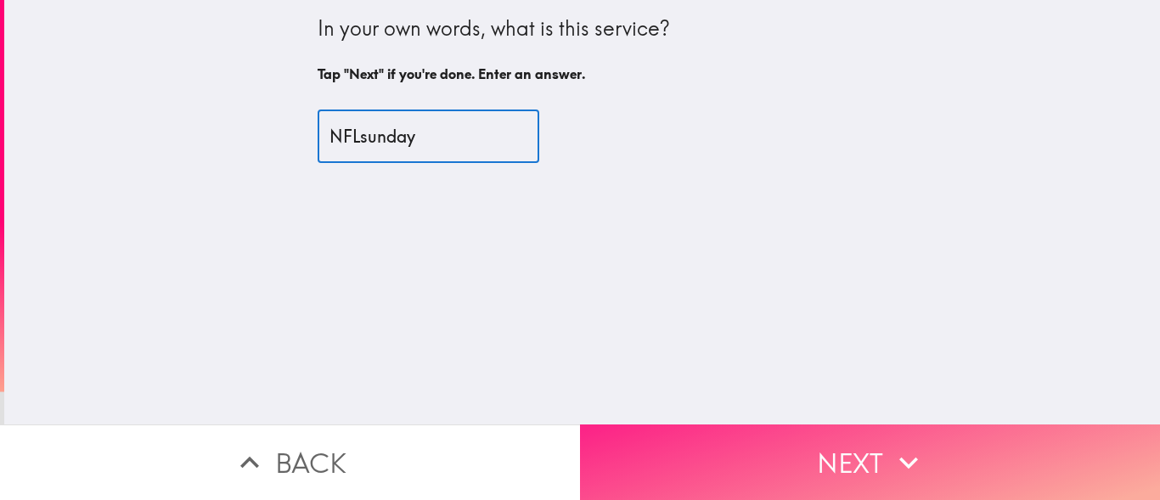
type input "NFLsunday"
click at [828, 459] on button "Next" at bounding box center [870, 463] width 580 height 76
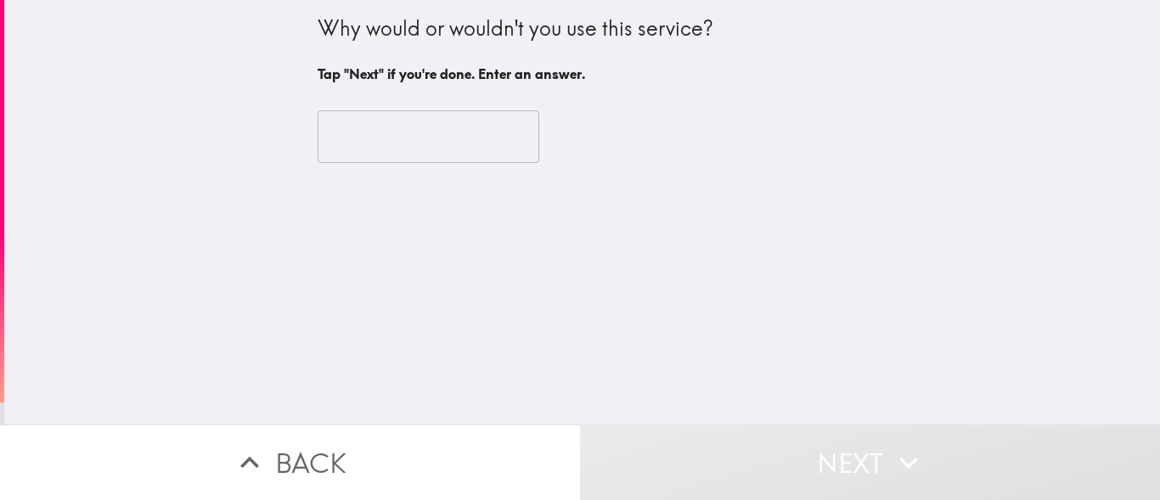
click at [414, 149] on input "text" at bounding box center [429, 136] width 222 height 53
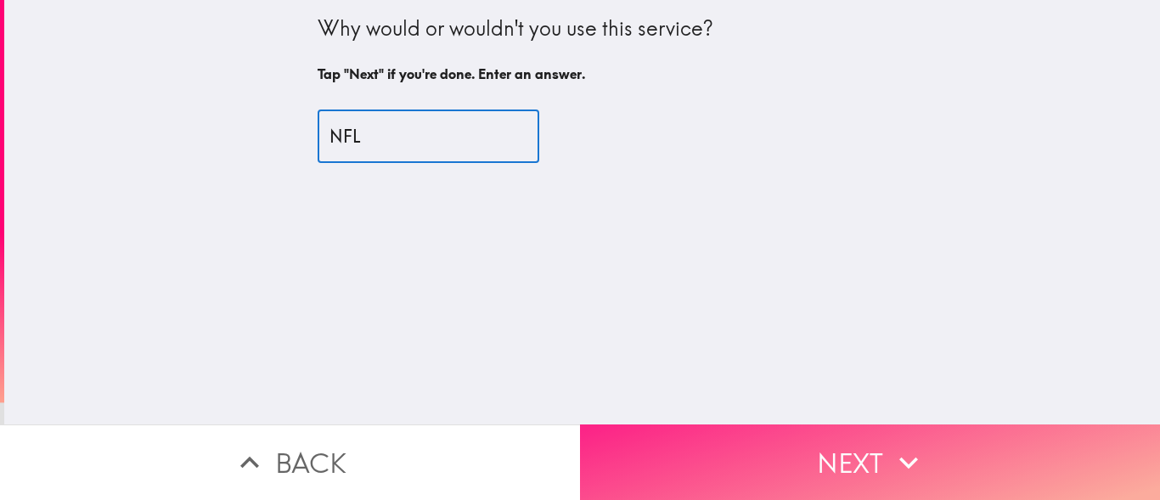
type input "NFL"
click at [762, 454] on button "Next" at bounding box center [870, 463] width 580 height 76
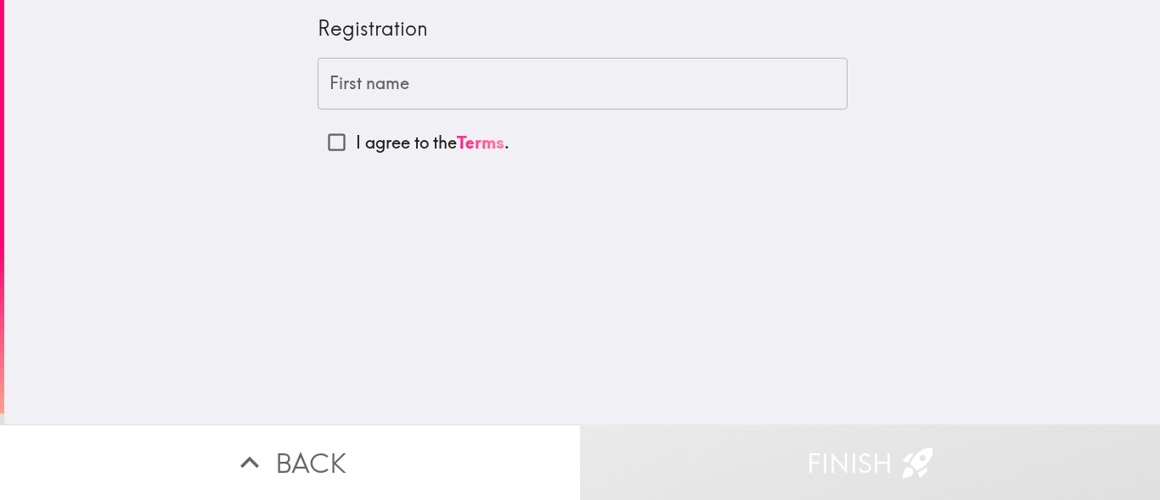
click at [440, 94] on input "First name" at bounding box center [583, 84] width 530 height 53
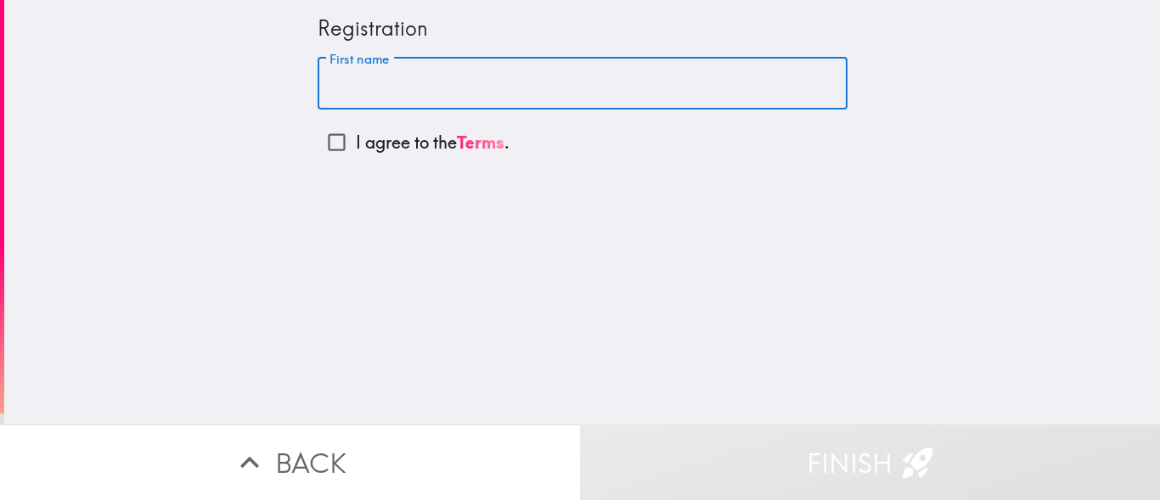
type input "[PERSON_NAME]"
click at [319, 145] on input "I agree to the Terms ." at bounding box center [337, 142] width 38 height 38
checkbox input "true"
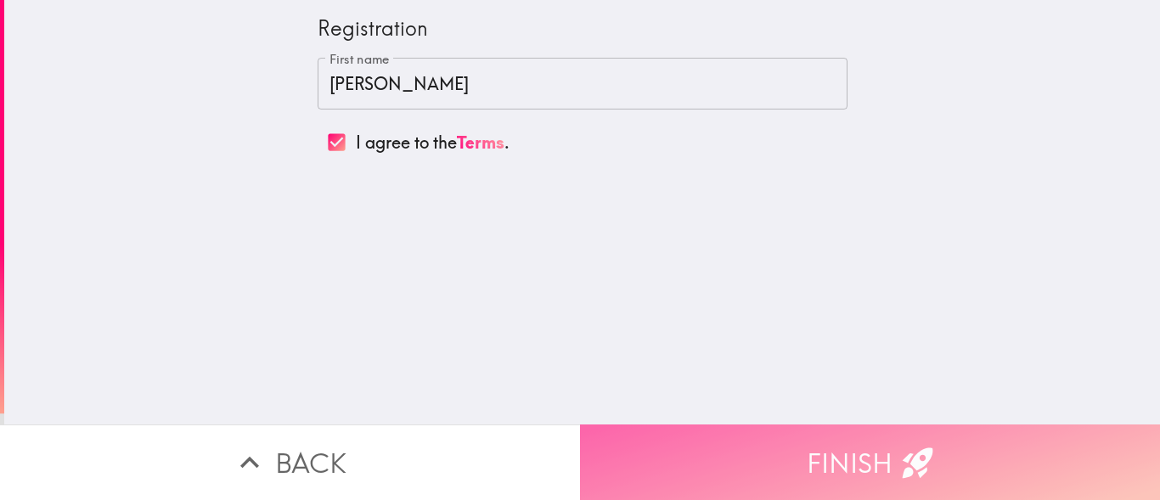
click at [785, 452] on button "Finish" at bounding box center [870, 463] width 580 height 76
